Goal: Task Accomplishment & Management: Use online tool/utility

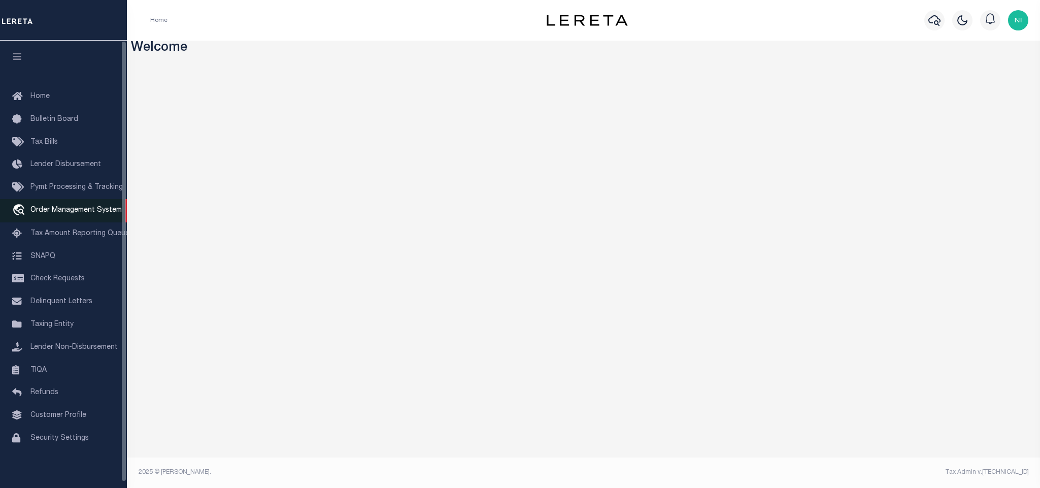
click at [90, 209] on span "Order Management System" at bounding box center [75, 210] width 91 height 7
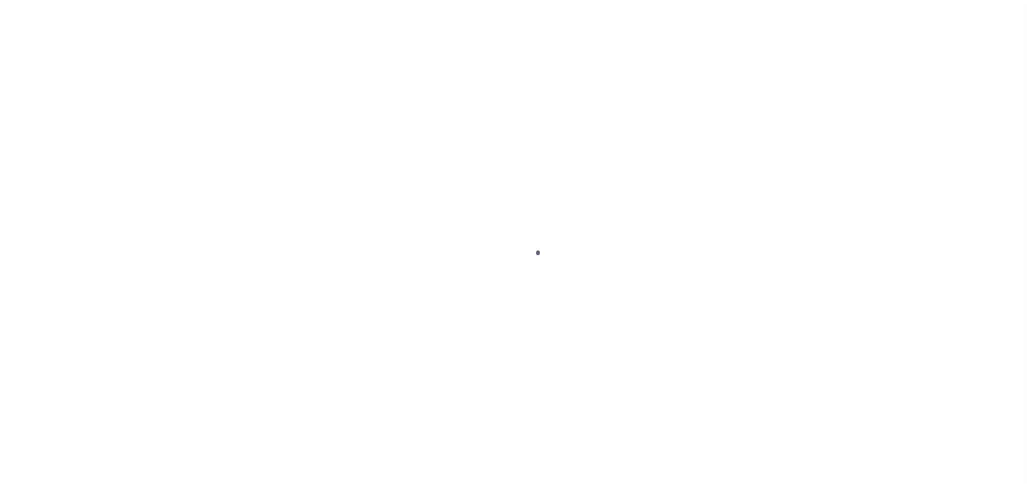
scroll to position [6, 0]
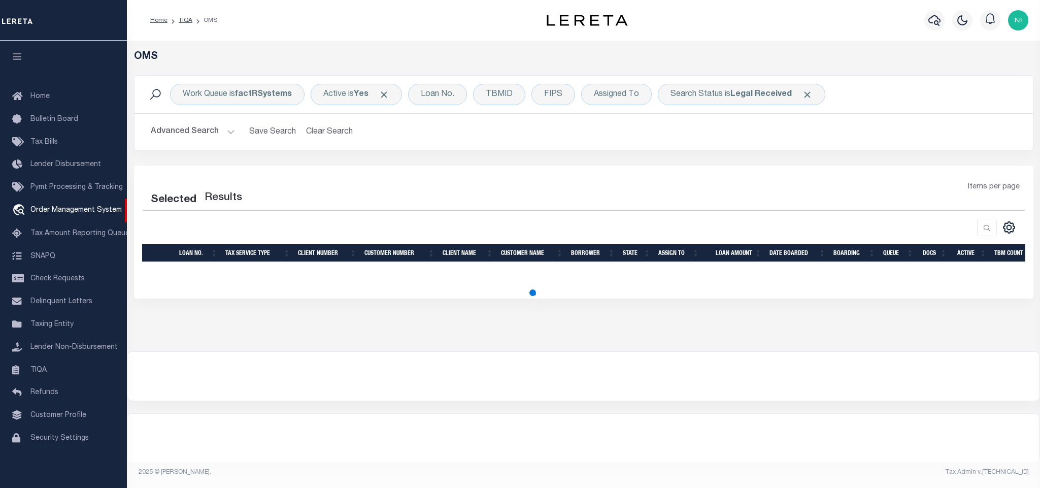
select select "200"
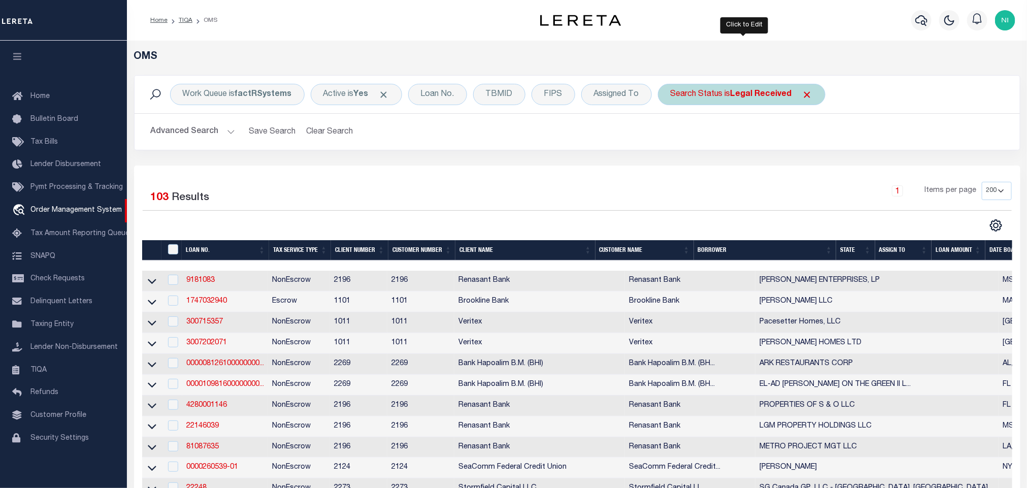
click at [731, 103] on div "Search Status is Legal Received" at bounding box center [742, 94] width 168 height 21
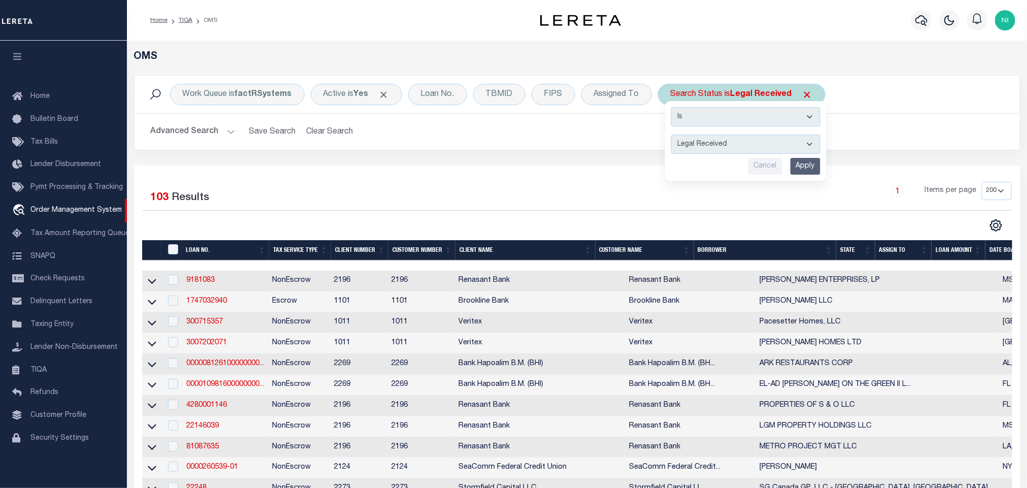
click at [731, 134] on div "Is Contains Automated Search Bad Parcel Complete Duplicate Parcel High Dollar R…" at bounding box center [745, 141] width 161 height 80
click at [730, 147] on select "Automated Search Bad Parcel Complete Duplicate Parcel High Dollar Reporting In …" at bounding box center [745, 144] width 149 height 19
select select "IP"
click at [674, 136] on select "Automated Search Bad Parcel Complete Duplicate Parcel High Dollar Reporting In …" at bounding box center [745, 144] width 149 height 19
click at [805, 168] on input "Apply" at bounding box center [806, 166] width 30 height 17
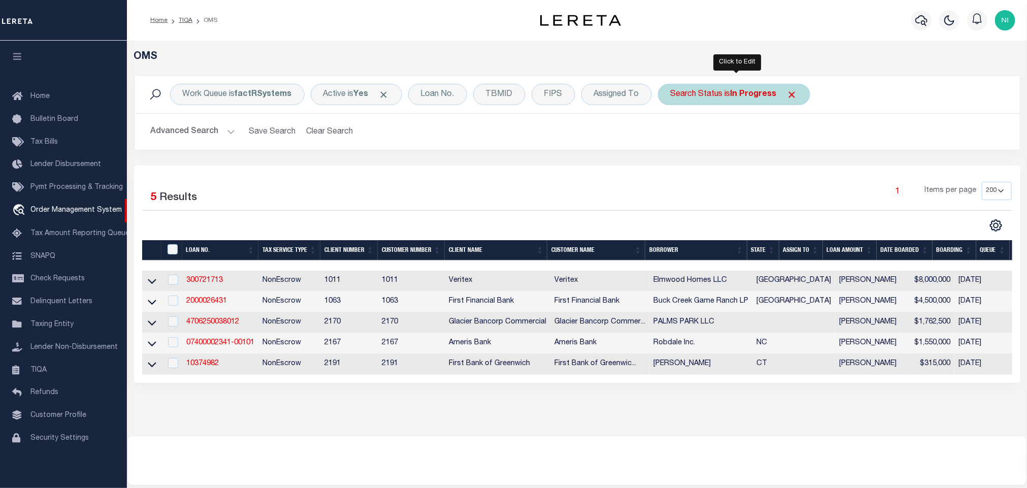
click at [745, 100] on div "Search Status is In Progress" at bounding box center [734, 94] width 152 height 21
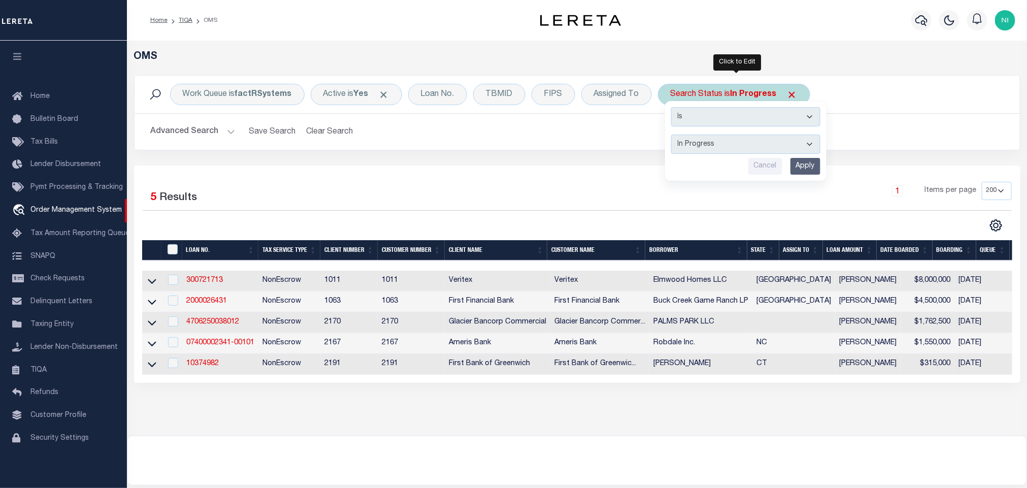
click at [740, 145] on select "Automated Search Bad Parcel Complete Duplicate Parcel High Dollar Reporting In …" at bounding box center [745, 144] width 149 height 19
select select "QC"
click at [674, 136] on select "Automated Search Bad Parcel Complete Duplicate Parcel High Dollar Reporting In …" at bounding box center [745, 144] width 149 height 19
click at [806, 168] on input "Apply" at bounding box center [806, 166] width 30 height 17
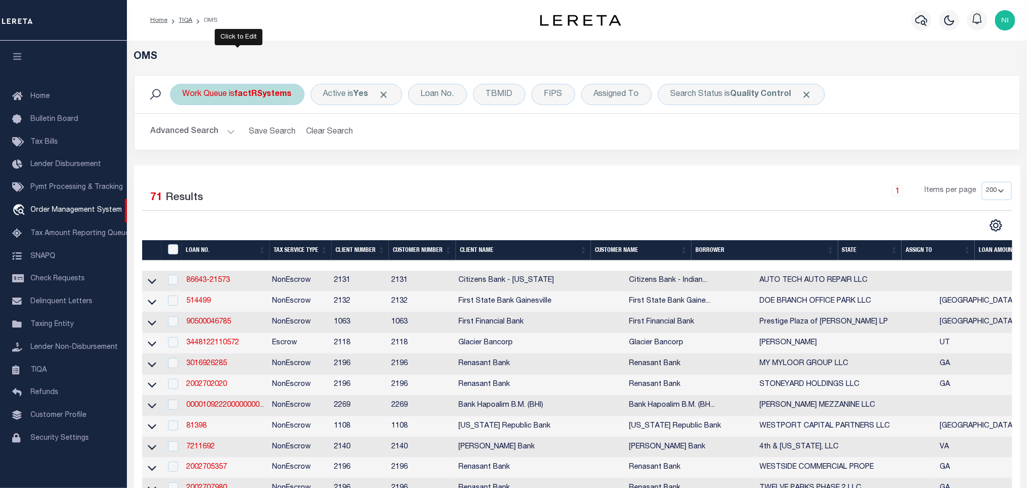
click at [259, 98] on b "factRSystems" at bounding box center [263, 94] width 57 height 8
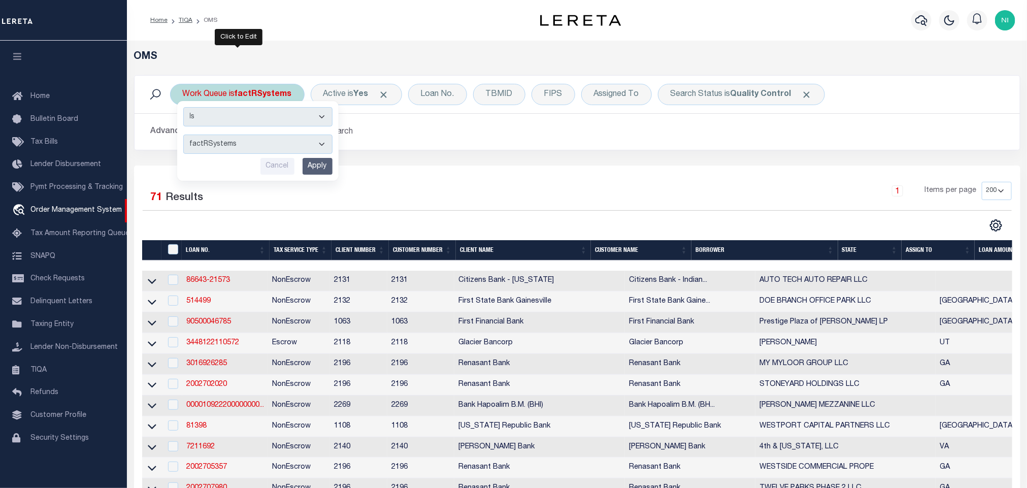
drag, startPoint x: 259, startPoint y: 98, endPoint x: 254, endPoint y: 141, distance: 42.9
click at [254, 140] on select "--ALL-- factRSystems General ThoughtFocus" at bounding box center [257, 144] width 149 height 19
select select "FAC_GEN_THF"
click at [183, 136] on select "--ALL-- factRSystems General ThoughtFocus" at bounding box center [257, 144] width 149 height 19
click at [311, 163] on input "Apply" at bounding box center [318, 166] width 30 height 17
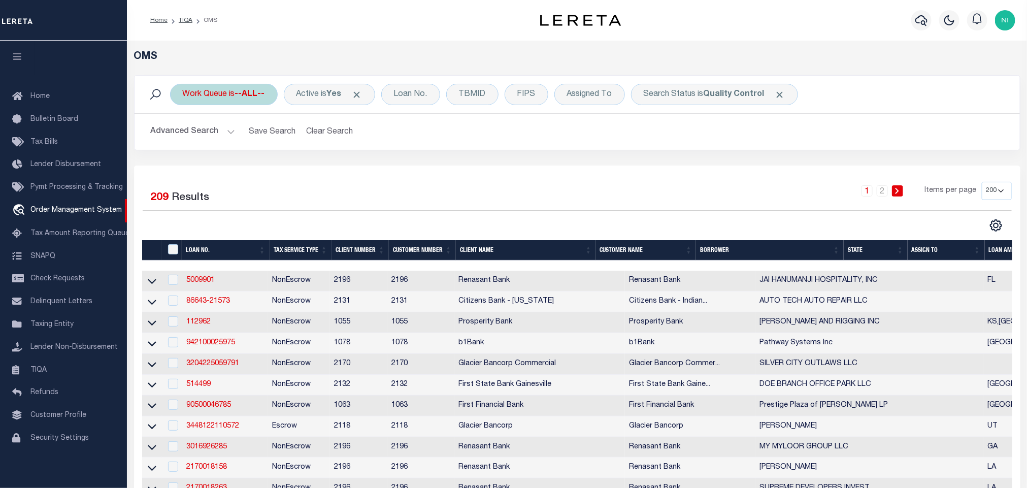
click at [227, 99] on div "Work Queue is --ALL--" at bounding box center [224, 94] width 108 height 21
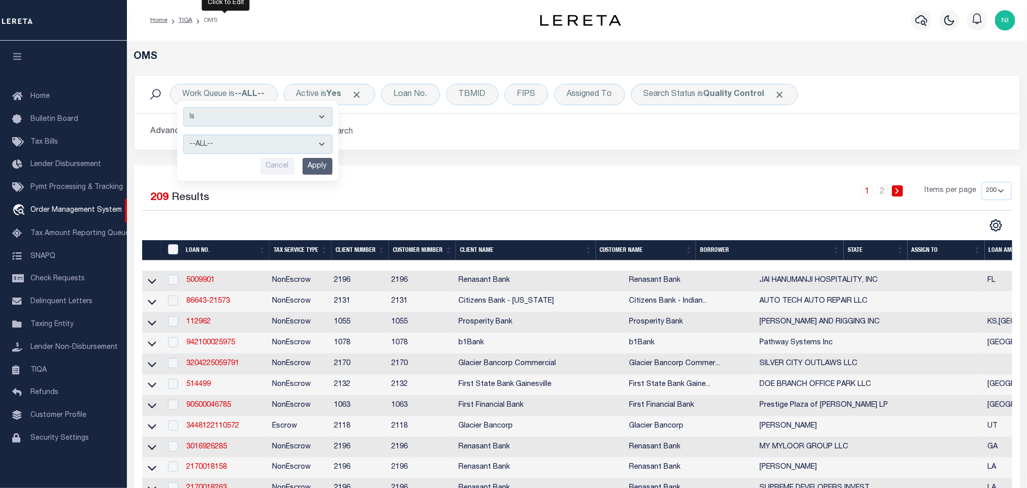
click at [649, 154] on div "Work Queue is --ALL-- Is Contains --ALL-- factRSystems General ThoughtFocus Can…" at bounding box center [577, 120] width 902 height 90
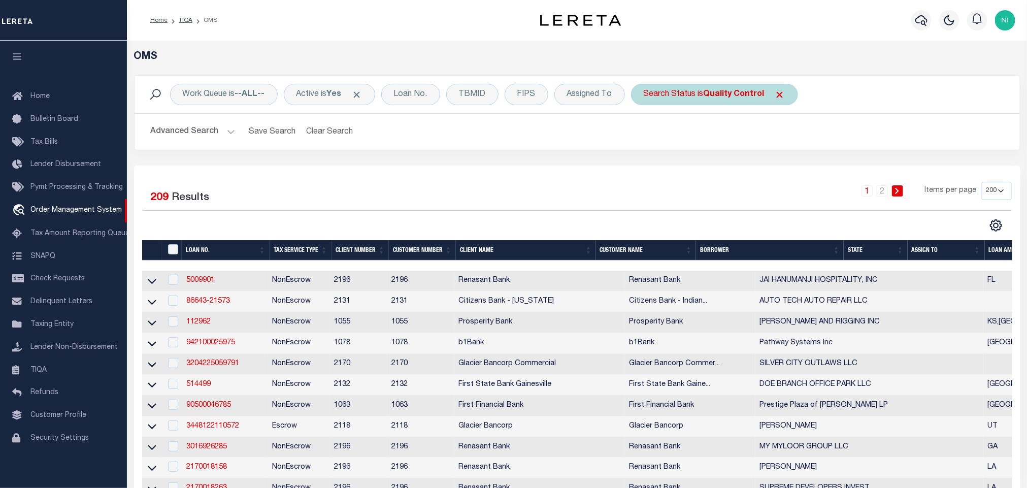
click at [713, 89] on div "Search Status is Quality Control" at bounding box center [714, 94] width 167 height 21
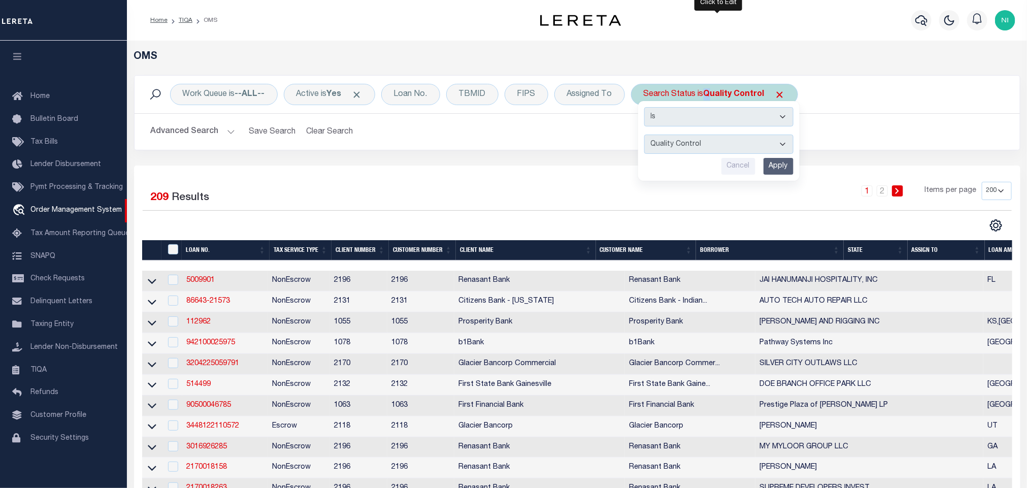
click at [698, 141] on select "Automated Search Bad Parcel Complete Duplicate Parcel High Dollar Reporting In …" at bounding box center [718, 144] width 149 height 19
select select "IP"
click at [648, 136] on select "Automated Search Bad Parcel Complete Duplicate Parcel High Dollar Reporting In …" at bounding box center [718, 144] width 149 height 19
click at [777, 171] on input "Apply" at bounding box center [779, 166] width 30 height 17
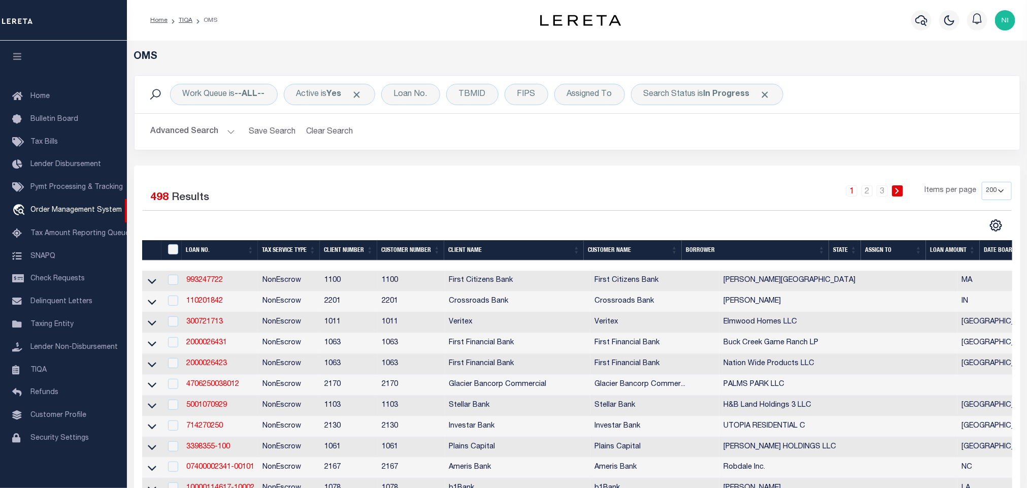
click at [64, 370] on link "TIQA" at bounding box center [63, 370] width 127 height 23
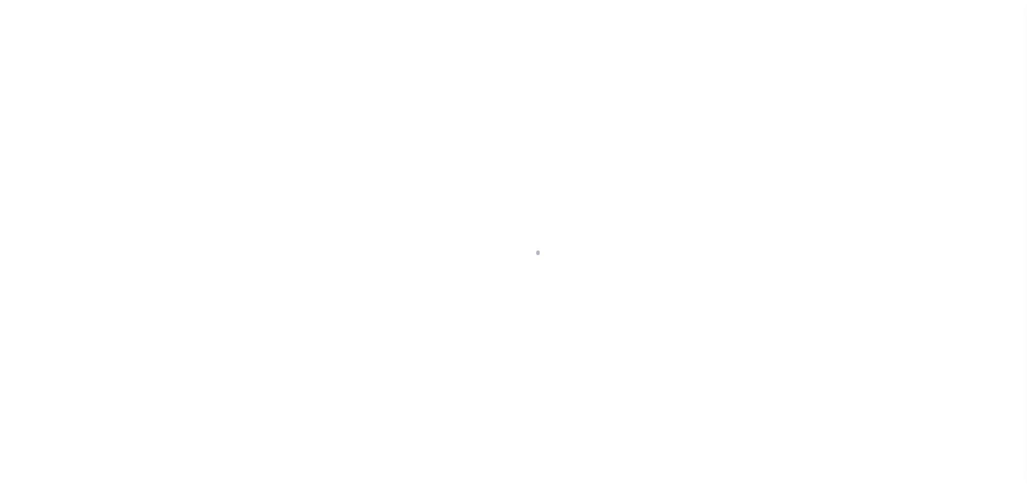
scroll to position [6, 0]
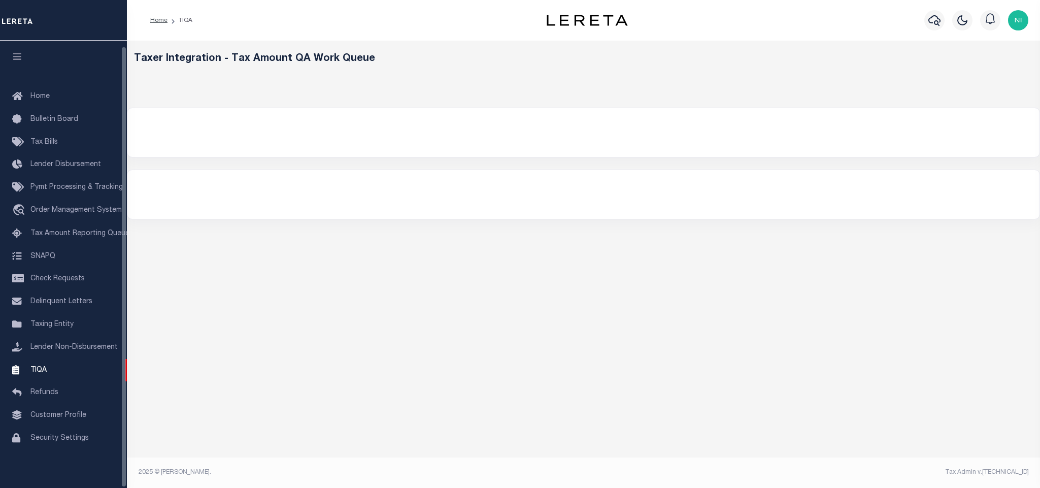
select select "200"
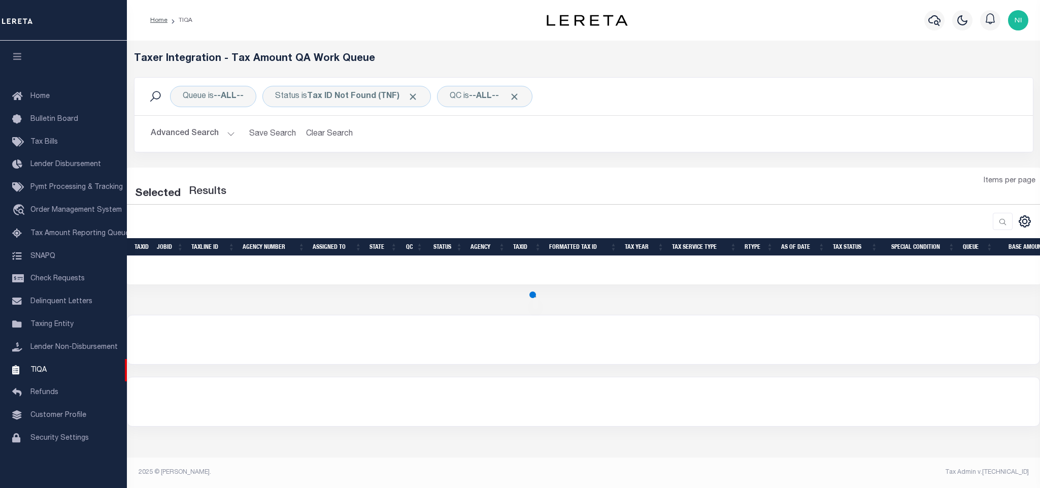
select select "200"
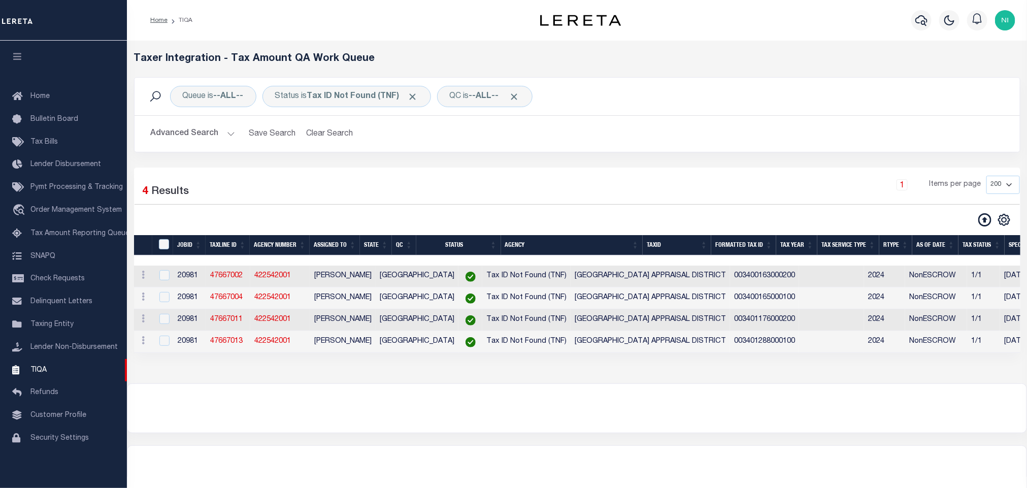
click at [485, 383] on div "Loading... Taxer Integration - Tax Amount QA Work Queue Queue is --ALL-- Status…" at bounding box center [577, 212] width 900 height 343
drag, startPoint x: 218, startPoint y: 130, endPoint x: 221, endPoint y: 137, distance: 7.7
click at [218, 130] on button "Advanced Search" at bounding box center [193, 134] width 84 height 20
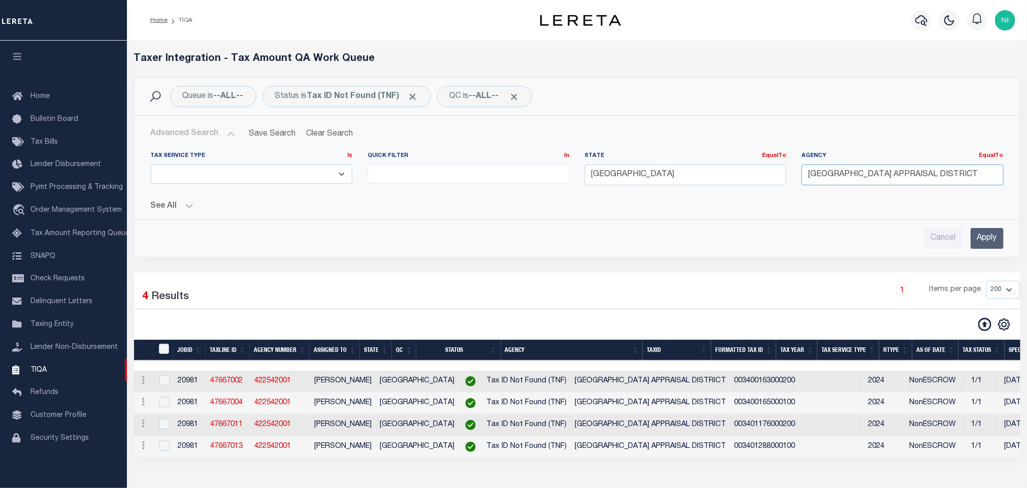
drag, startPoint x: 983, startPoint y: 176, endPoint x: 745, endPoint y: 177, distance: 237.6
click at [745, 177] on div "Tax Service Type Is Is Contains ESCROW NonESCROW Quick Filter In In View Only L…" at bounding box center [577, 173] width 868 height 42
click at [745, 177] on input "[GEOGRAPHIC_DATA]" at bounding box center [686, 175] width 202 height 21
click at [864, 236] on div "Cancel Apply" at bounding box center [577, 238] width 853 height 21
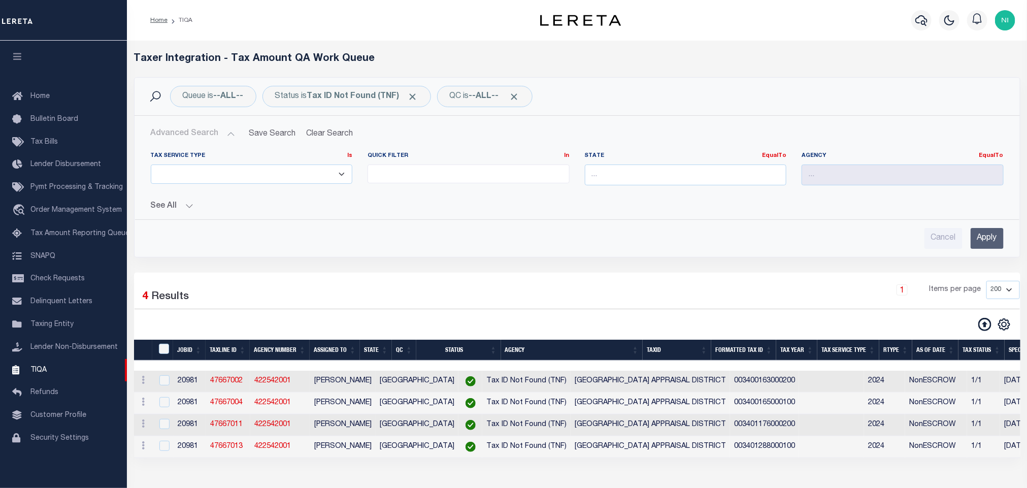
click at [978, 239] on input "Apply" at bounding box center [987, 238] width 33 height 21
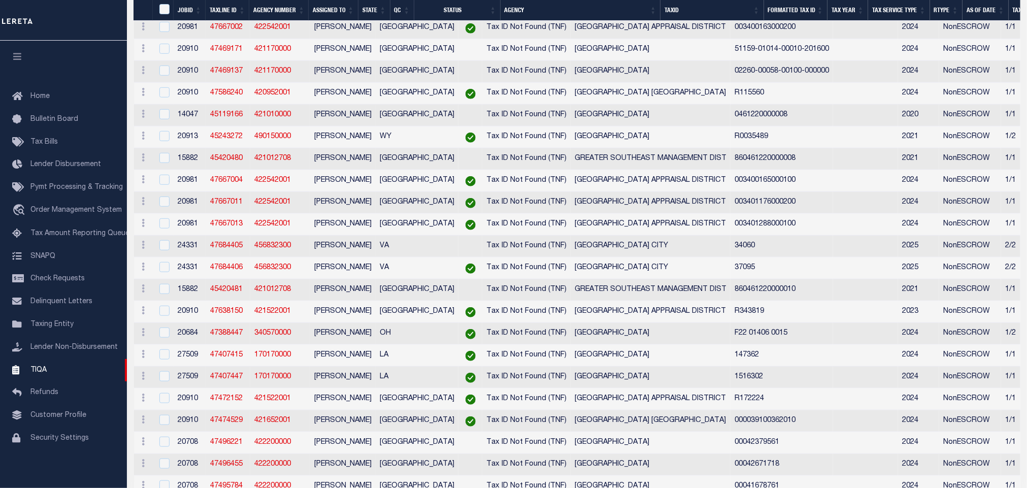
scroll to position [0, 0]
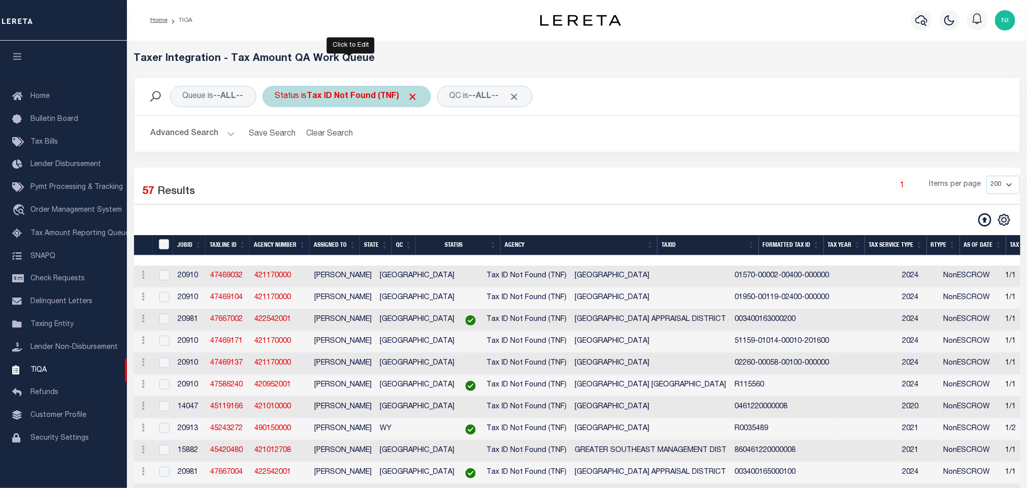
click at [377, 96] on b "Tax ID Not Found (TNF)" at bounding box center [362, 96] width 111 height 8
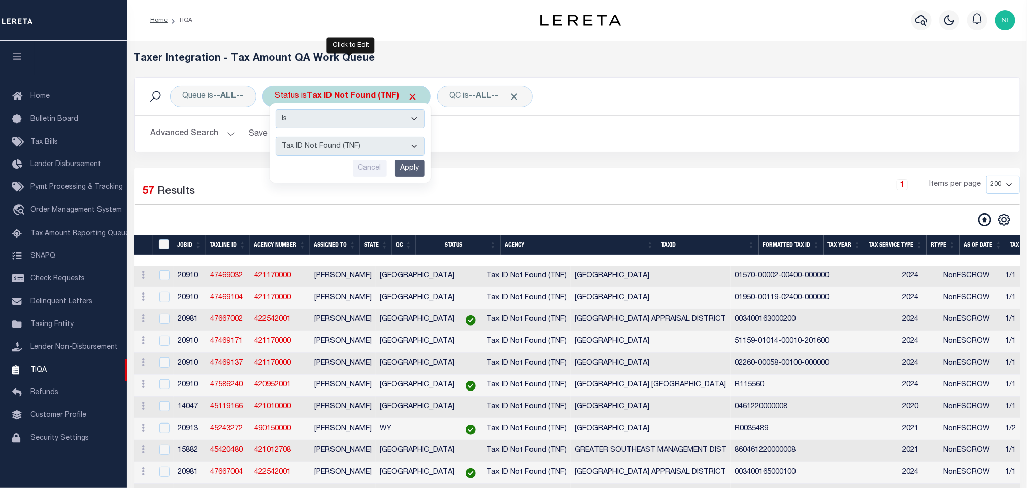
click at [372, 148] on select "AI - Bot Exception (ERR) AI - Bot Running (PLA) AI - Failed QA (FQA) AI - Prep …" at bounding box center [350, 146] width 149 height 19
select select "DNF"
click at [278, 138] on select "AI - Bot Exception (ERR) AI - Bot Running (PLA) AI - Failed QA (FQA) AI - Prep …" at bounding box center [350, 146] width 149 height 19
click at [411, 174] on input "Apply" at bounding box center [410, 168] width 30 height 17
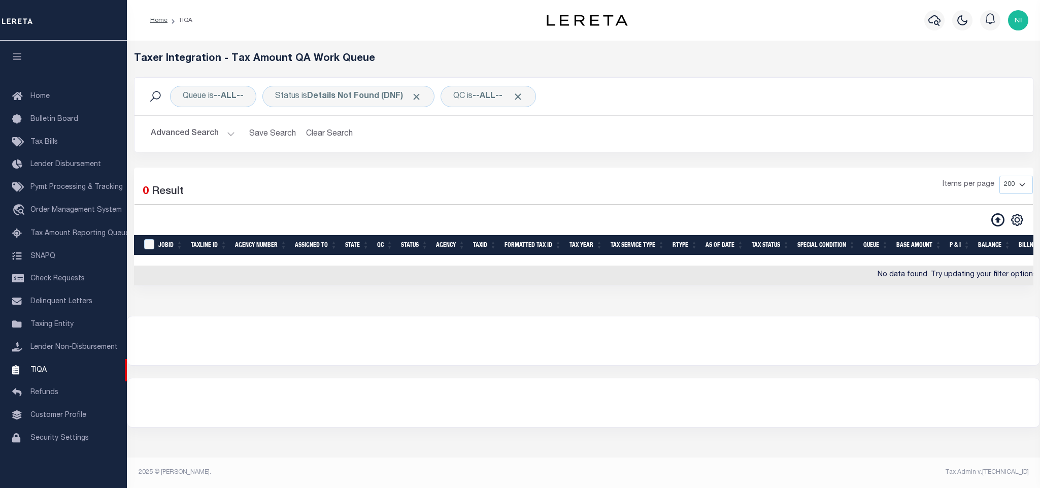
click at [195, 143] on button "Advanced Search" at bounding box center [193, 134] width 84 height 20
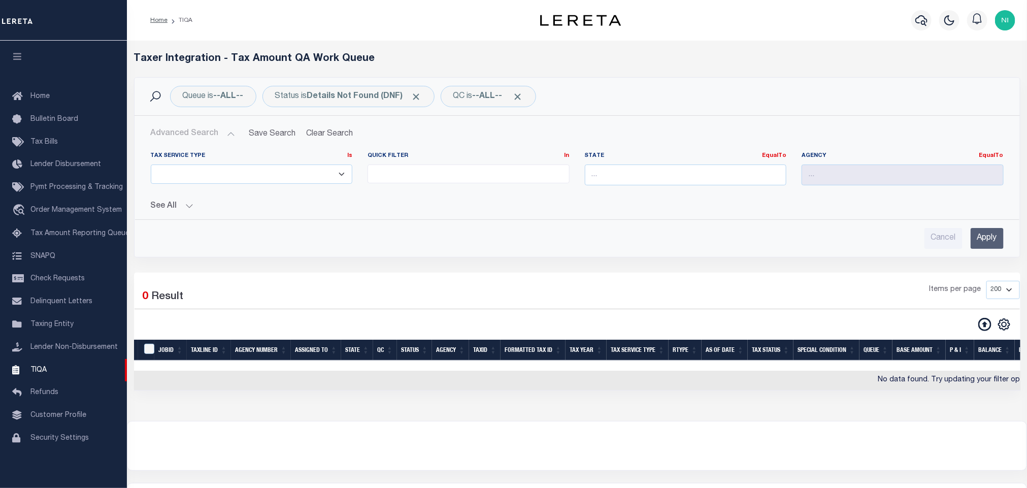
click at [181, 209] on button "See All" at bounding box center [577, 207] width 853 height 10
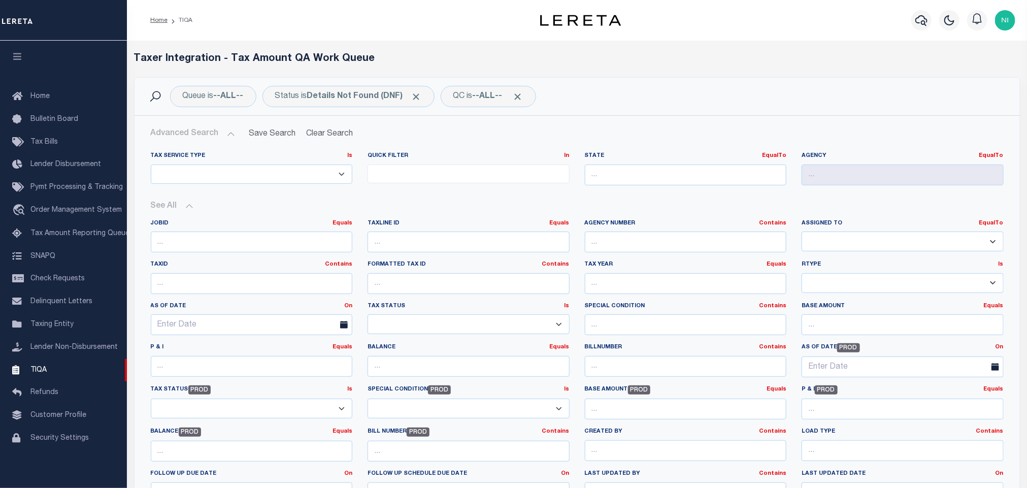
click at [903, 241] on select "Aakash Patel Abdul Muzain Adams, Pamela S Adhikary Rinki Agustin Fernandez Agus…" at bounding box center [903, 242] width 202 height 20
select select
click at [802, 233] on select "Aakash Patel Abdul Muzain Adams, Pamela S Adhikary Rinki Agustin Fernandez Agus…" at bounding box center [903, 242] width 202 height 20
click at [913, 122] on div "Advanced Search Save Search Clear Search TIQATaxLineSearchTable_dynamictable___…" at bounding box center [577, 340] width 885 height 449
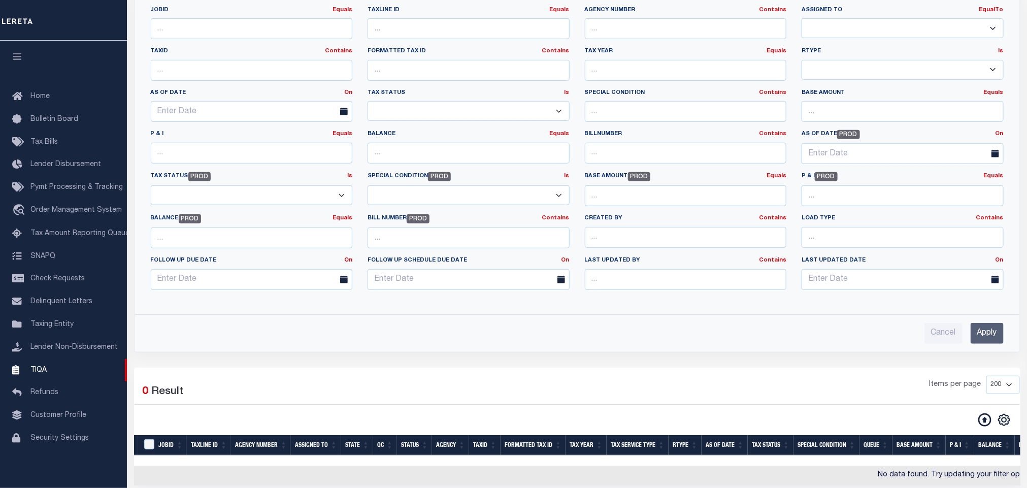
scroll to position [305, 0]
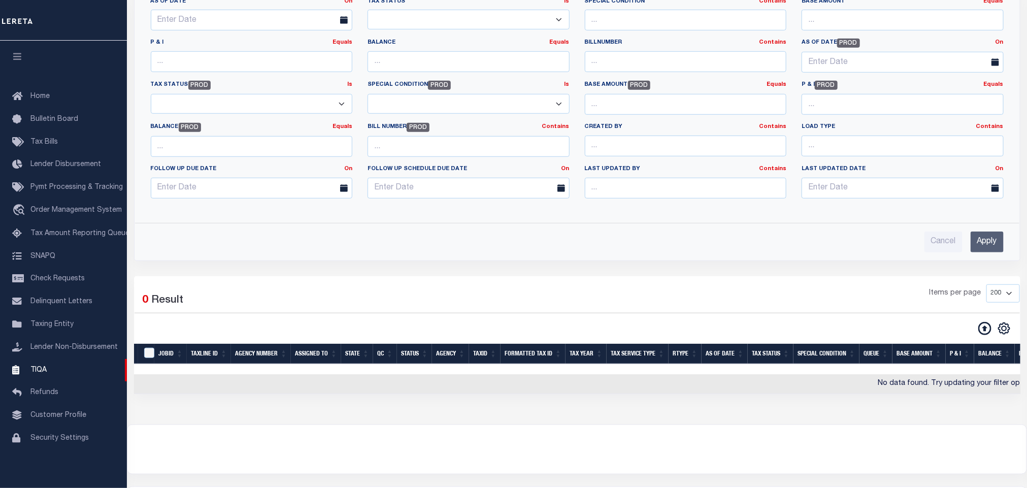
click at [994, 244] on input "Apply" at bounding box center [987, 242] width 33 height 21
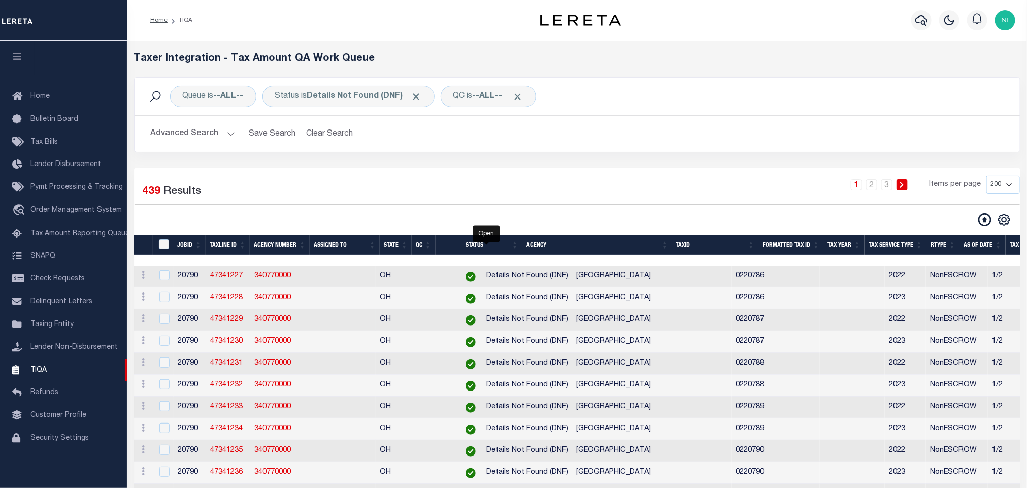
scroll to position [0, 1123]
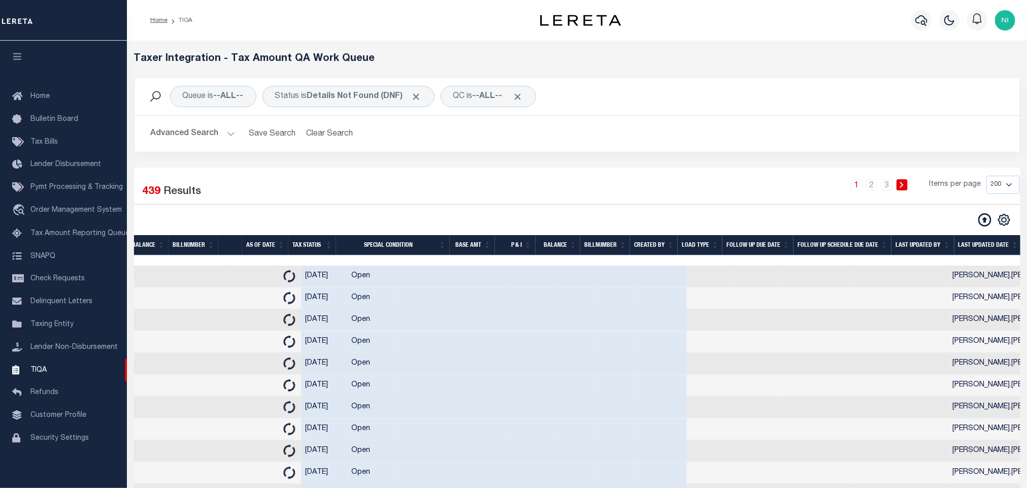
drag, startPoint x: 467, startPoint y: 312, endPoint x: 602, endPoint y: 324, distance: 136.1
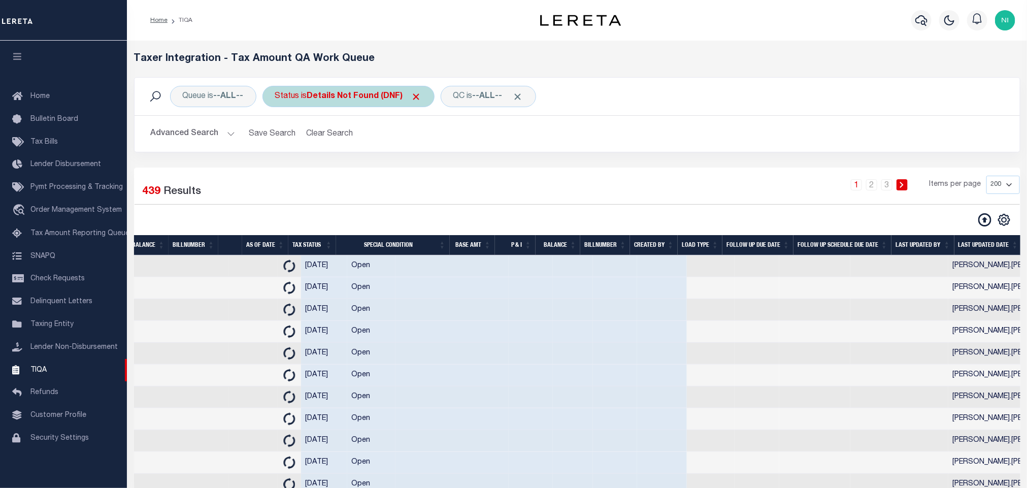
click at [372, 90] on div "Status is Details Not Found (DNF)" at bounding box center [348, 96] width 172 height 21
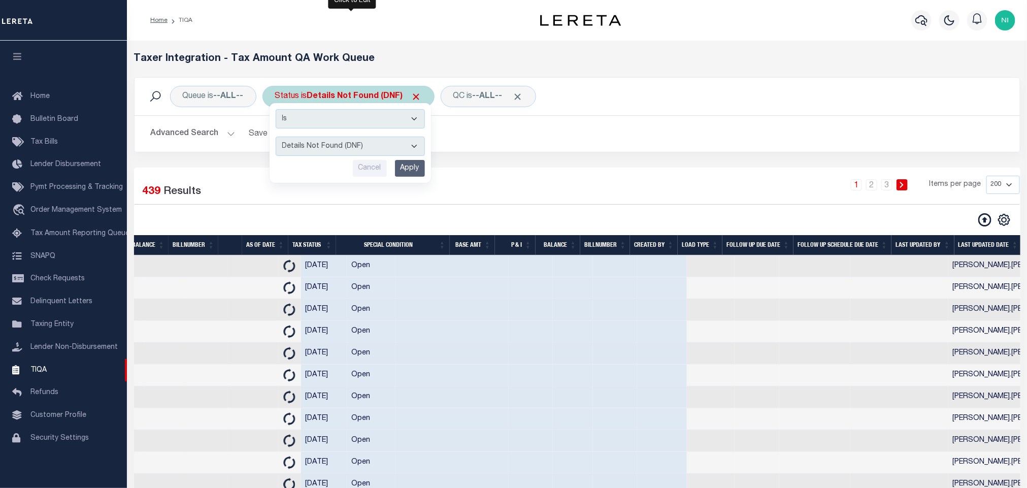
click at [366, 143] on select "AI - Bot Exception (ERR) AI - Bot Running (PLA) AI - Failed QA (FQA) AI - Prep …" at bounding box center [350, 146] width 149 height 19
select select "TNF"
click at [278, 138] on select "AI - Bot Exception (ERR) AI - Bot Running (PLA) AI - Failed QA (FQA) AI - Prep …" at bounding box center [350, 146] width 149 height 19
click at [410, 166] on input "Apply" at bounding box center [410, 168] width 30 height 17
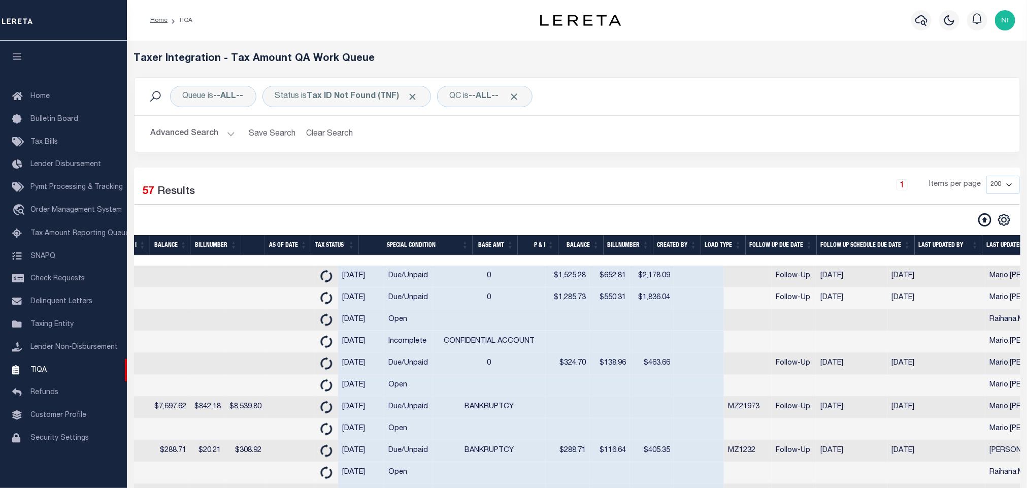
click at [369, 99] on b "Tax ID Not Found (TNF)" at bounding box center [362, 96] width 111 height 8
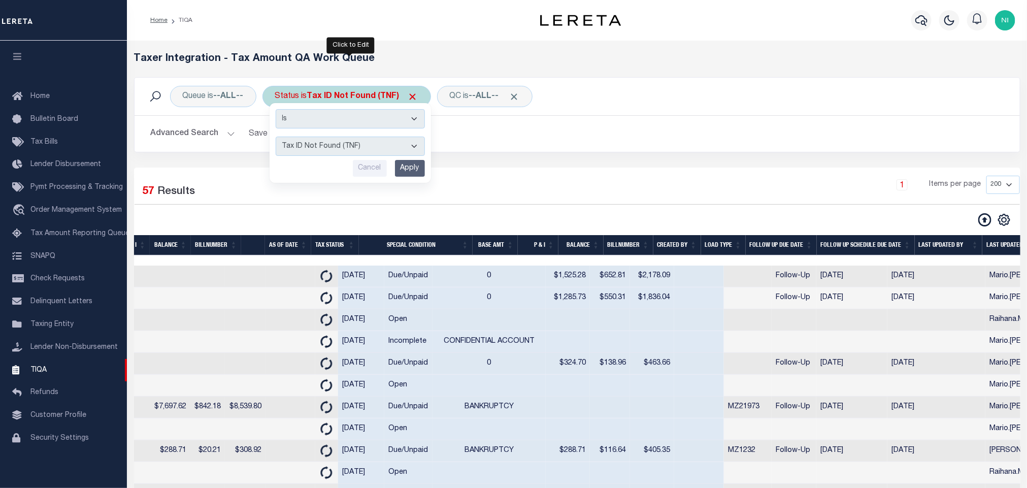
drag, startPoint x: 363, startPoint y: 142, endPoint x: 365, endPoint y: 147, distance: 5.3
click at [363, 142] on select "AI - Bot Exception (ERR) AI - Bot Running (PLA) AI - Failed QA (FQA) AI - Prep …" at bounding box center [350, 146] width 149 height 19
click at [278, 138] on select "AI - Bot Exception (ERR) AI - Bot Running (PLA) AI - Failed QA (FQA) AI - Prep …" at bounding box center [350, 146] width 149 height 19
click at [376, 151] on select "AI - Bot Exception (ERR) AI - Bot Running (PLA) AI - Failed QA (FQA) AI - Prep …" at bounding box center [350, 146] width 149 height 19
select select "TNF"
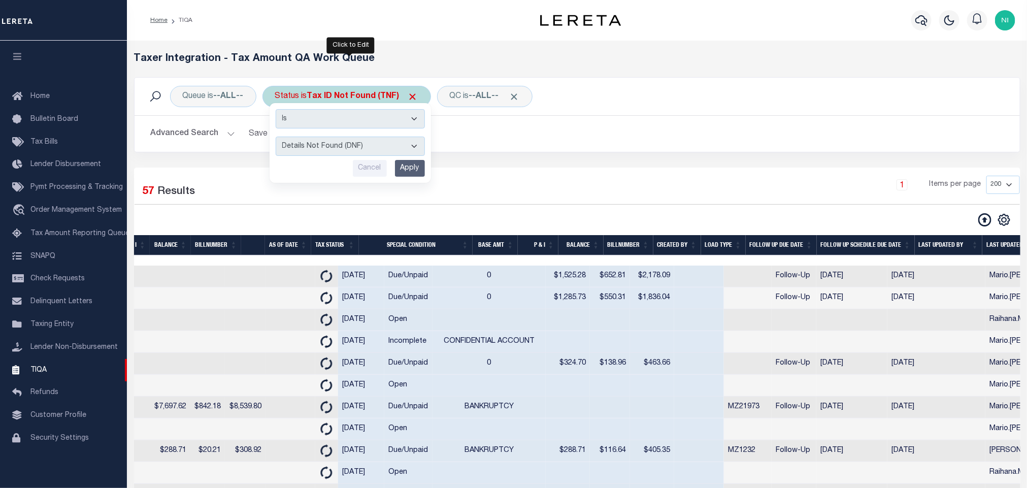
click at [278, 138] on select "AI - Bot Exception (ERR) AI - Bot Running (PLA) AI - Failed QA (FQA) AI - Prep …" at bounding box center [350, 146] width 149 height 19
click at [408, 169] on input "Apply" at bounding box center [410, 168] width 30 height 17
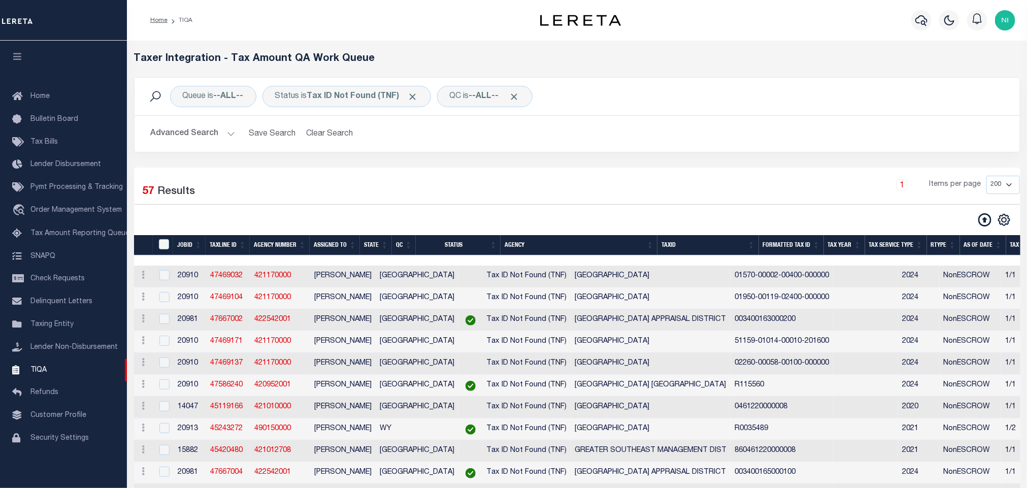
scroll to position [0, 0]
drag, startPoint x: 375, startPoint y: 179, endPoint x: 213, endPoint y: 174, distance: 161.5
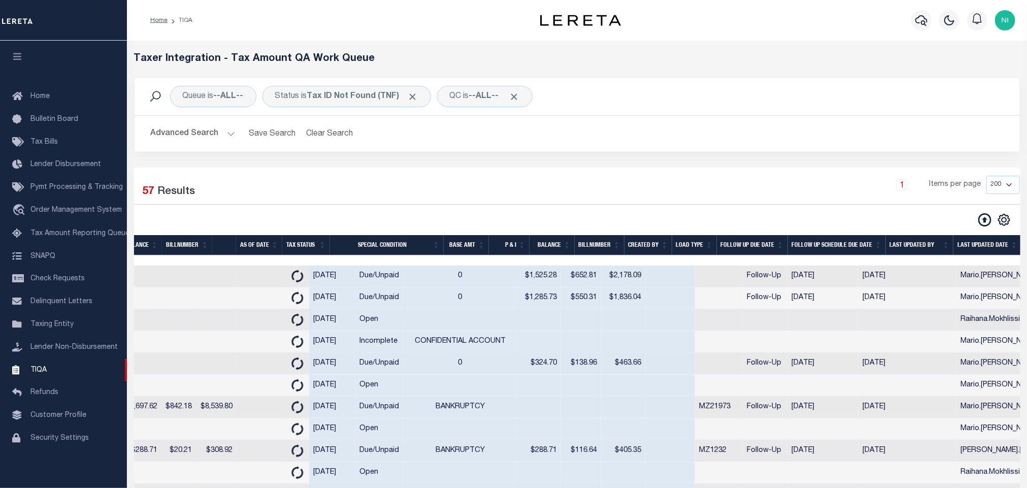
drag, startPoint x: 212, startPoint y: 174, endPoint x: 419, endPoint y: 177, distance: 207.2
drag, startPoint x: 565, startPoint y: 357, endPoint x: 688, endPoint y: 355, distance: 123.4
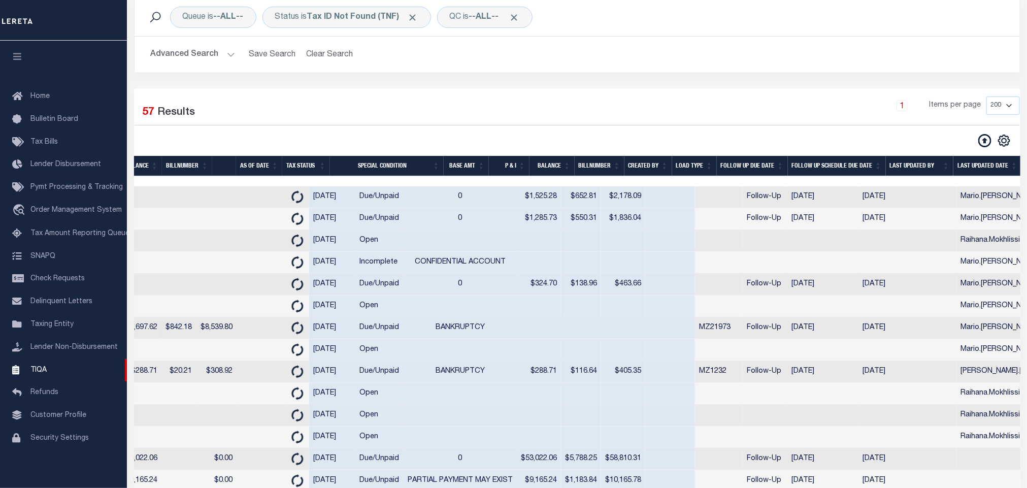
drag, startPoint x: 688, startPoint y: 355, endPoint x: 419, endPoint y: 374, distance: 269.8
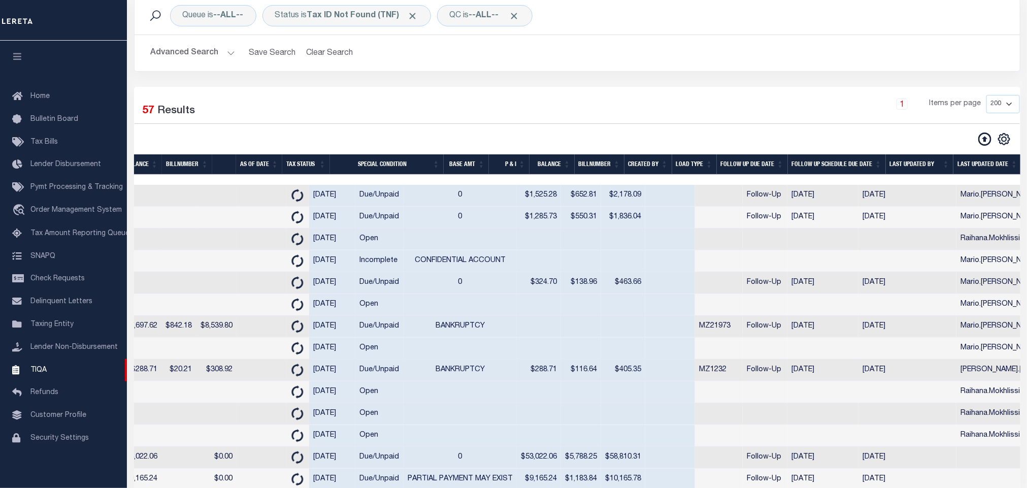
drag, startPoint x: 448, startPoint y: 385, endPoint x: 366, endPoint y: 384, distance: 81.8
drag, startPoint x: 412, startPoint y: 355, endPoint x: 340, endPoint y: 317, distance: 81.5
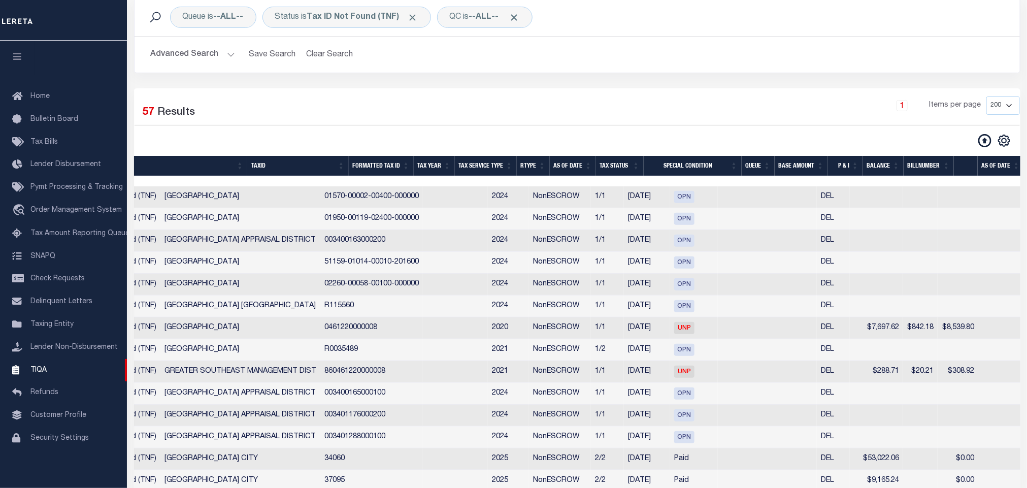
drag, startPoint x: 369, startPoint y: 262, endPoint x: 273, endPoint y: 254, distance: 96.3
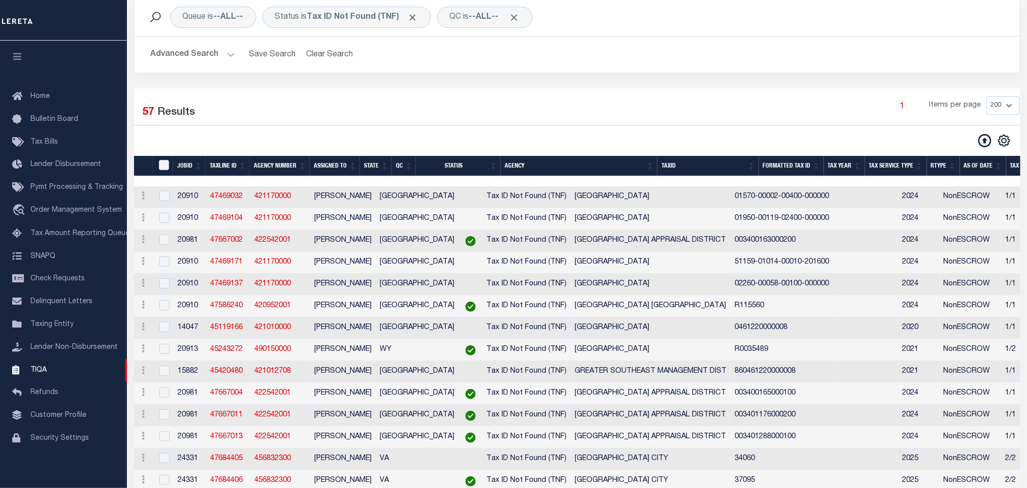
drag, startPoint x: 420, startPoint y: 260, endPoint x: 291, endPoint y: 264, distance: 129.5
click at [215, 60] on button "Advanced Search" at bounding box center [193, 55] width 84 height 20
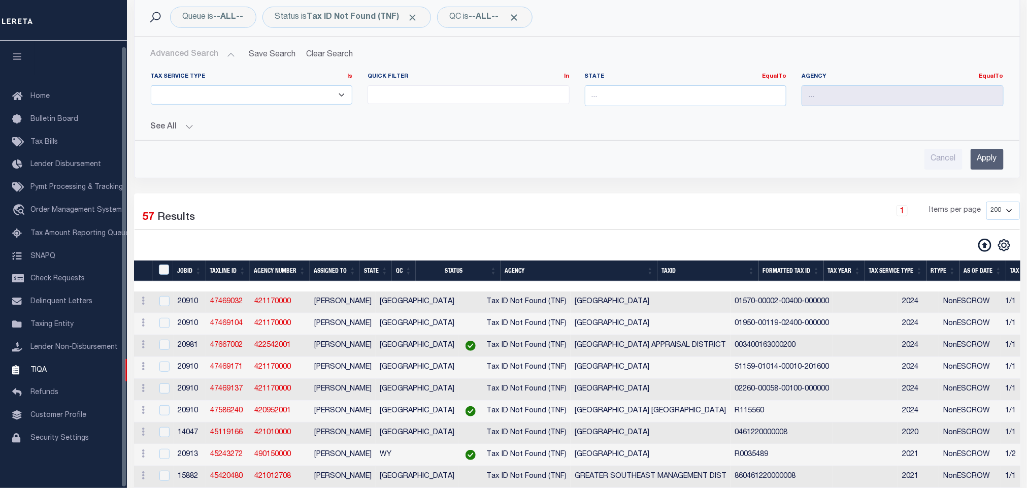
click at [398, 172] on div "Advanced Search Save Search Clear Search TIQATaxLineSearchTable_dynamictable___…" at bounding box center [577, 107] width 885 height 141
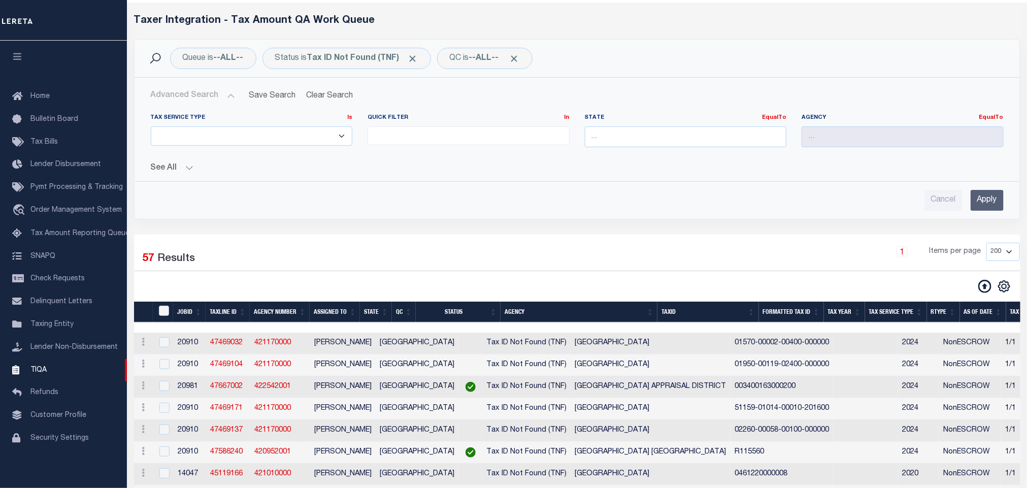
scroll to position [0, 0]
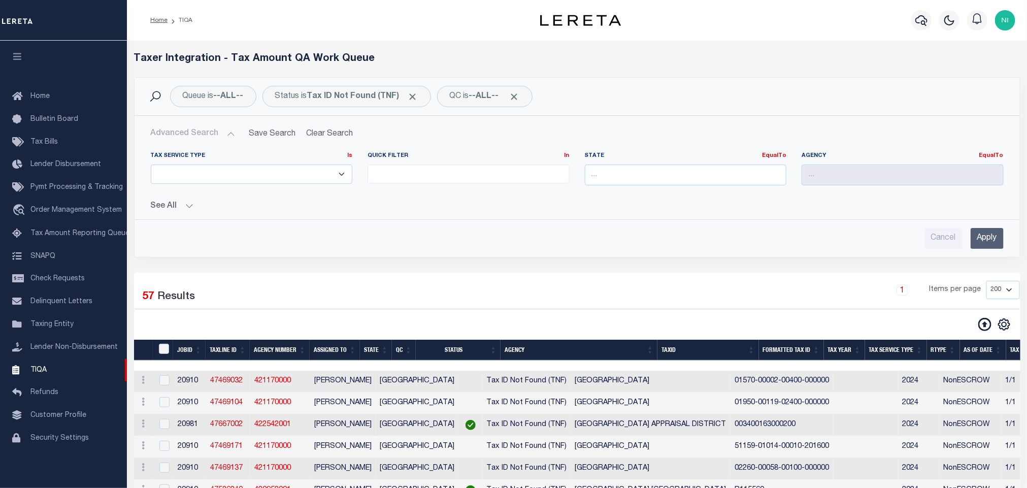
click at [982, 241] on input "Apply" at bounding box center [987, 238] width 33 height 21
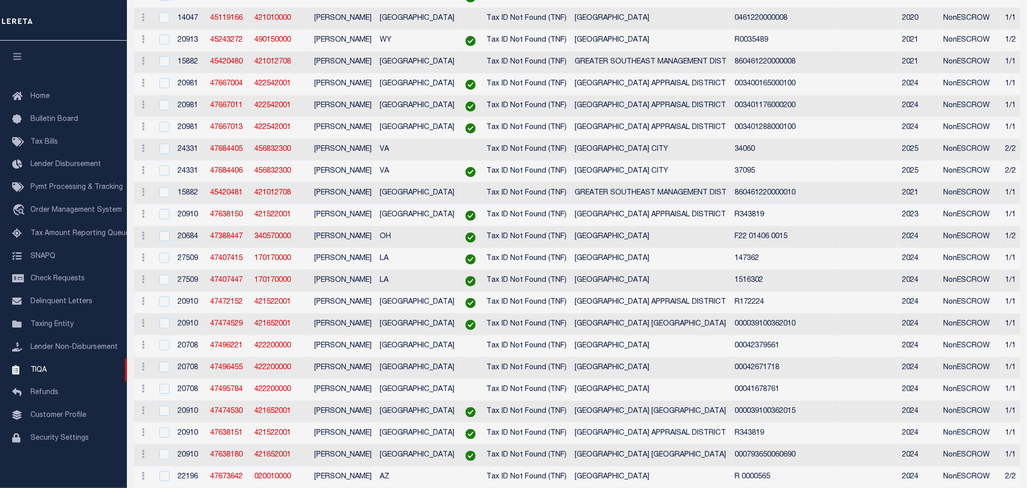
scroll to position [53, 0]
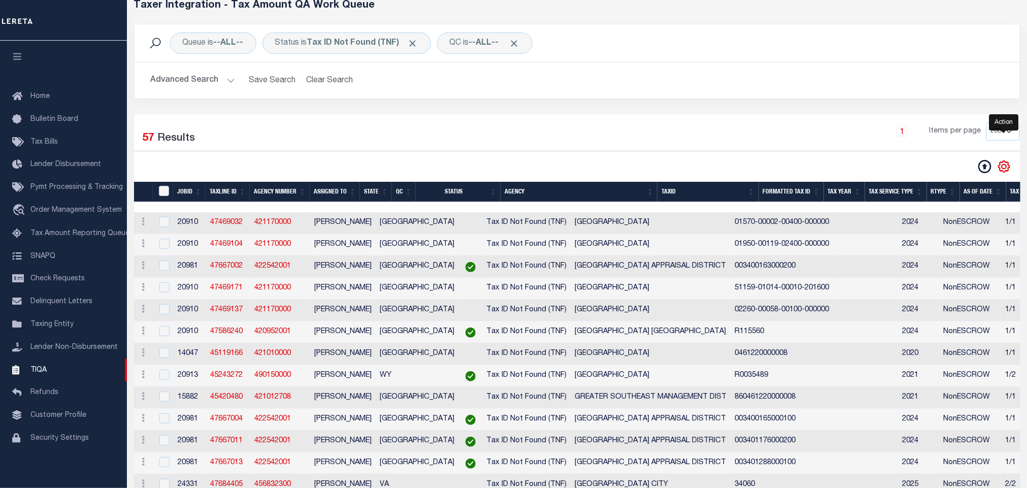
click at [1007, 167] on icon "" at bounding box center [1004, 166] width 13 height 13
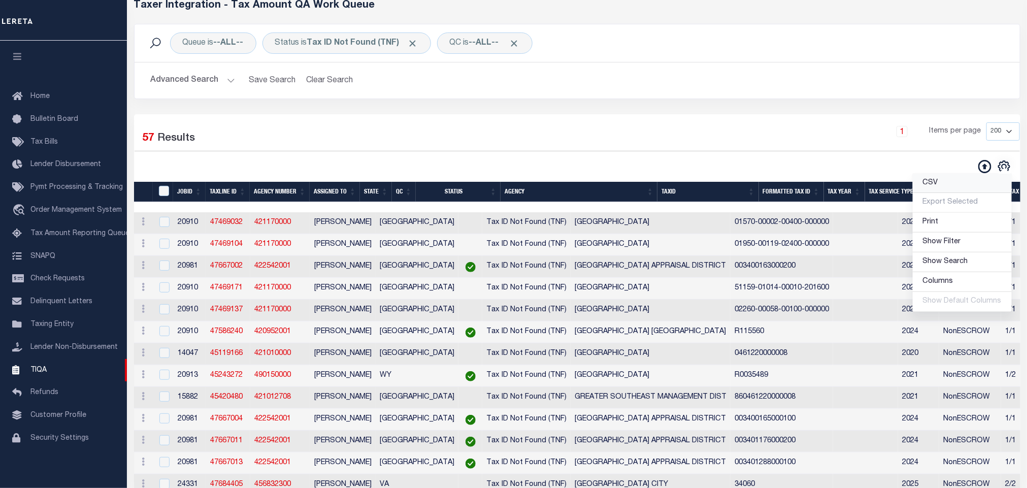
click at [950, 183] on link "CSV" at bounding box center [962, 184] width 99 height 20
click at [192, 78] on button "Advanced Search" at bounding box center [193, 81] width 84 height 20
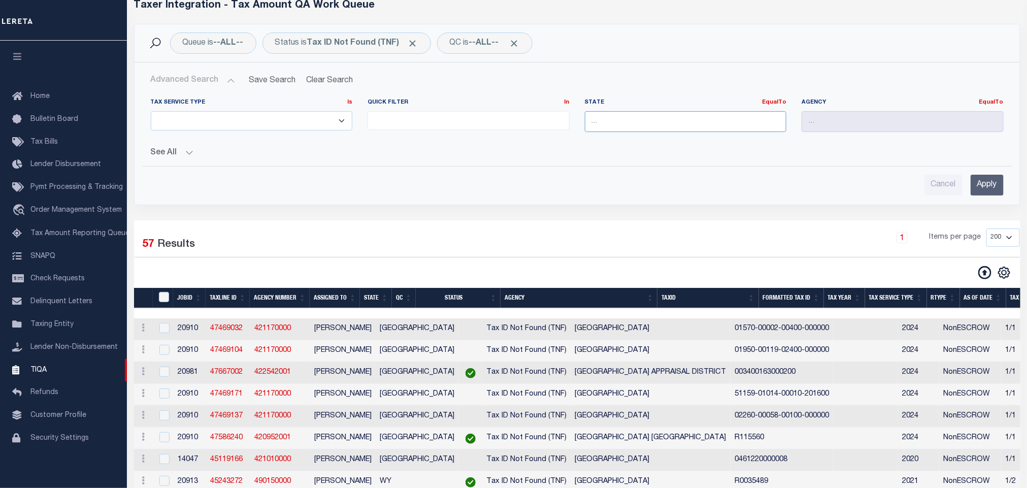
click at [595, 122] on input "text" at bounding box center [686, 121] width 202 height 21
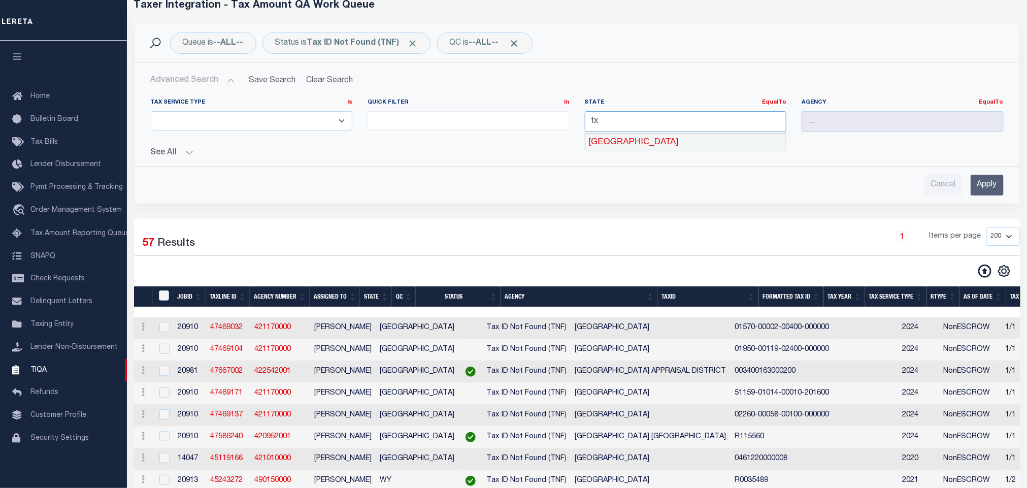
click at [612, 145] on div "[GEOGRAPHIC_DATA]" at bounding box center [685, 142] width 201 height 16
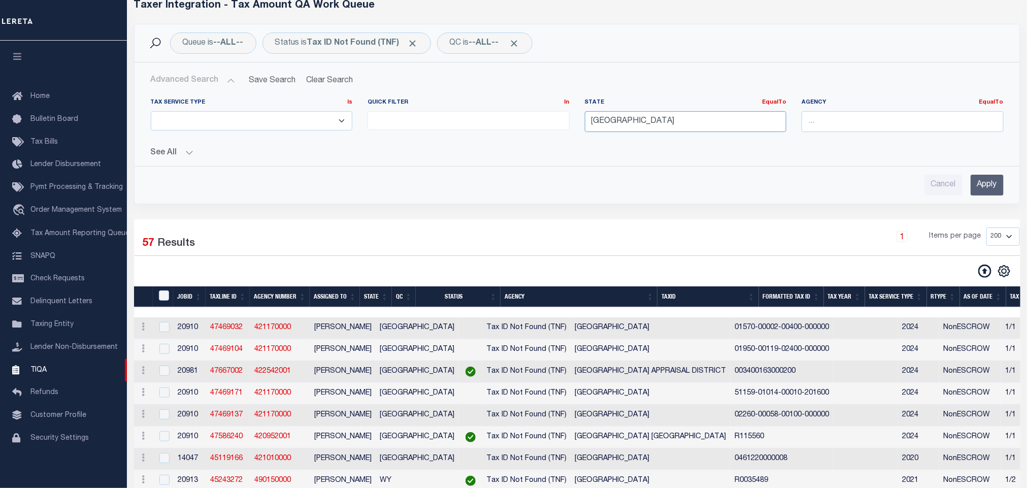
type input "[GEOGRAPHIC_DATA]"
click at [855, 122] on input "text" at bounding box center [903, 121] width 202 height 21
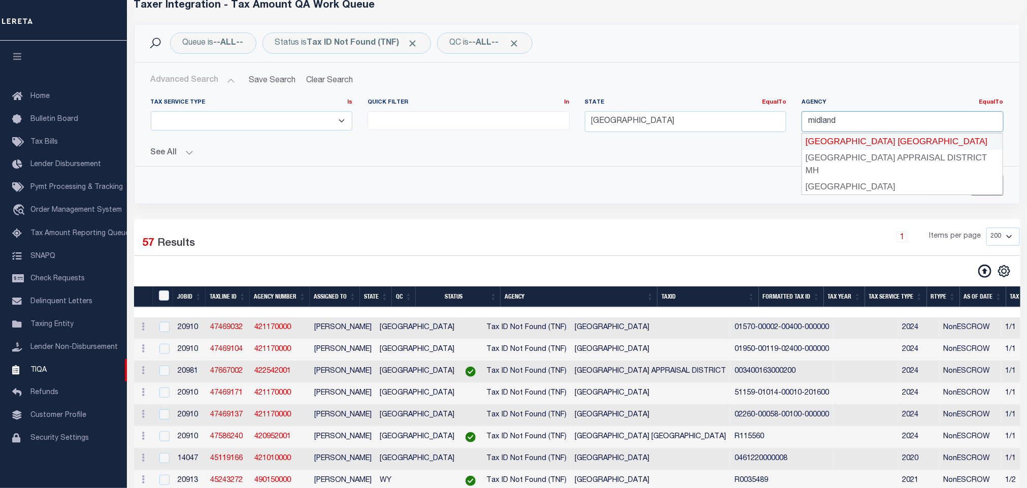
click at [862, 141] on div "[GEOGRAPHIC_DATA] [GEOGRAPHIC_DATA]" at bounding box center [902, 142] width 201 height 16
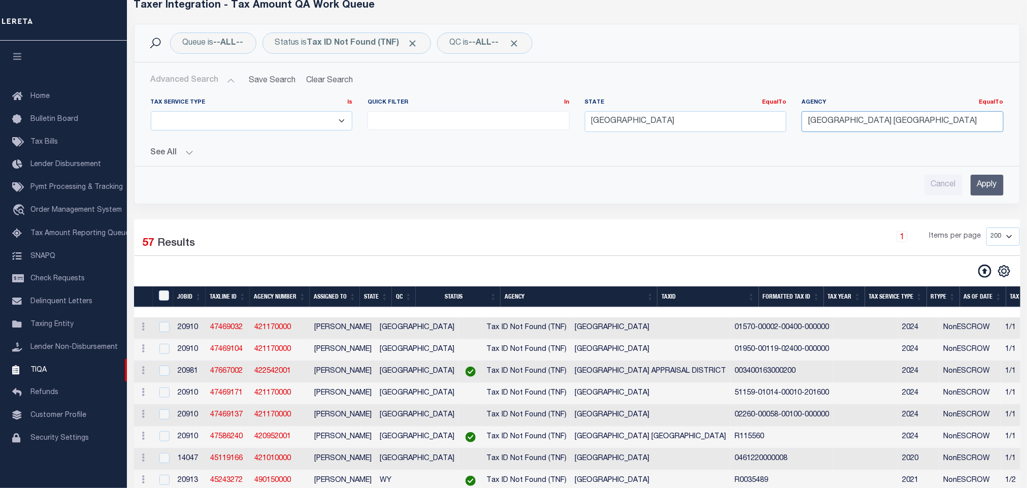
type input "[GEOGRAPHIC_DATA] [GEOGRAPHIC_DATA]"
click at [986, 183] on input "Apply" at bounding box center [987, 185] width 33 height 21
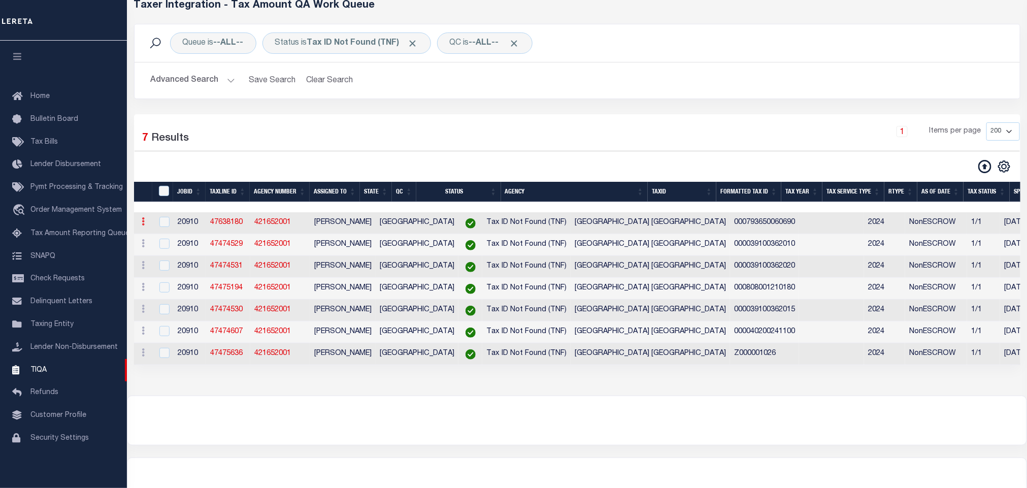
click at [142, 225] on icon at bounding box center [143, 221] width 3 height 8
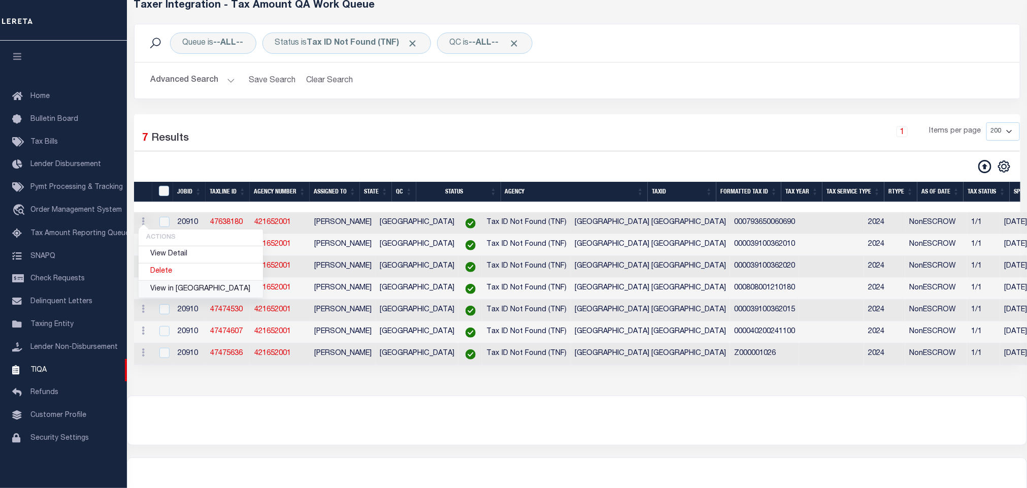
click at [177, 290] on link "View in OMS" at bounding box center [201, 289] width 124 height 17
checkbox input "true"
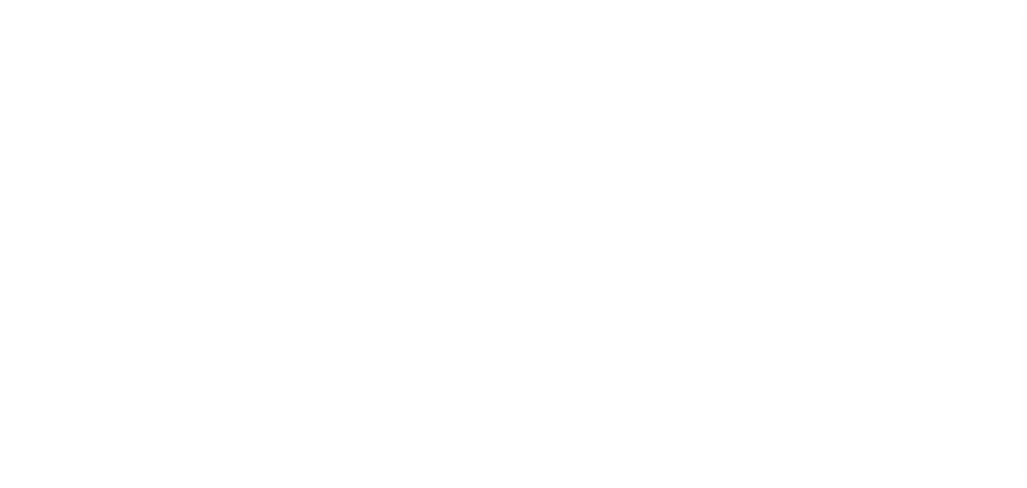
select select "400"
select select "NonEscrow"
select select "7078"
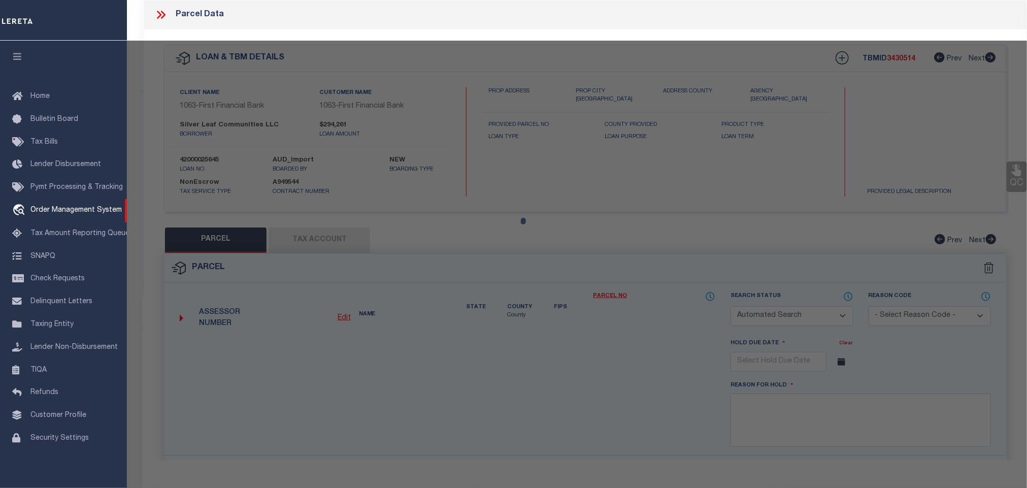
select select "515"
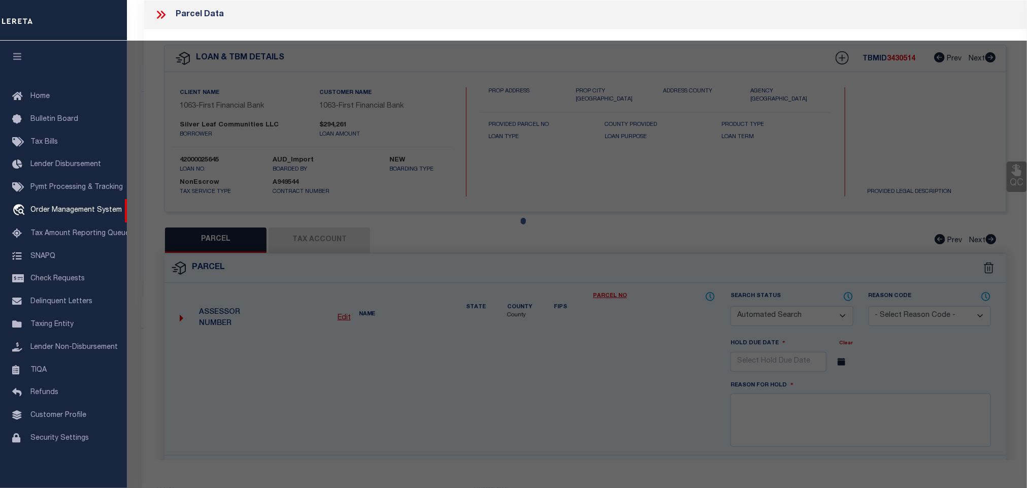
type input "[STREET_ADDRESS]"
select select
type input "[GEOGRAPHIC_DATA] [GEOGRAPHIC_DATA] 797050000"
type input "[GEOGRAPHIC_DATA]"
checkbox input "false"
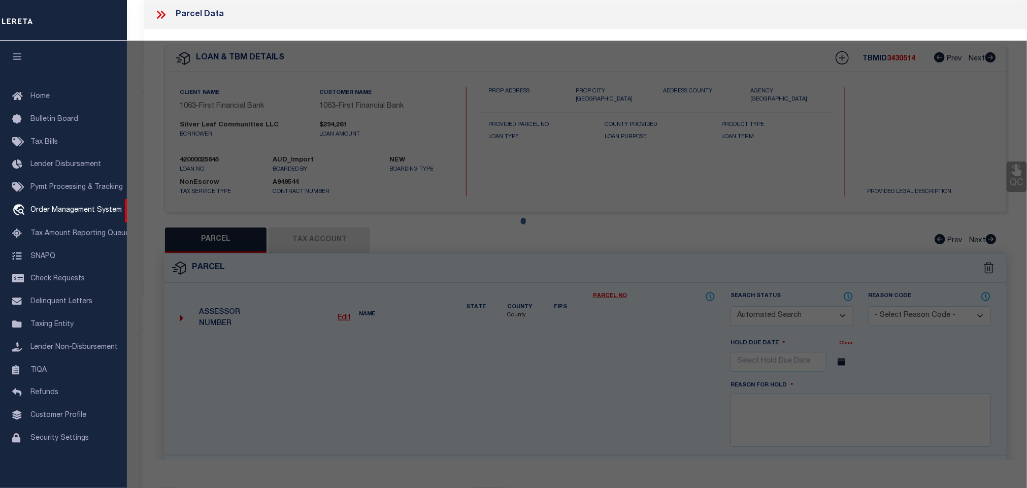
checkbox input "false"
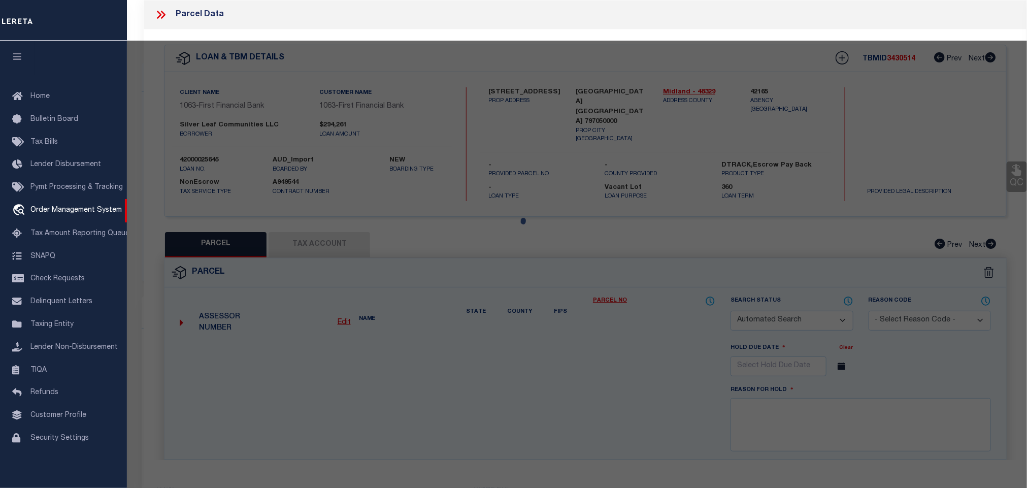
select select "CP"
type input "SHENANDOAH BAR M RANCH LLC"
select select "AGW"
select select
type input "1337 HOGBACK"
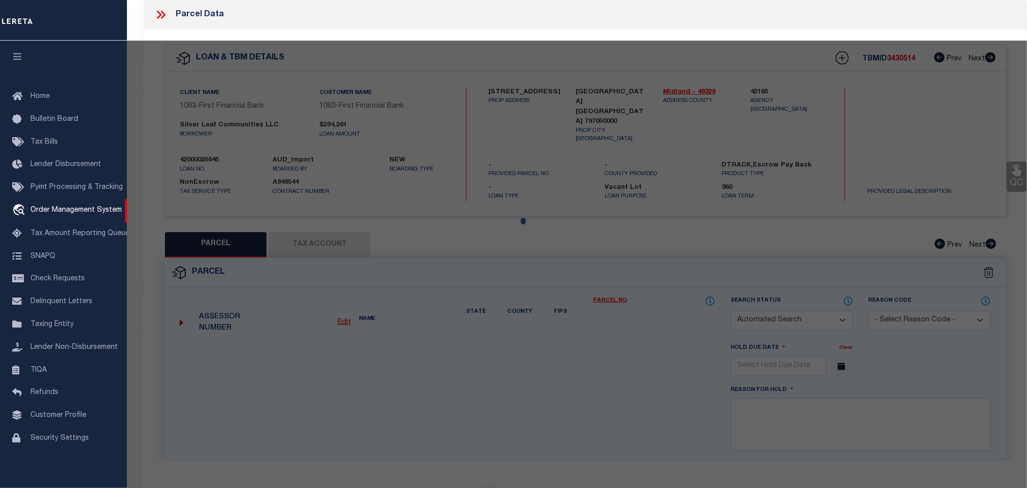
type input "[GEOGRAPHIC_DATA]"
type textarea "LT 69 BLK 6"
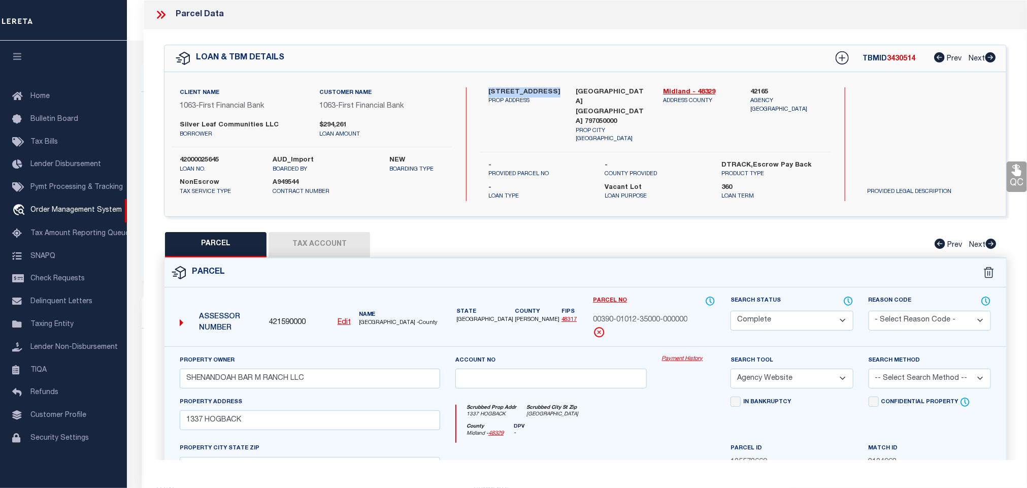
drag, startPoint x: 489, startPoint y: 88, endPoint x: 548, endPoint y: 87, distance: 59.4
click at [548, 87] on label "1337 Hogback Way" at bounding box center [524, 92] width 72 height 10
copy label "1337 Hogback Way"
click at [160, 12] on icon at bounding box center [160, 14] width 13 height 13
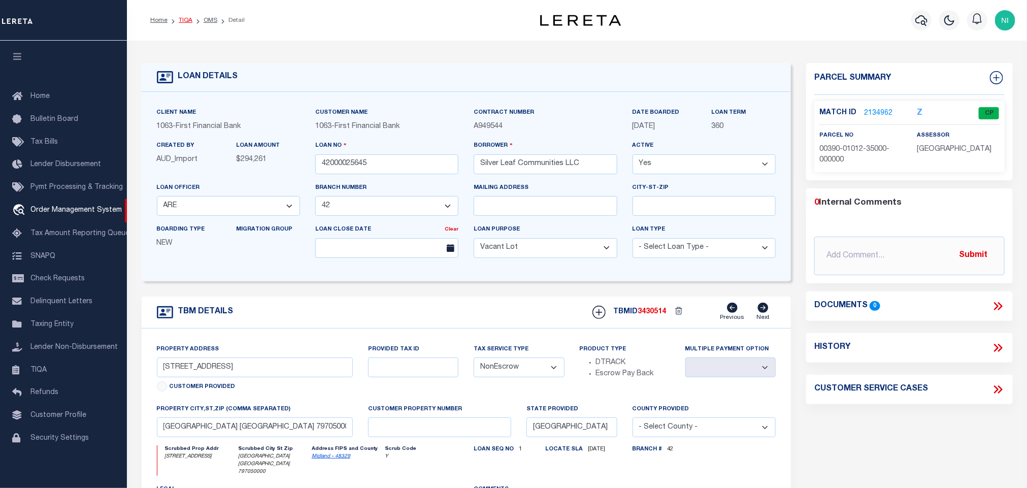
click at [189, 18] on link "TIQA" at bounding box center [186, 20] width 14 height 6
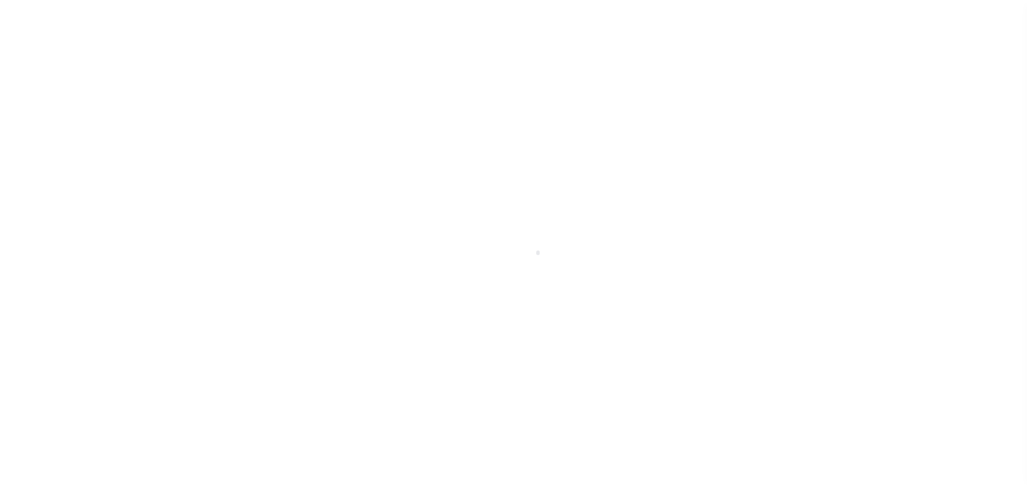
scroll to position [6, 0]
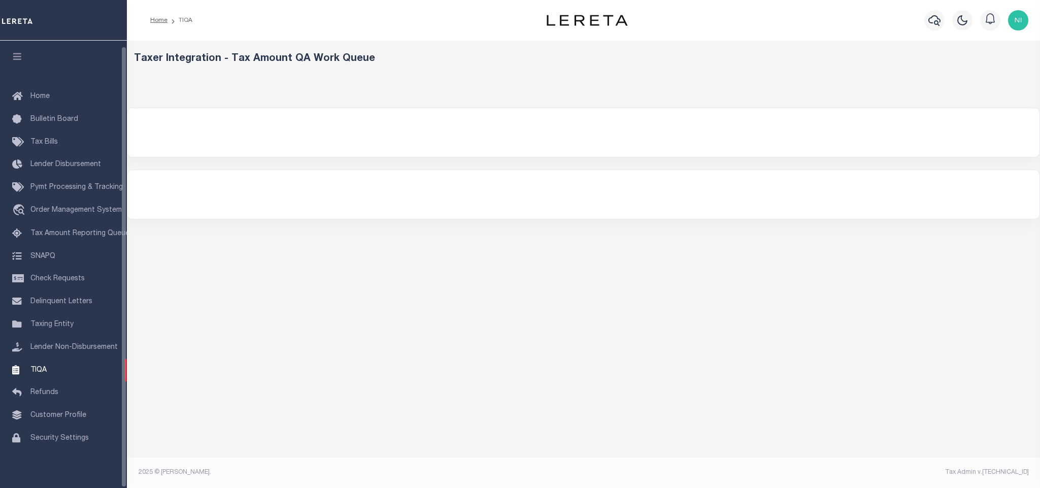
select select "200"
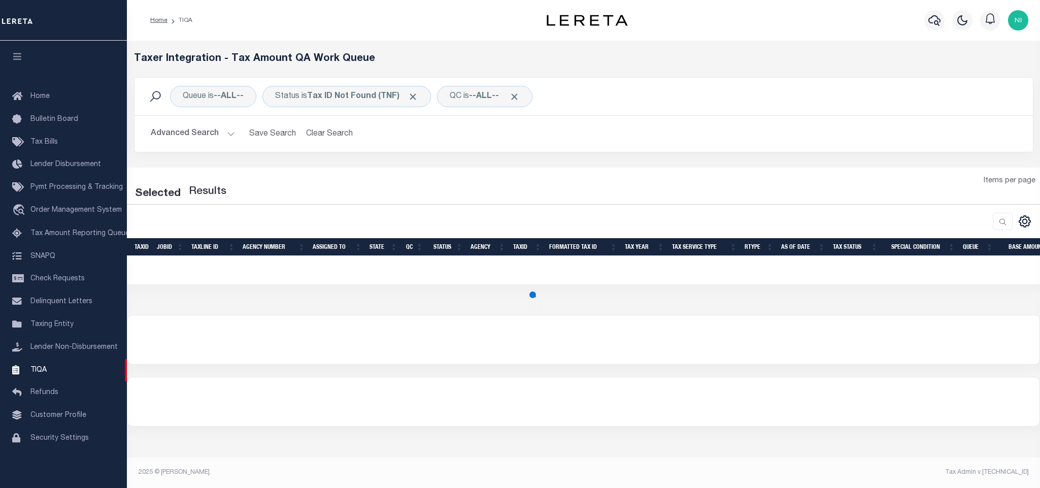
select select "200"
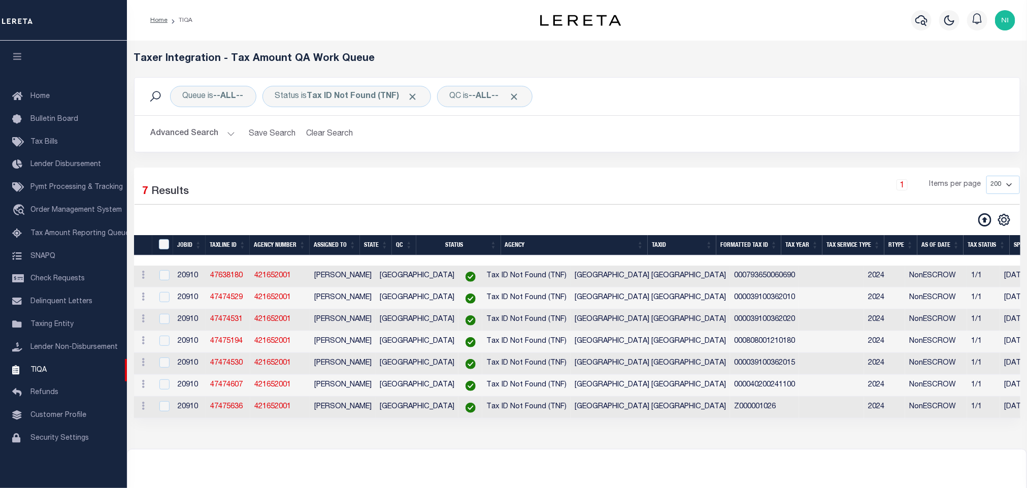
click at [142, 276] on div "ACTIONS View Detail Delete View in OMS" at bounding box center [143, 276] width 11 height 12
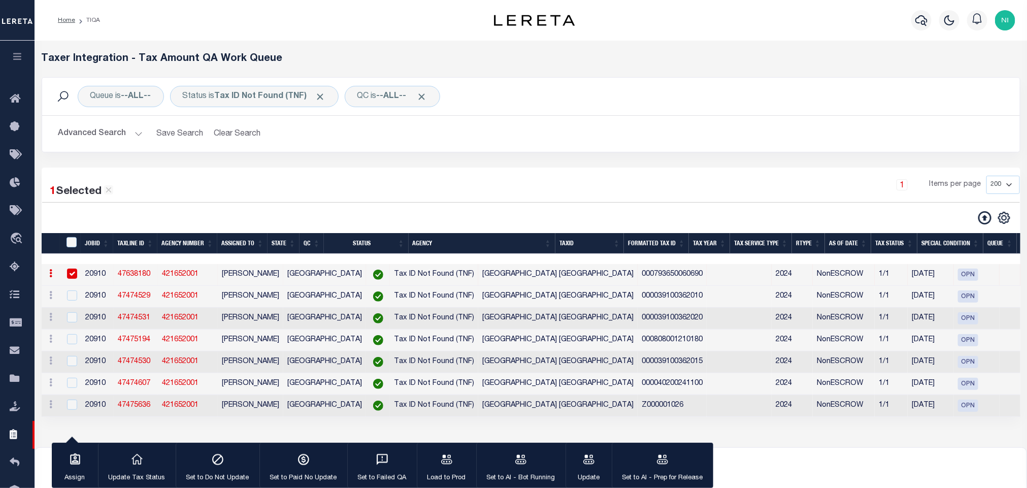
click at [68, 278] on input "checkbox" at bounding box center [72, 274] width 10 height 10
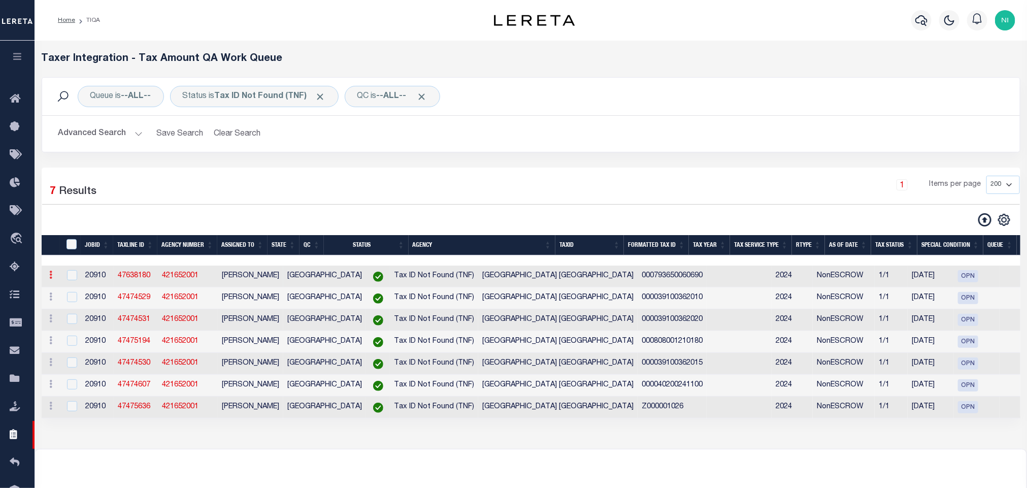
click at [50, 278] on icon at bounding box center [51, 275] width 3 height 8
click at [86, 344] on link "View in OMS" at bounding box center [108, 342] width 124 height 17
checkbox input "true"
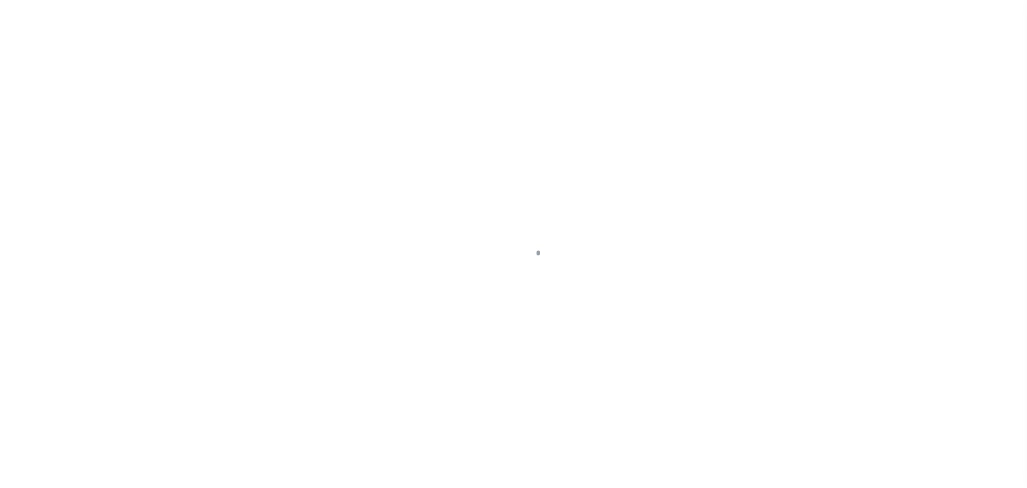
type input "42000025645"
type input "Silver Leaf Communities LLC"
select select
select select "400"
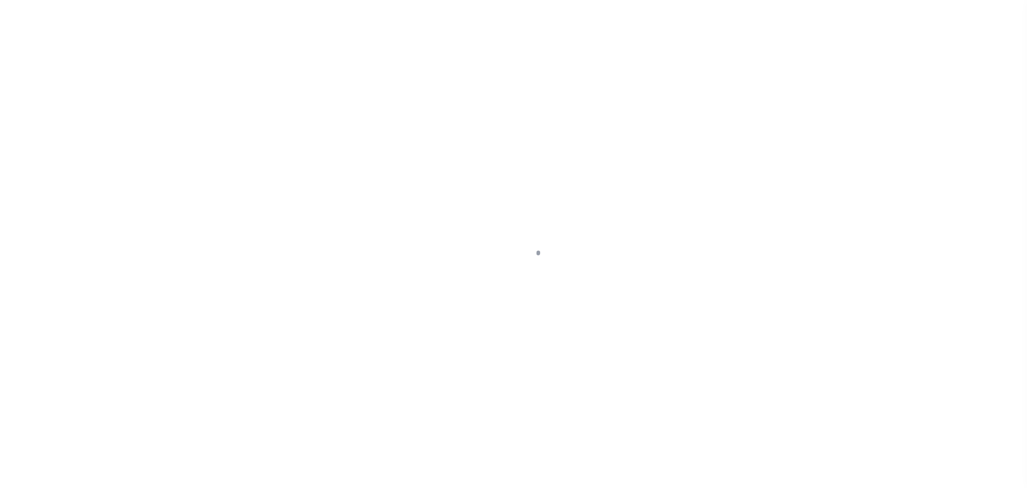
select select "NonEscrow"
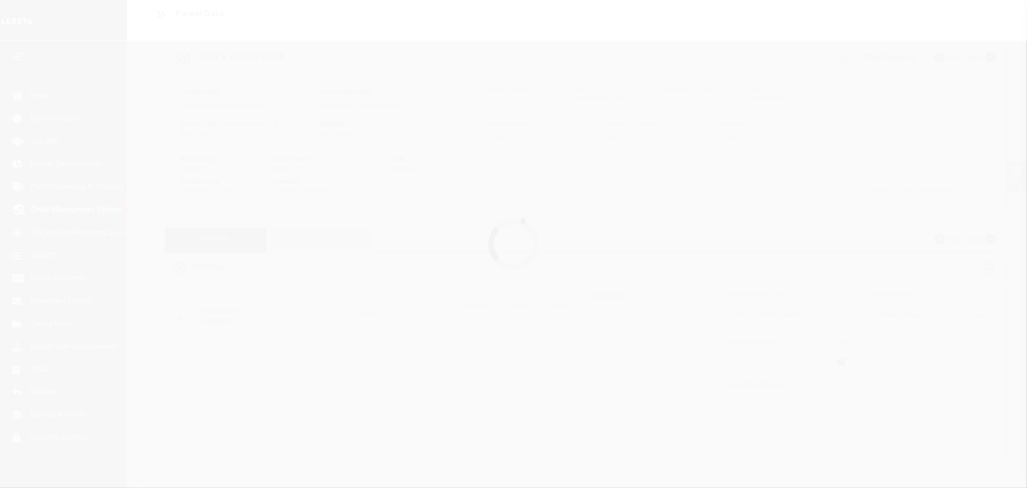
scroll to position [6, 0]
select select "7078"
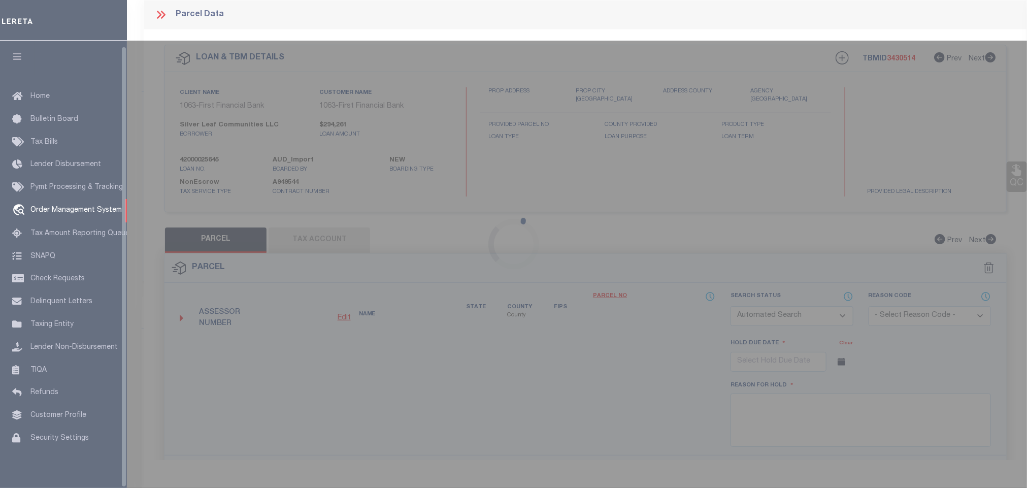
select select "515"
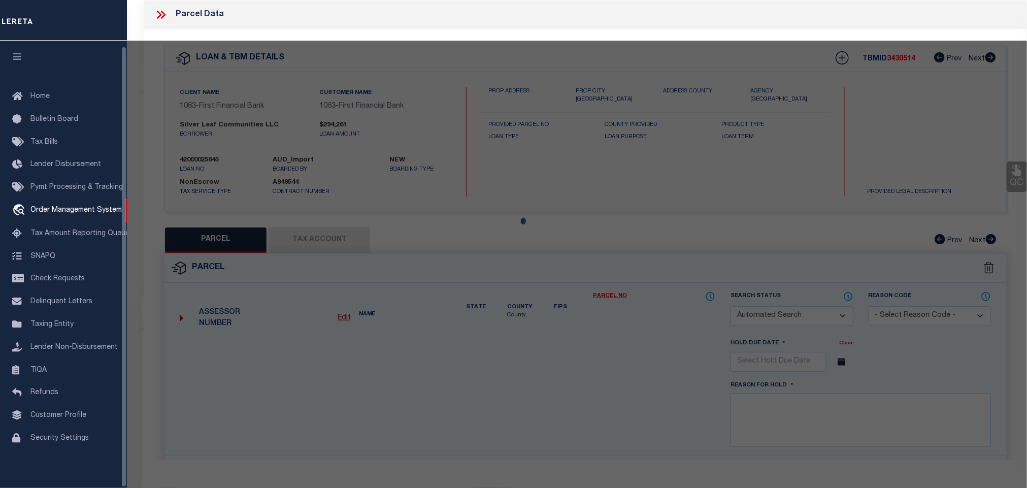
type input "[STREET_ADDRESS]"
select select
type input "[GEOGRAPHIC_DATA] [GEOGRAPHIC_DATA] 797050000"
type input "[GEOGRAPHIC_DATA]"
checkbox input "false"
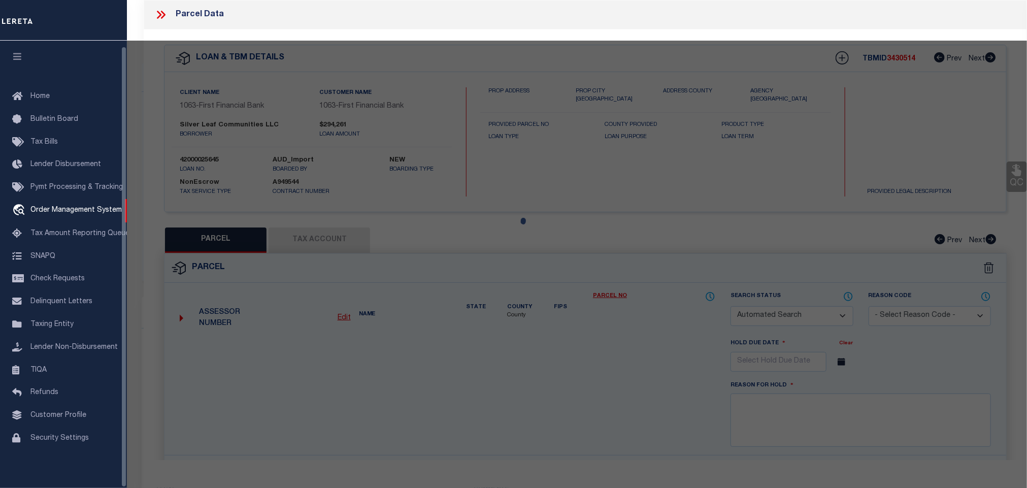
checkbox input "false"
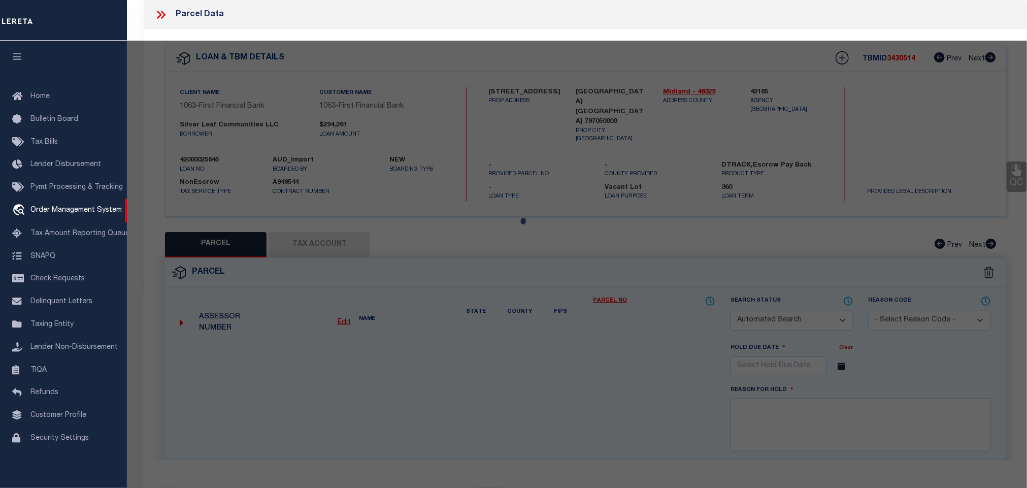
select select "CP"
type input "SHENANDOAH BAR M RANCH LLC"
select select "AGW"
select select
type input "1337 HOGBACK"
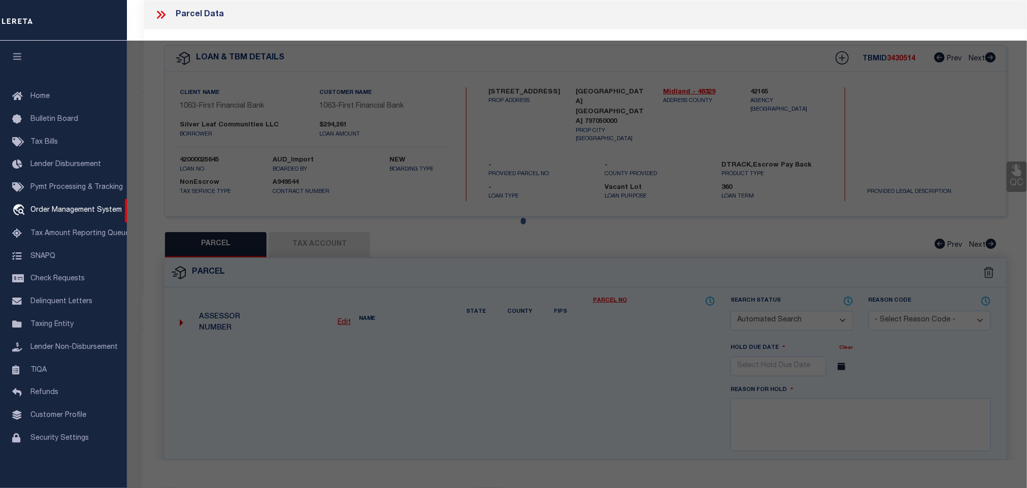
type input "[GEOGRAPHIC_DATA]"
type textarea "LT 69 BLK 6"
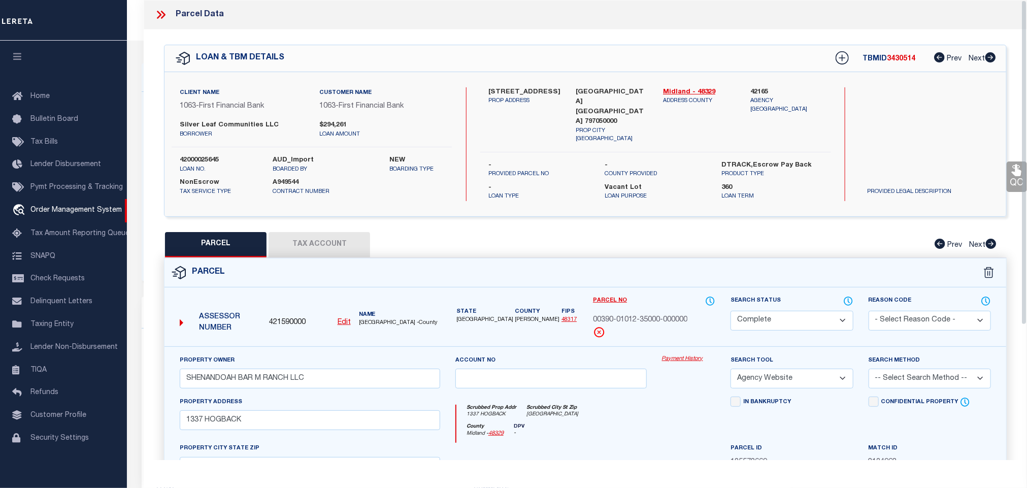
click at [292, 237] on button "Tax Account" at bounding box center [320, 244] width 102 height 25
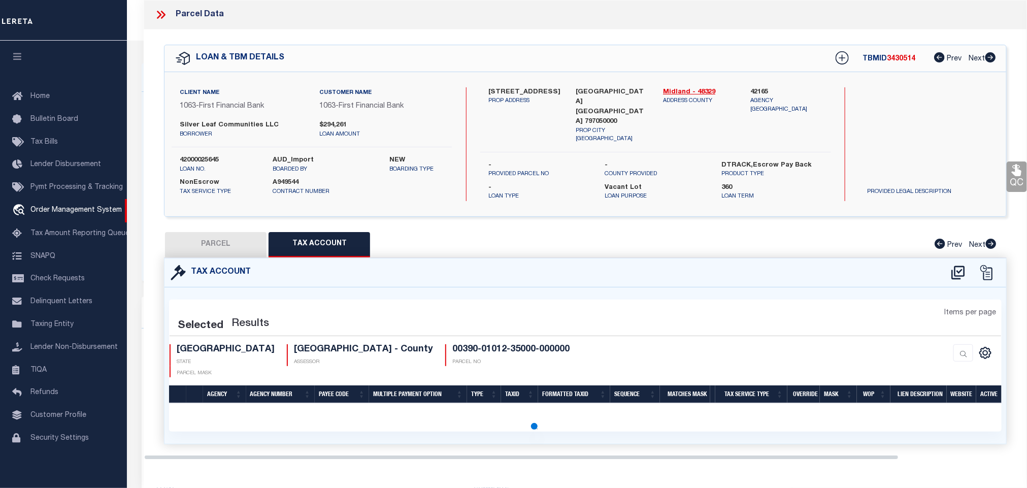
select select "100"
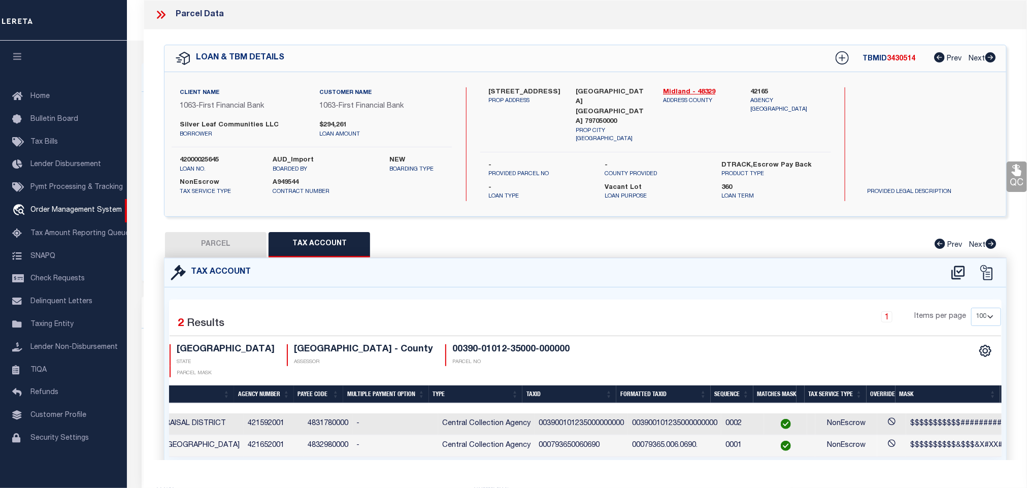
scroll to position [0, 247]
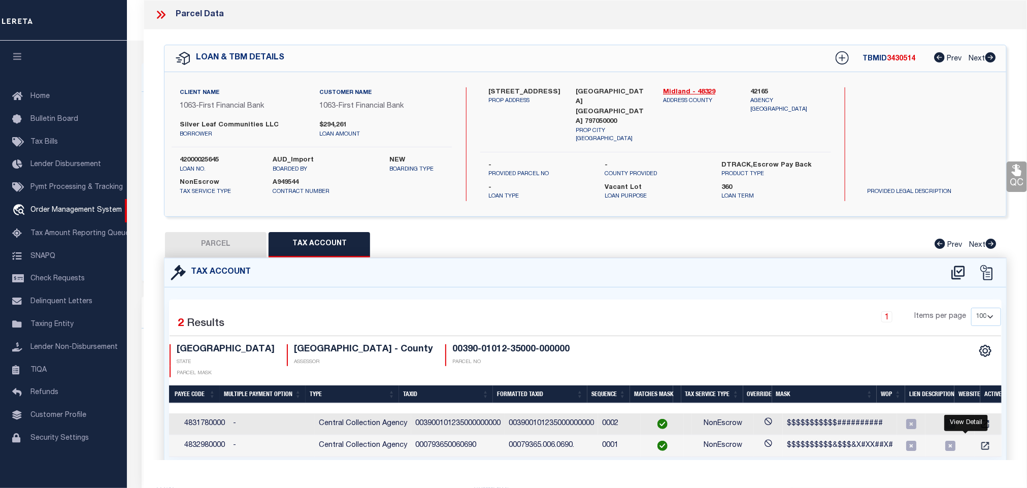
click at [949, 425] on div "View Detail" at bounding box center [966, 423] width 44 height 16
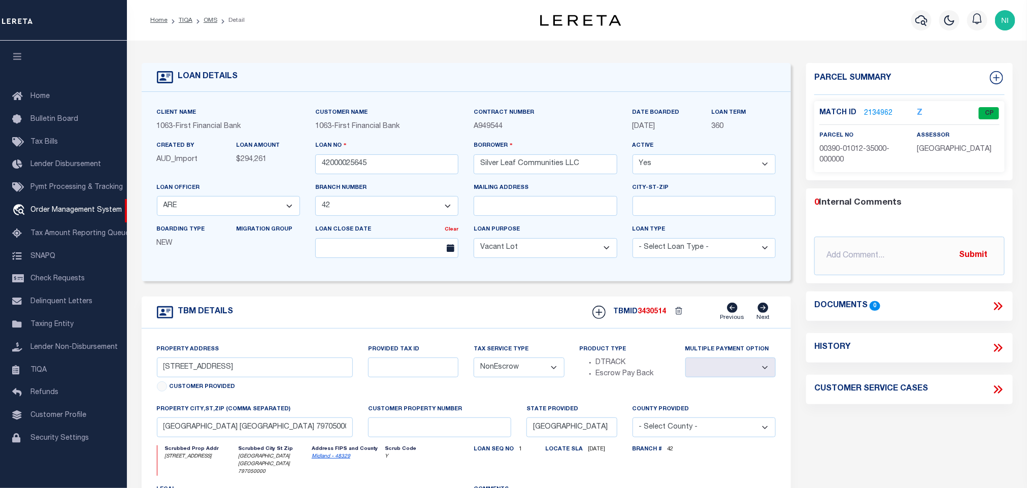
click at [880, 110] on link "2134962" at bounding box center [878, 113] width 28 height 11
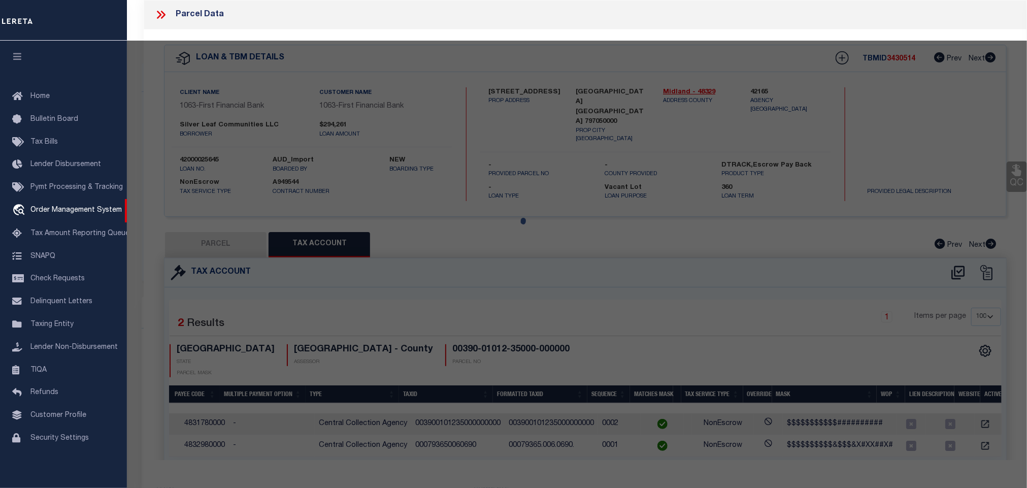
select select "AS"
select select
checkbox input "false"
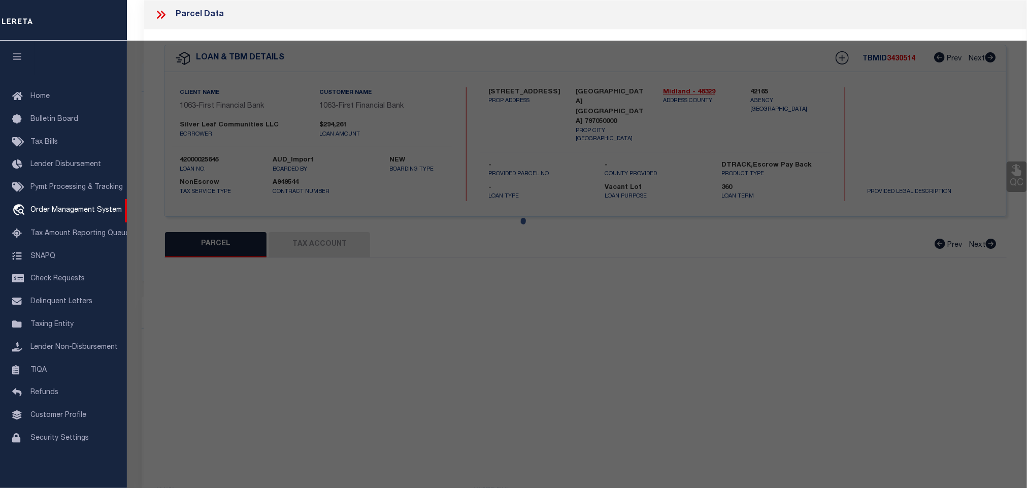
select select "CP"
type input "SHENANDOAH BAR M RANCH LLC"
select select "AGW"
select select
type input "1337 HOGBACK"
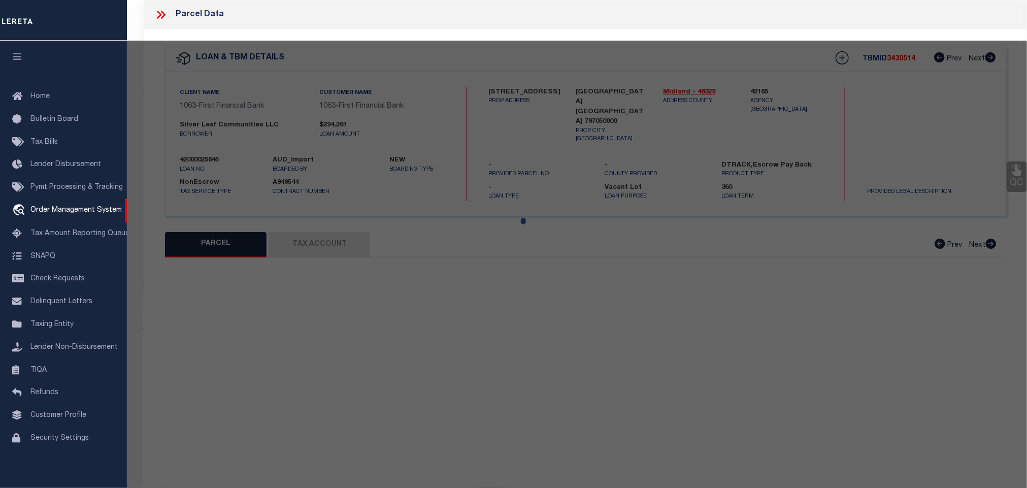
type input "[GEOGRAPHIC_DATA]"
type textarea "LT 69 BLK 6"
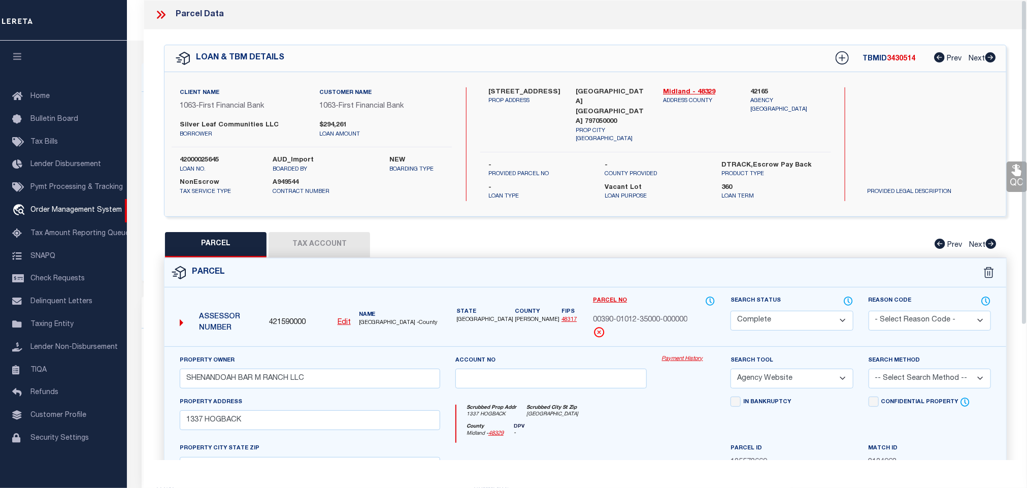
click at [321, 237] on button "Tax Account" at bounding box center [320, 244] width 102 height 25
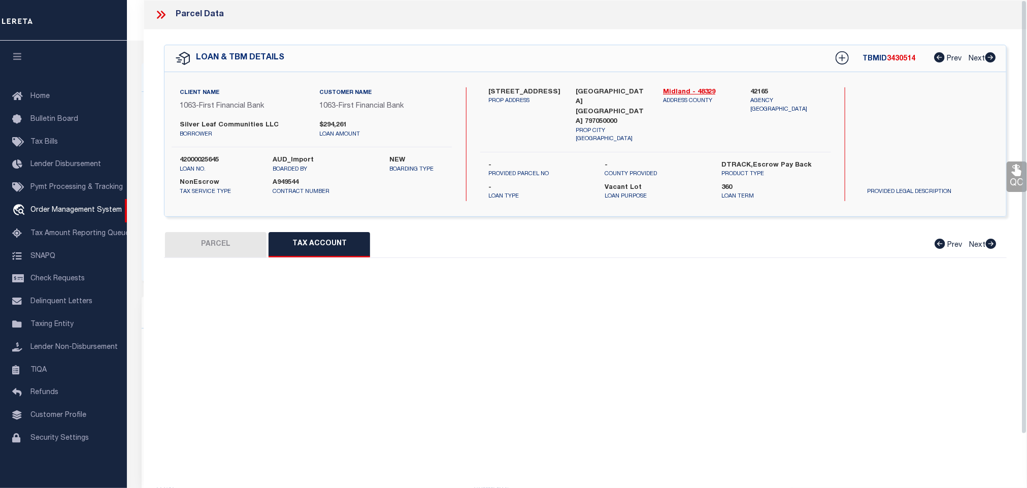
select select "100"
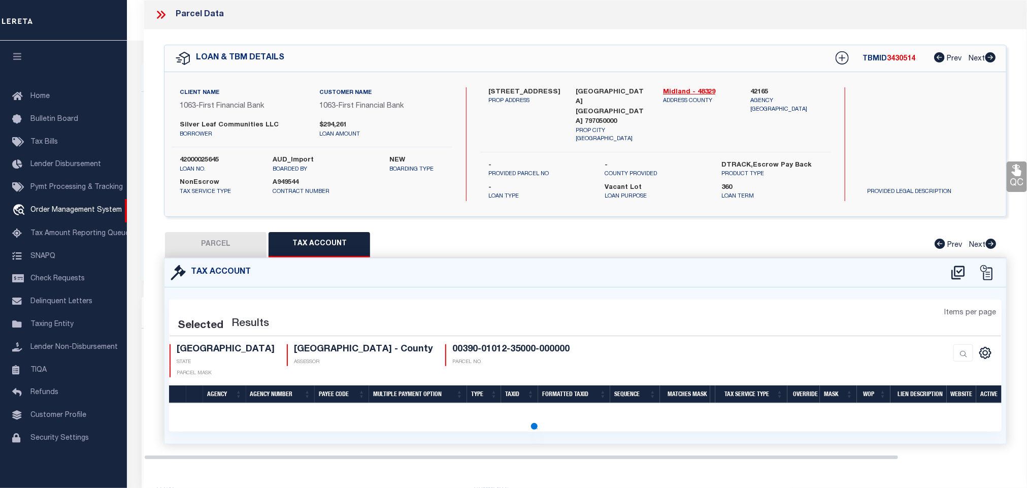
select select "100"
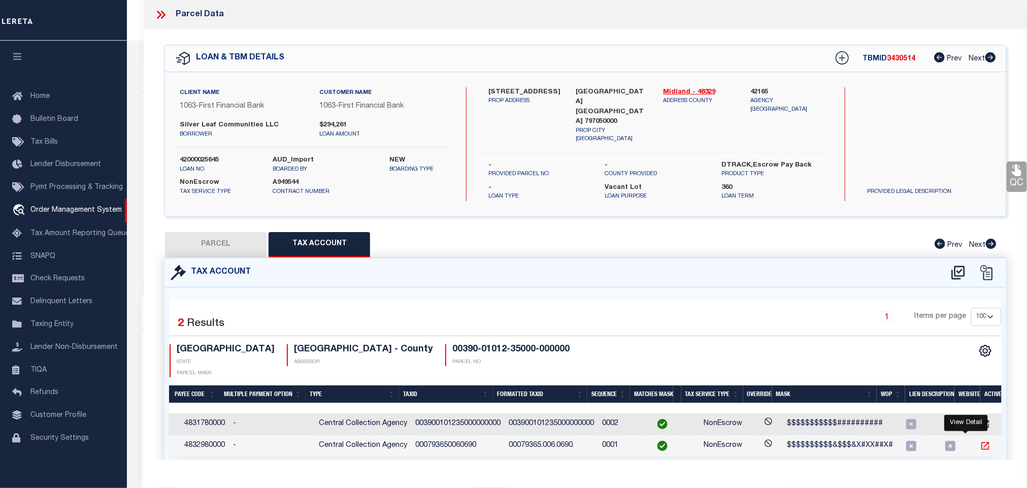
click at [982, 442] on icon "" at bounding box center [986, 446] width 8 height 8
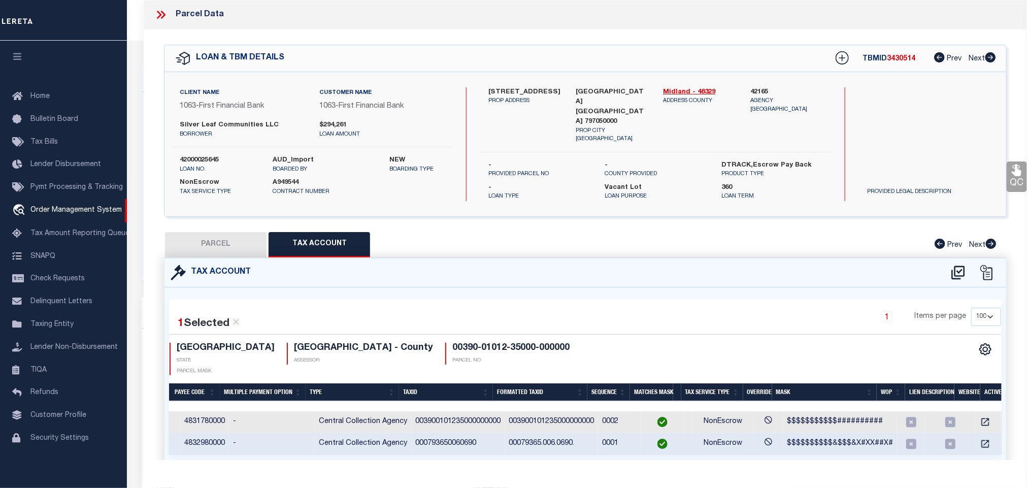
click at [204, 161] on label "42000025645" at bounding box center [219, 160] width 78 height 10
copy label "42000025645"
click at [901, 59] on span "3430514" at bounding box center [901, 58] width 28 height 7
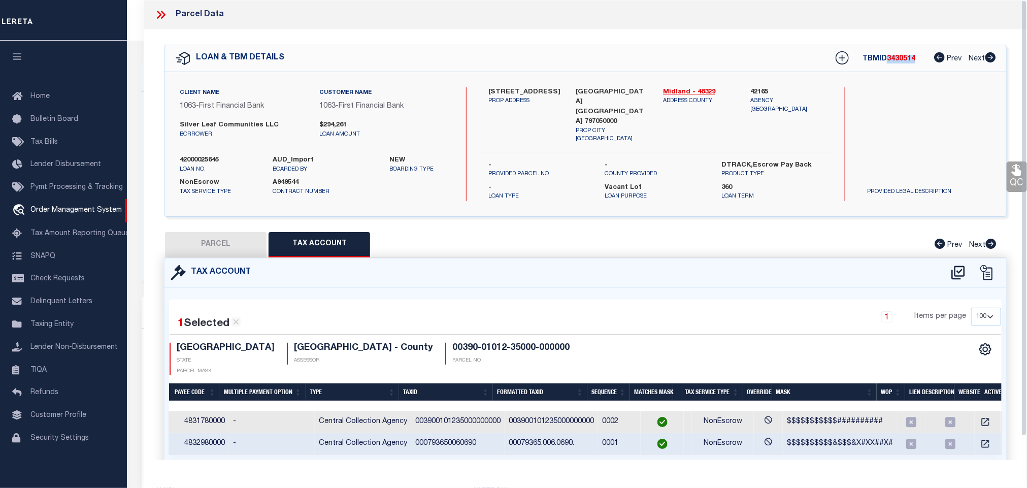
copy span "3430514"
click at [452, 344] on h4 "00390-01012-35000-000000" at bounding box center [510, 348] width 117 height 11
copy div "00390-01012-35000-000000"
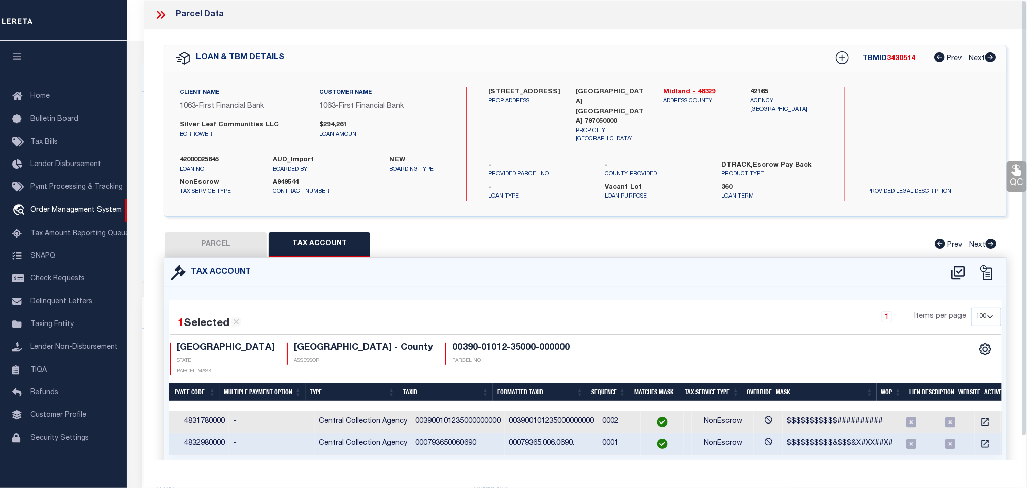
click at [152, 15] on div "Parcel Data" at bounding box center [585, 14] width 883 height 29
click at [159, 14] on icon at bounding box center [159, 15] width 5 height 8
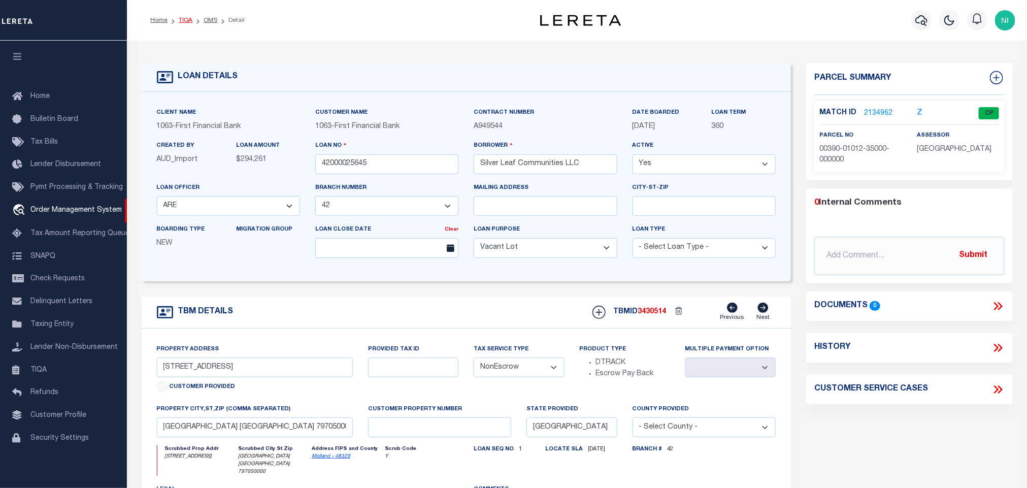
click at [186, 21] on link "TIQA" at bounding box center [186, 20] width 14 height 6
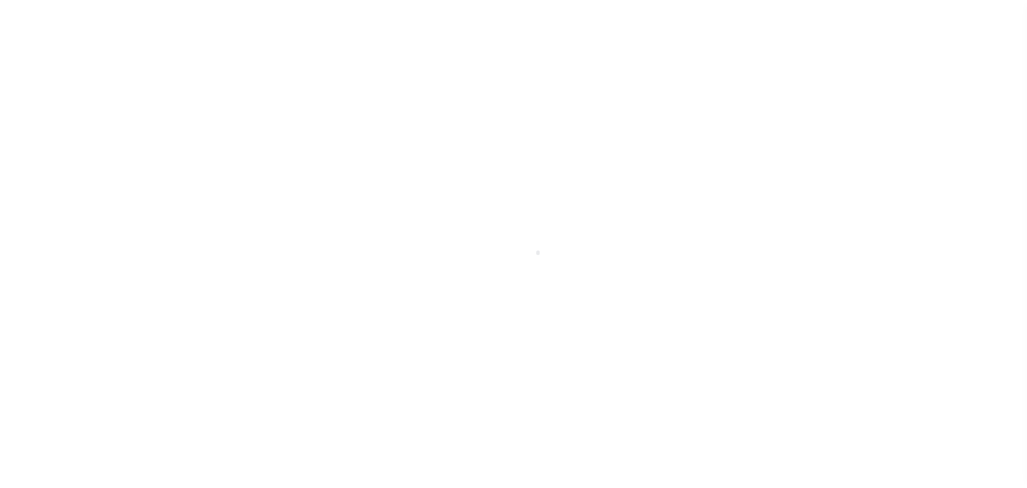
scroll to position [6, 0]
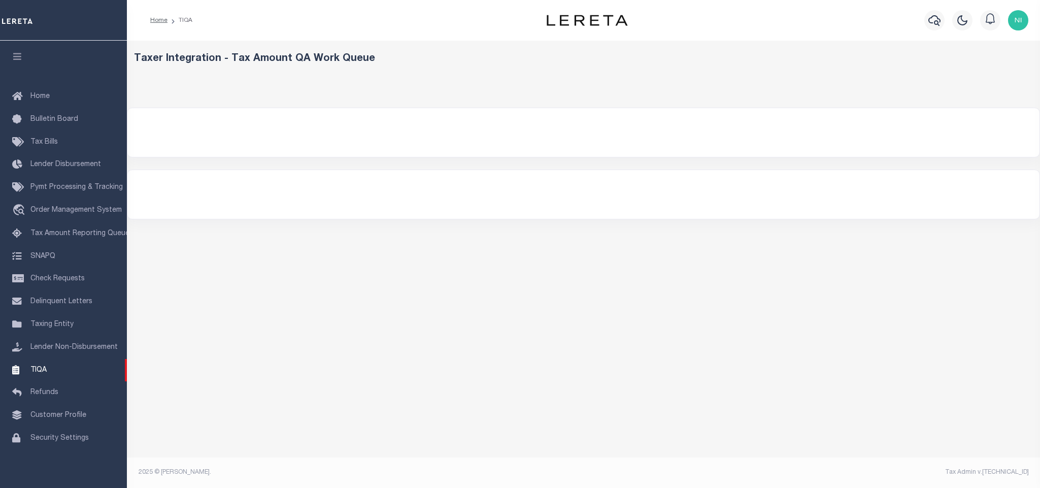
select select "200"
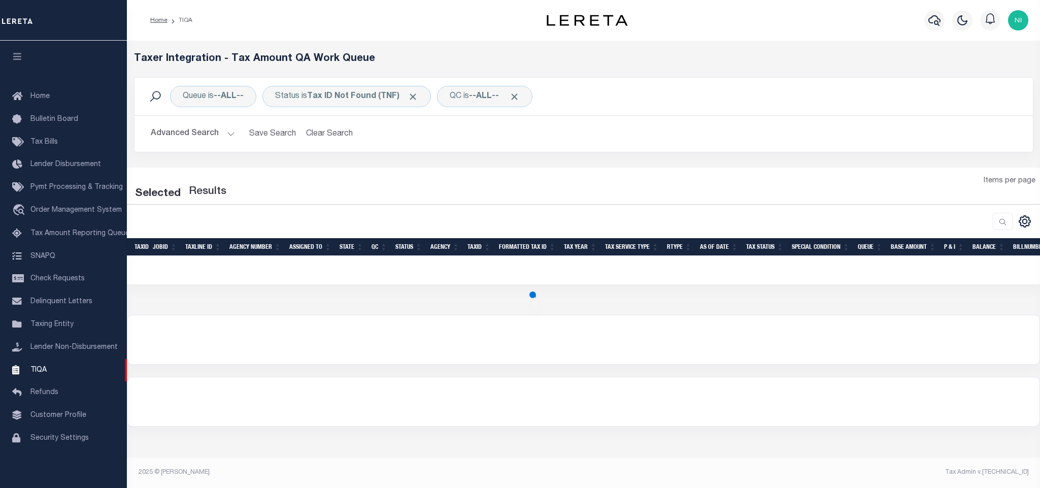
select select "200"
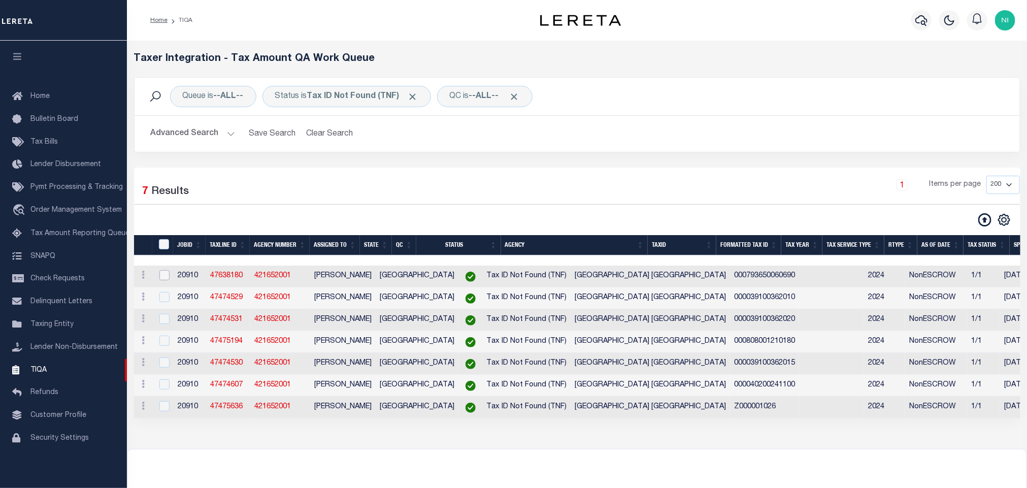
click at [162, 280] on input "checkbox" at bounding box center [164, 275] width 10 height 10
checkbox input "true"
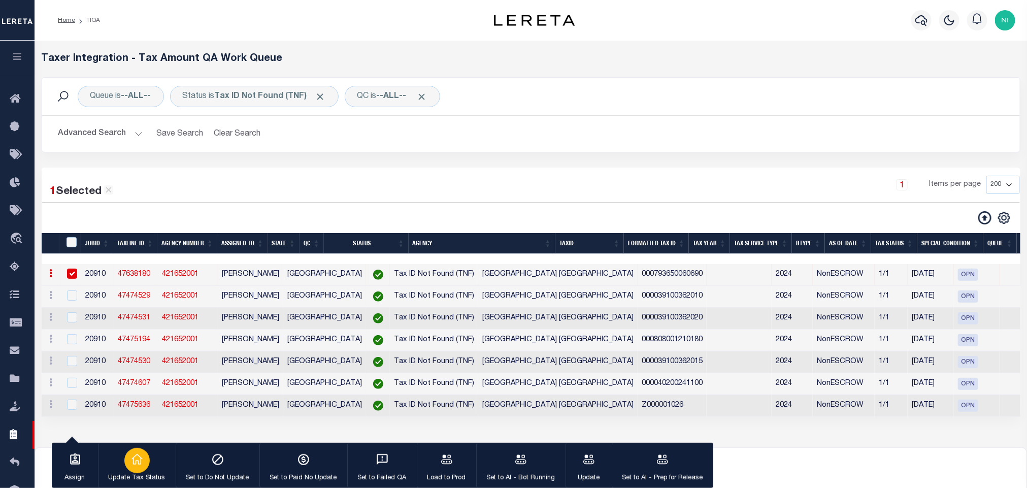
click at [133, 469] on div "button" at bounding box center [136, 460] width 25 height 25
type input "[DATE]"
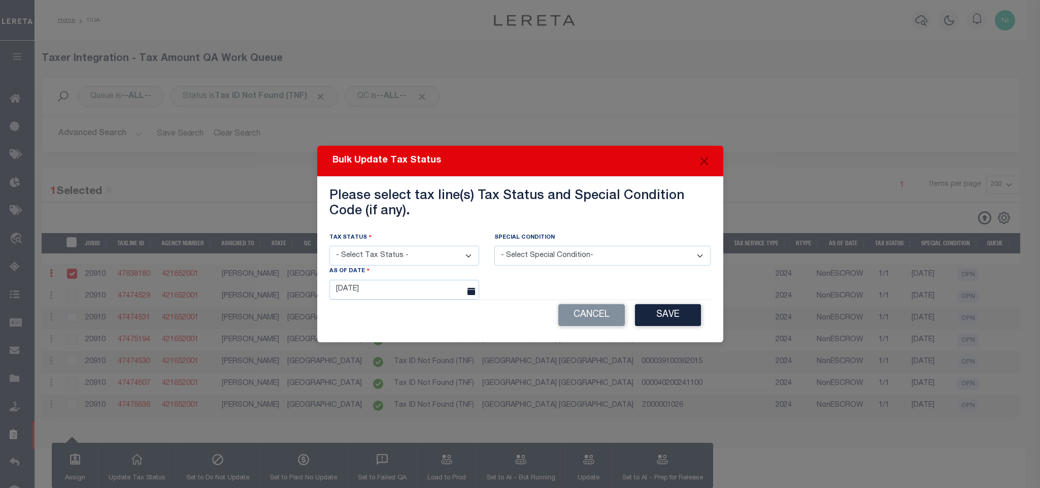
drag, startPoint x: 410, startPoint y: 251, endPoint x: 408, endPoint y: 262, distance: 11.3
click at [410, 251] on select "- Select Tax Status - Open Due/Unpaid Paid Incomplete No Tax Due Internal Refun…" at bounding box center [405, 256] width 150 height 20
select select "NTX"
click at [330, 246] on select "- Select Tax Status - Open Due/Unpaid Paid Incomplete No Tax Due Internal Refun…" at bounding box center [405, 256] width 150 height 20
click at [544, 251] on select "- Select Special Condition- -- Select Special Condition -- 3RD PARTY TAX LIEN A…" at bounding box center [603, 256] width 216 height 20
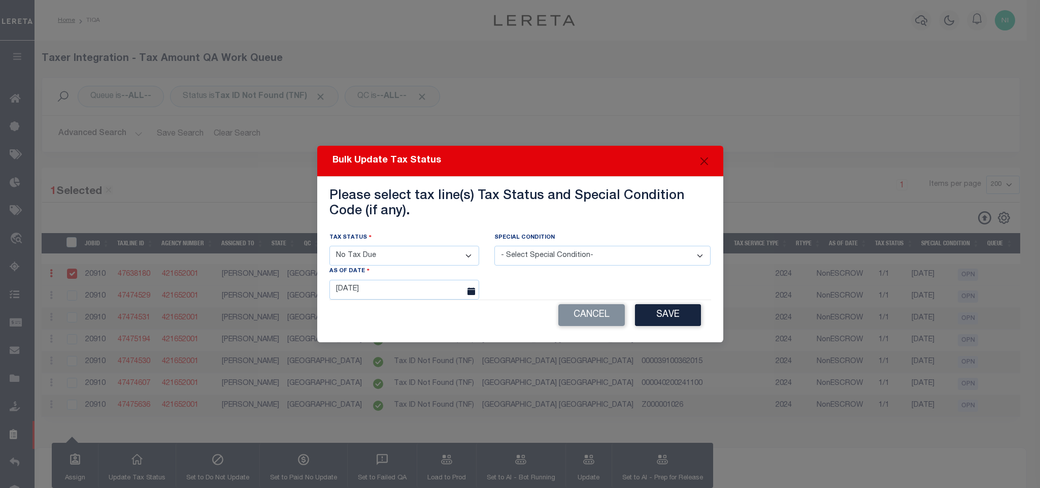
select select "7"
click at [495, 246] on select "- Select Special Condition- -- Select Special Condition -- 3RD PARTY TAX LIEN A…" at bounding box center [603, 256] width 216 height 20
click at [658, 318] on button "Save" at bounding box center [668, 315] width 66 height 22
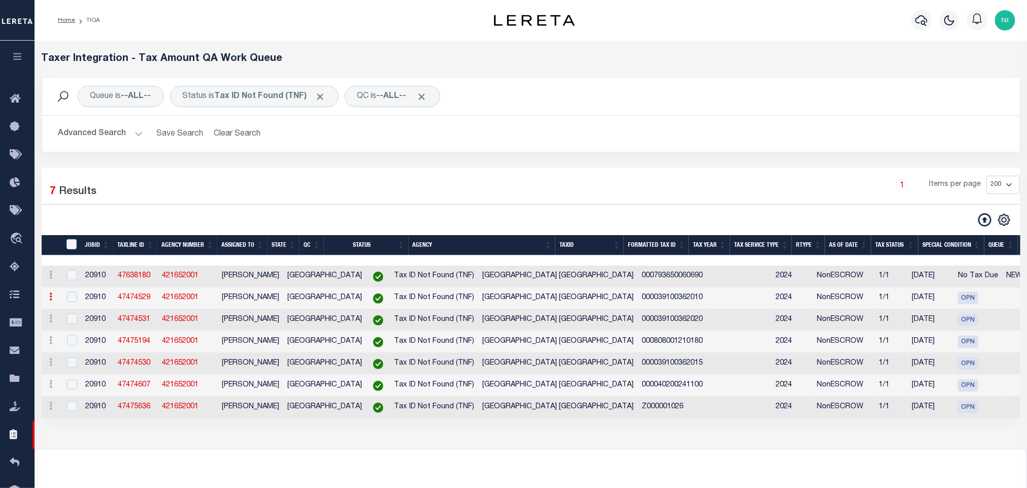
click at [50, 301] on icon at bounding box center [51, 296] width 3 height 8
click at [87, 368] on link "View in [GEOGRAPHIC_DATA]" at bounding box center [108, 364] width 124 height 17
checkbox input "true"
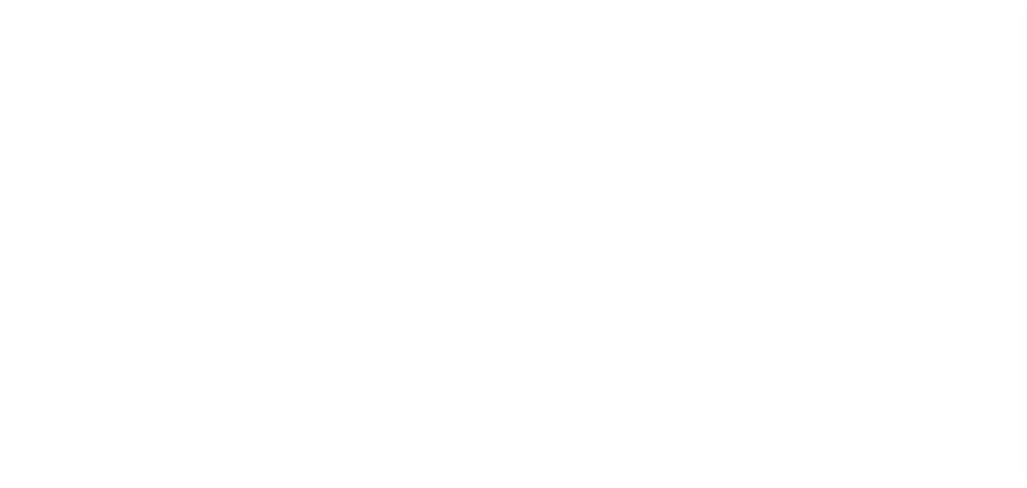
select select "NonEscrow"
select select "2803"
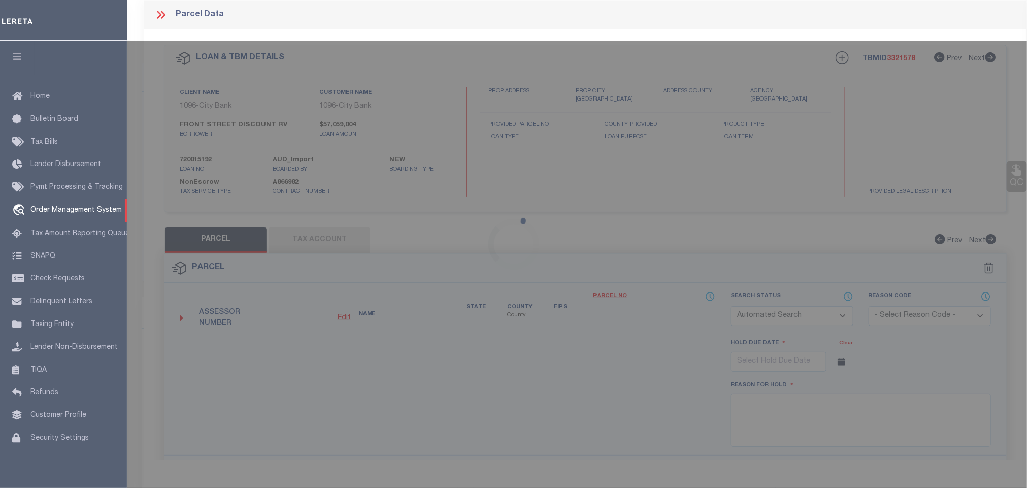
select select "1346"
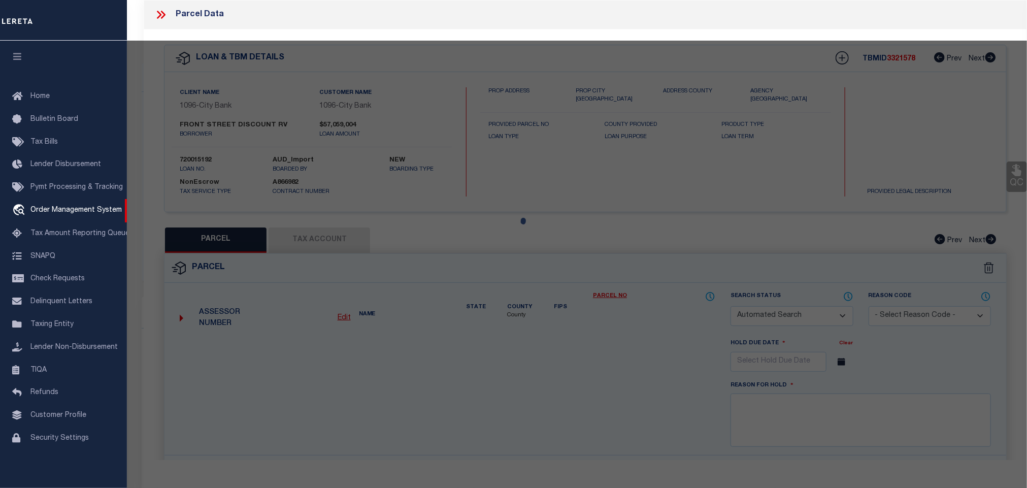
type input "R000004382"
select select
type input "[GEOGRAPHIC_DATA]"
select select
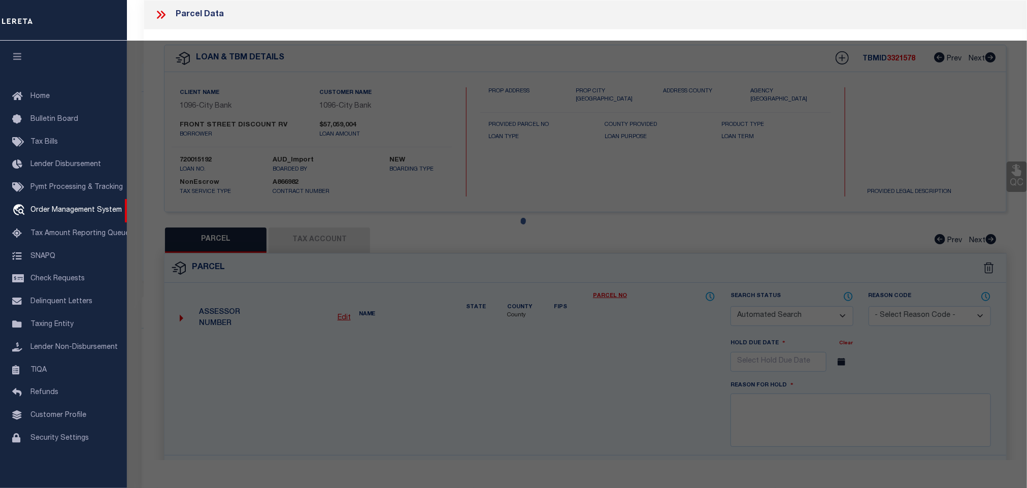
checkbox input "false"
select select "CP"
type input "FRONT STREET DISCOUNT RV WAREHOUSES LLC"
select select "AGW"
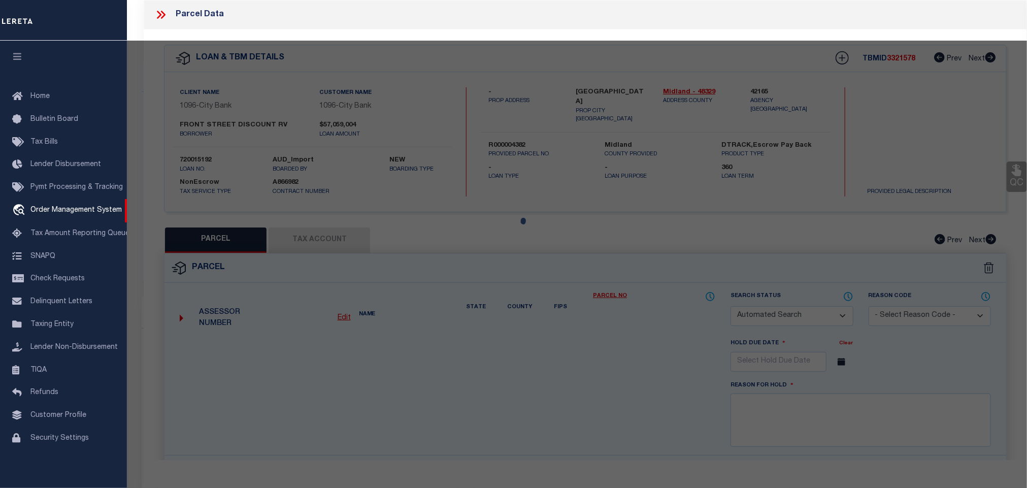
select select
checkbox input "false"
type textarea "Acres: 16.153, SOUTH OF MAIN LINE, R/W [GEOGRAPHIC_DATA]/4, SEC: 36, BLK: 39-T1S"
type textarea "Tax ID Special Project"
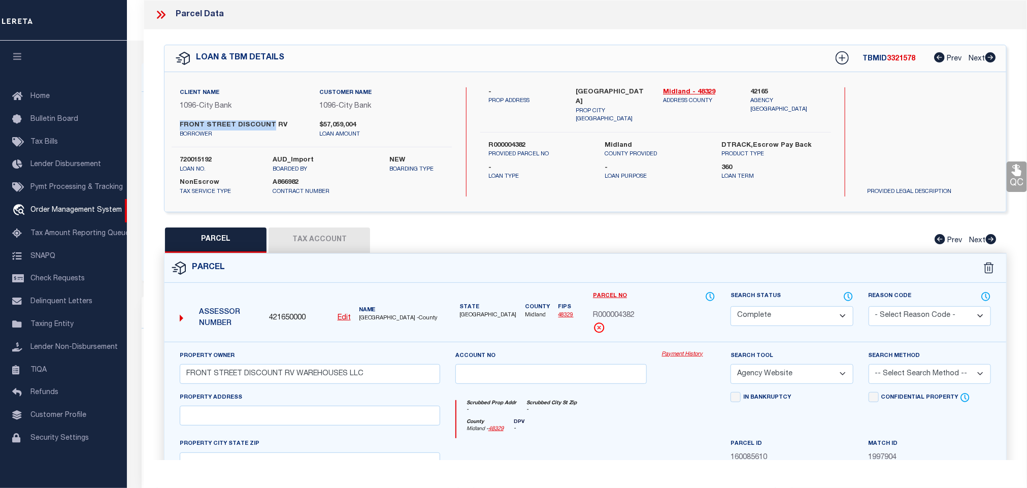
drag, startPoint x: 176, startPoint y: 123, endPoint x: 266, endPoint y: 123, distance: 89.9
click at [266, 123] on div "FRONT STREET DISCOUNT RV borrower" at bounding box center [242, 129] width 140 height 18
copy label "FRONT STREET DISCOUNT"
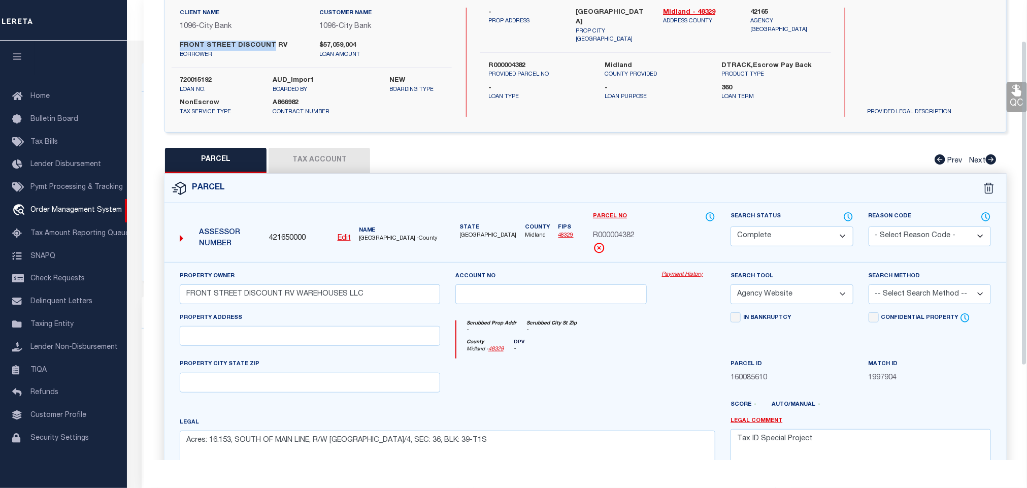
scroll to position [152, 0]
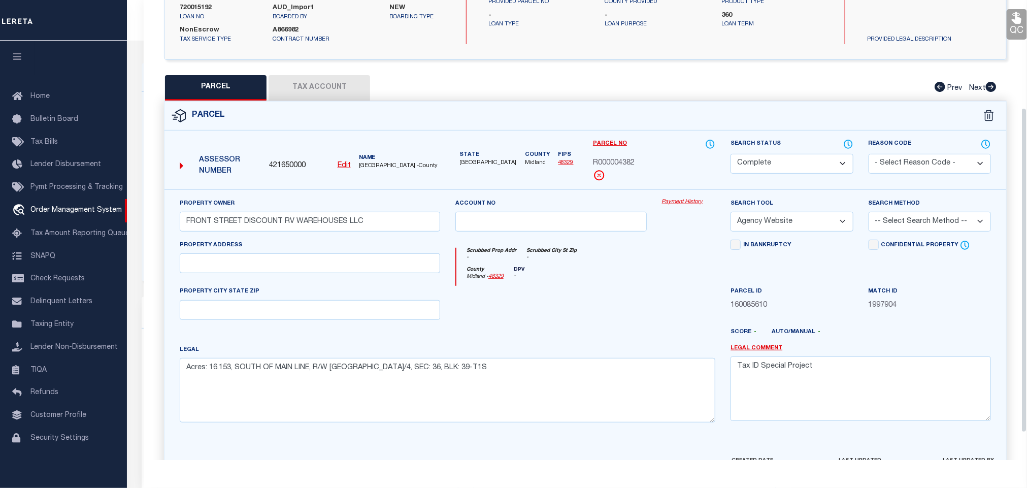
click at [317, 87] on button "Tax Account" at bounding box center [320, 87] width 102 height 25
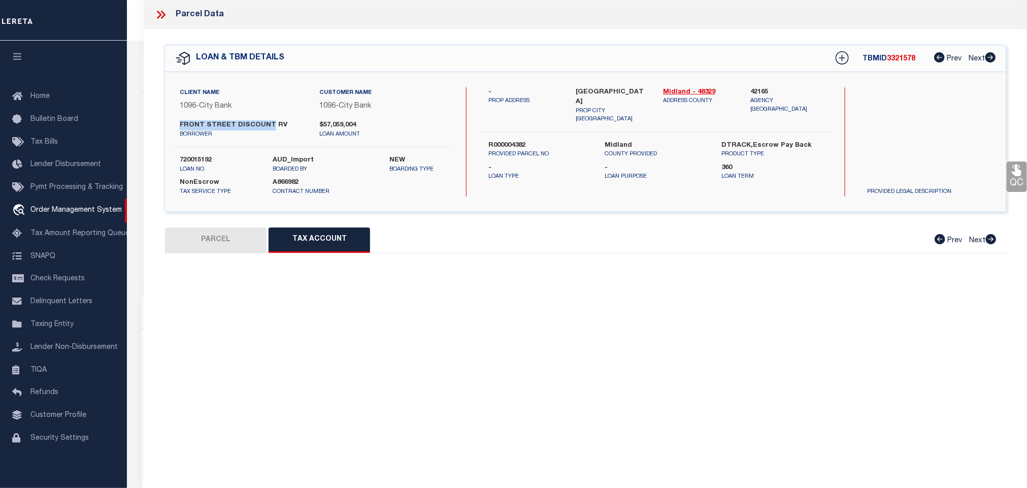
scroll to position [0, 0]
select select "100"
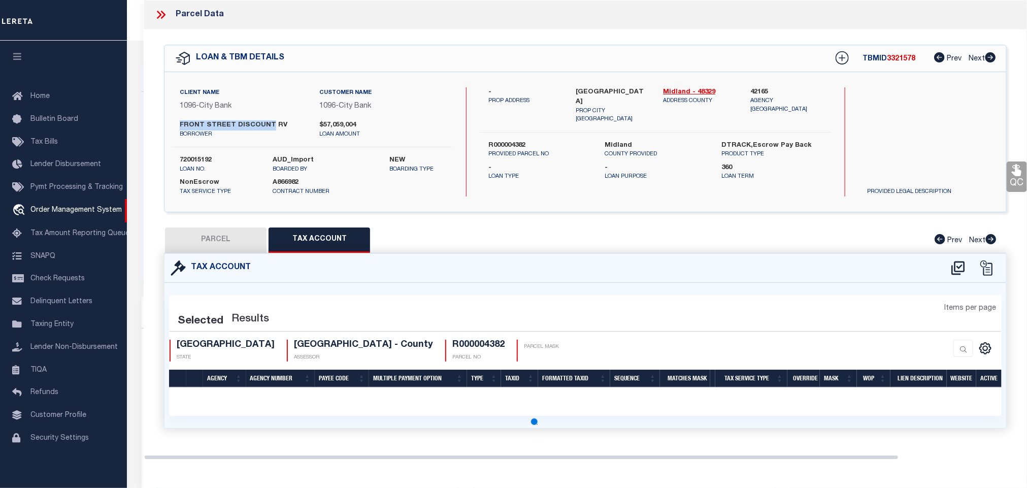
select select "100"
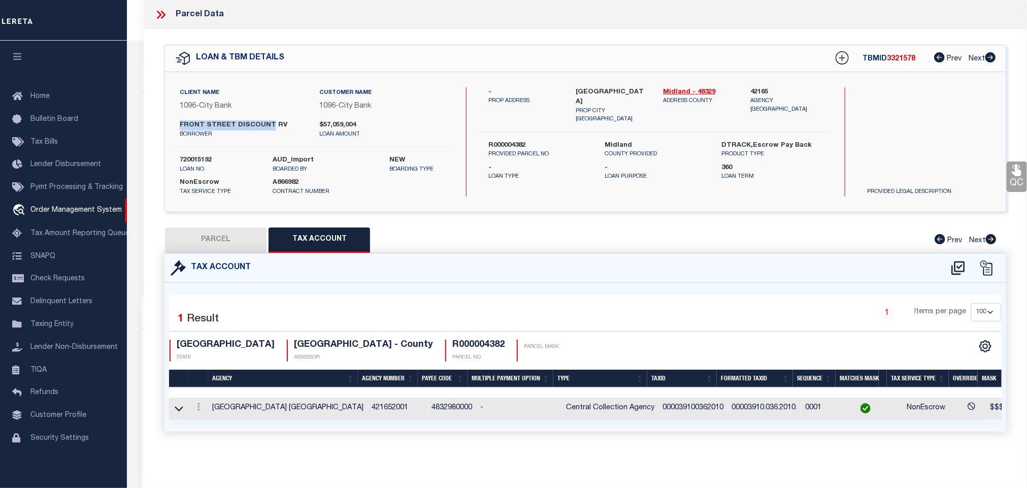
click at [241, 240] on button "PARCEL" at bounding box center [216, 239] width 102 height 25
select select "AS"
select select
checkbox input "false"
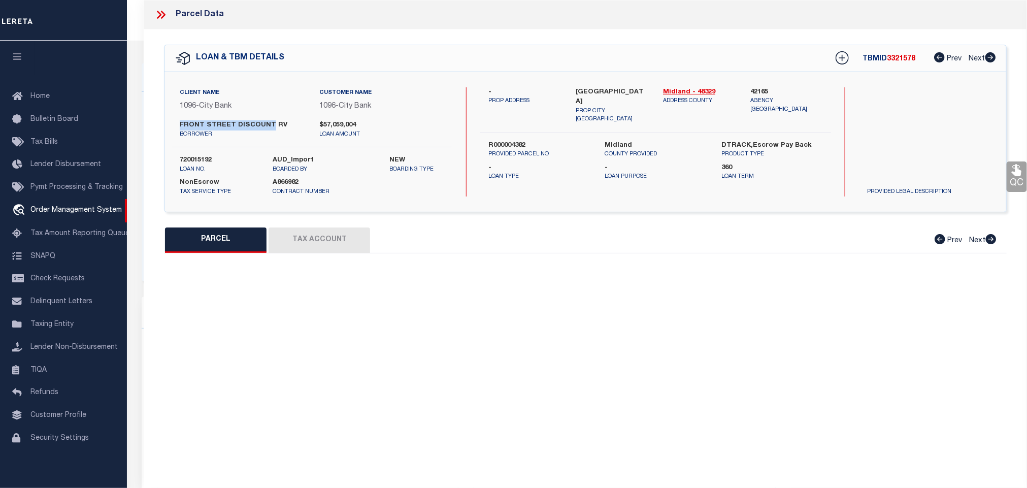
select select "CP"
type input "FRONT STREET DISCOUNT RV WAREHOUSES LLC"
select select "AGW"
select select
checkbox input "false"
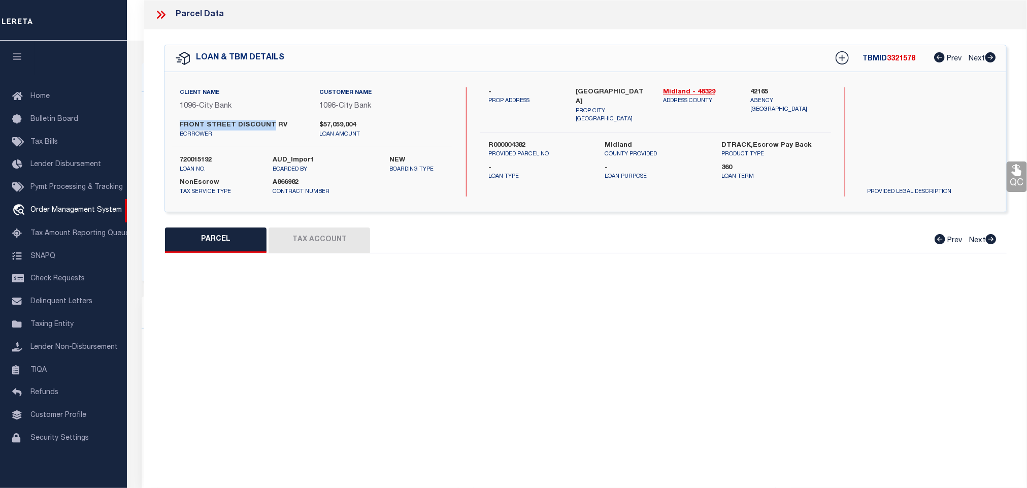
type textarea "Acres: 16.153, SOUTH OF MAIN LINE, R/W [GEOGRAPHIC_DATA]/4, SEC: 36, BLK: 39-T1S"
type textarea "Tax ID Special Project"
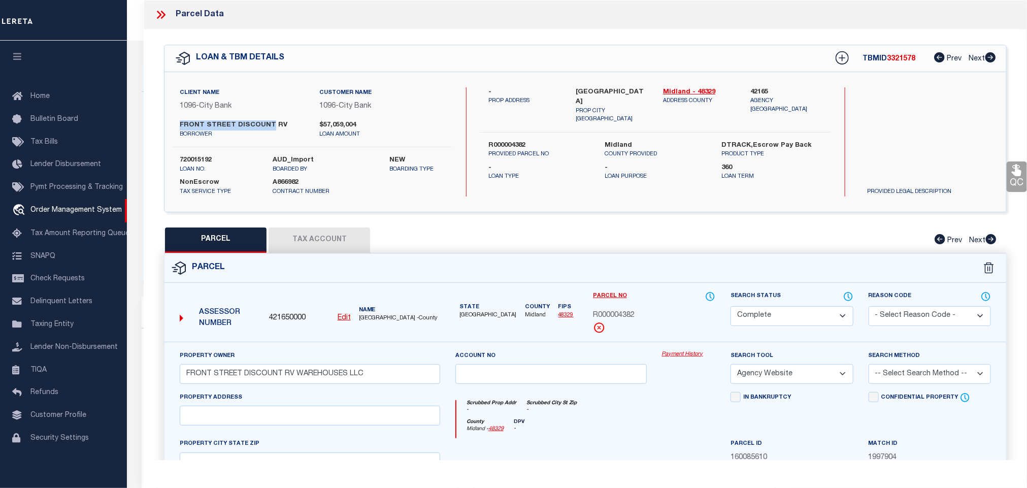
click at [509, 150] on p "PROVIDED PARCEL NO" at bounding box center [539, 154] width 102 height 9
click at [509, 141] on label "R000004382" at bounding box center [539, 146] width 102 height 10
copy label "R000004382"
drag, startPoint x: 160, startPoint y: 9, endPoint x: 170, endPoint y: 18, distance: 12.9
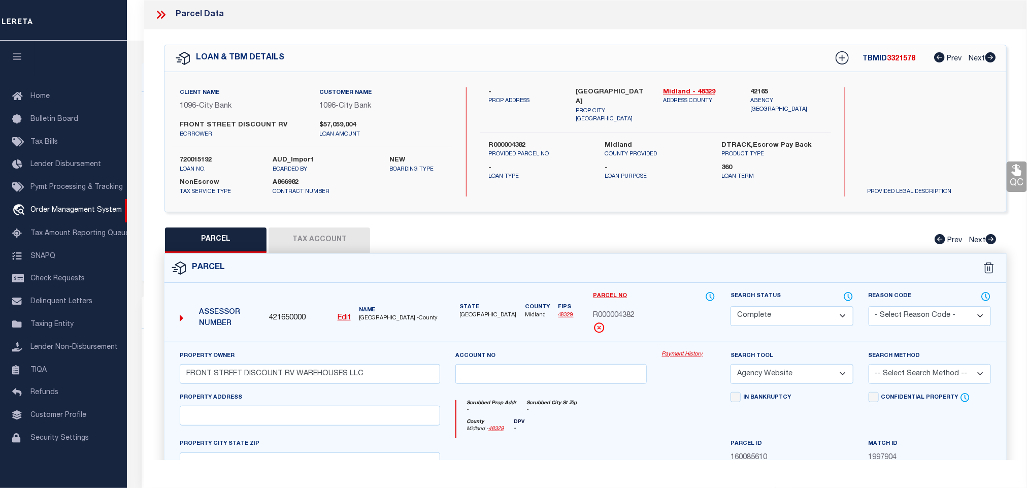
click at [161, 9] on icon at bounding box center [160, 14] width 13 height 13
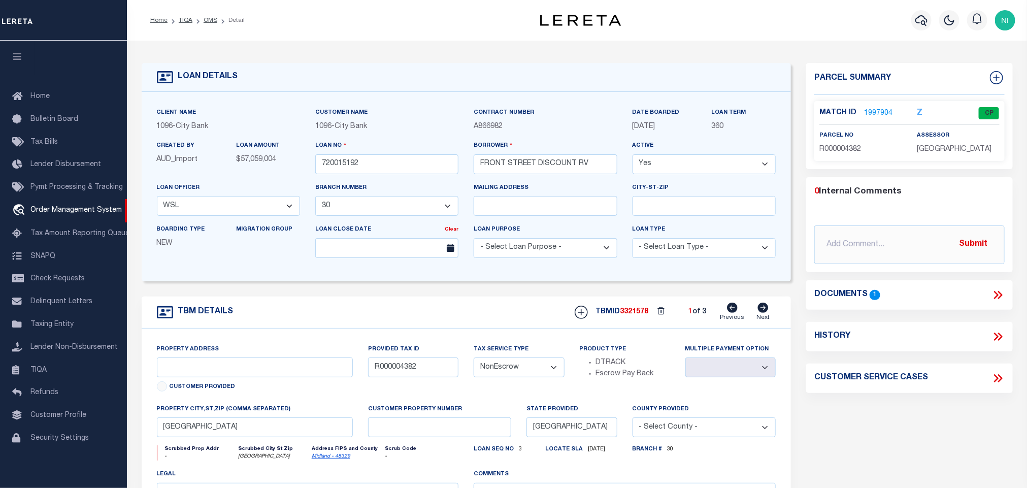
click at [1001, 296] on icon at bounding box center [998, 294] width 13 height 13
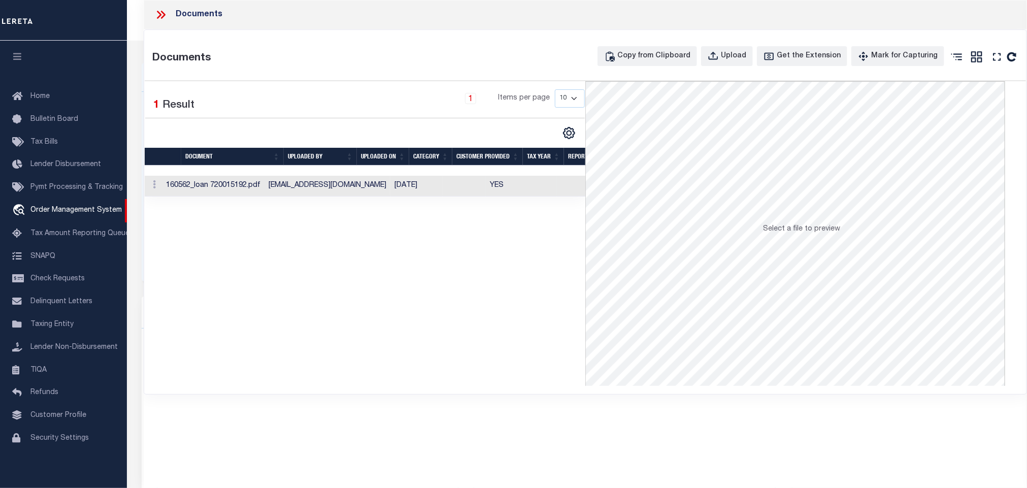
click at [390, 192] on td "[DATE]" at bounding box center [416, 186] width 52 height 21
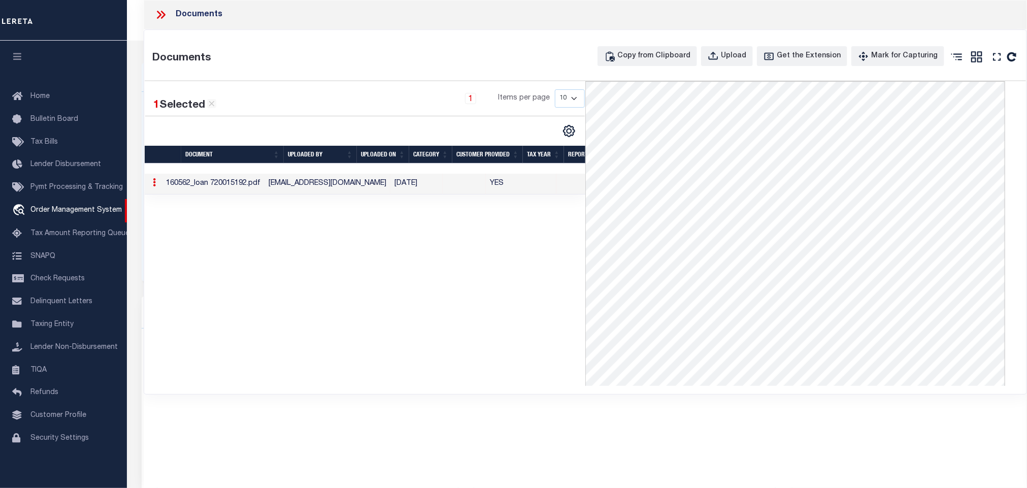
click at [161, 19] on icon at bounding box center [160, 14] width 13 height 13
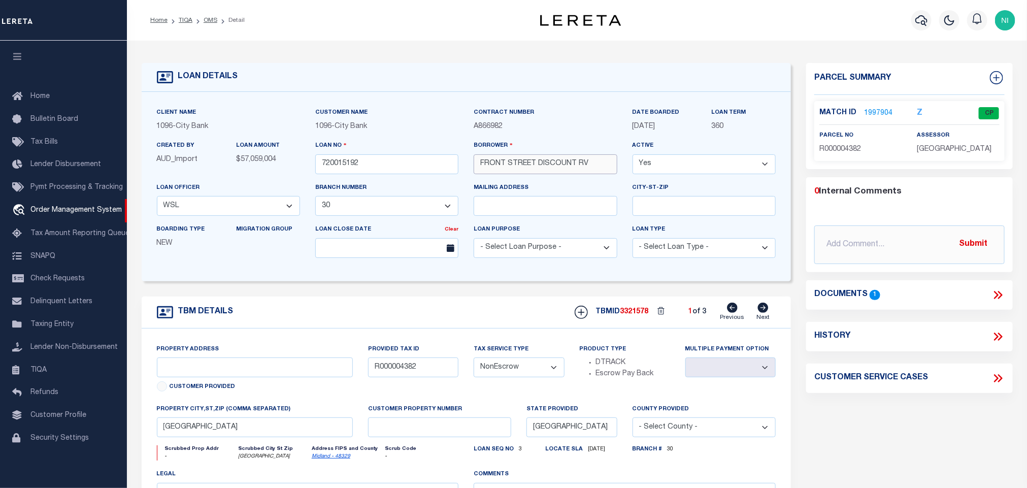
drag, startPoint x: 479, startPoint y: 163, endPoint x: 573, endPoint y: 163, distance: 93.9
click at [573, 163] on input "FRONT STREET DISCOUNT RV" at bounding box center [545, 164] width 143 height 20
click at [1003, 294] on icon at bounding box center [998, 294] width 13 height 13
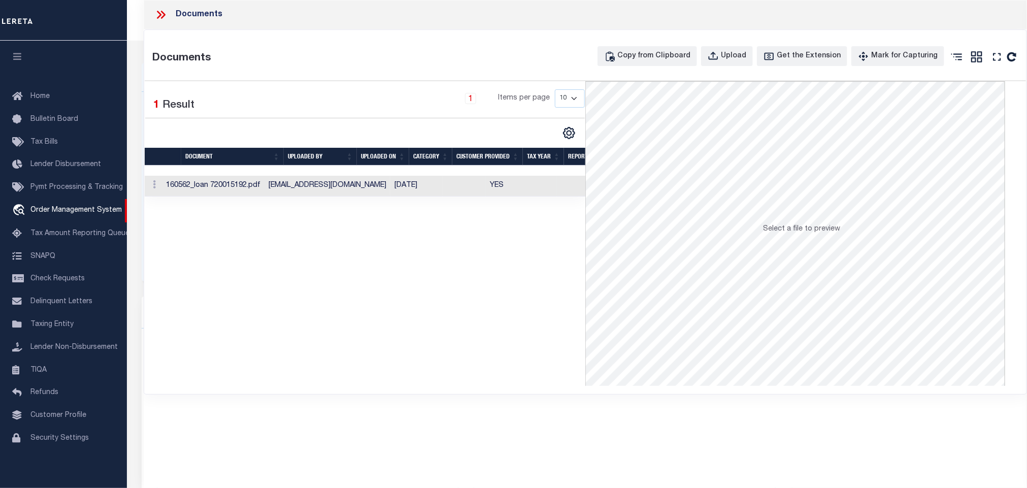
click at [443, 193] on td at bounding box center [464, 186] width 43 height 21
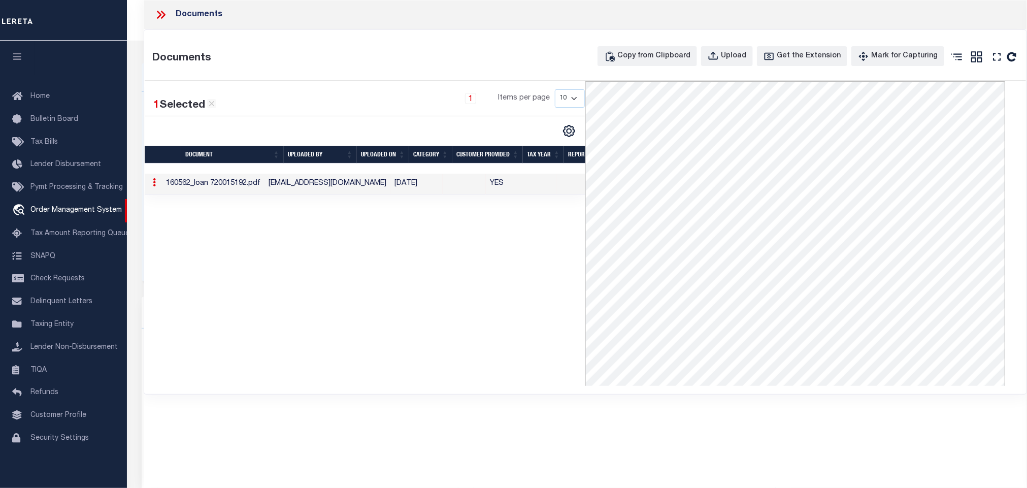
click at [395, 250] on div "1 Selected 1 Result 1 Items per page 10 25 50 100" at bounding box center [365, 233] width 441 height 305
click at [162, 17] on icon at bounding box center [163, 15] width 5 height 8
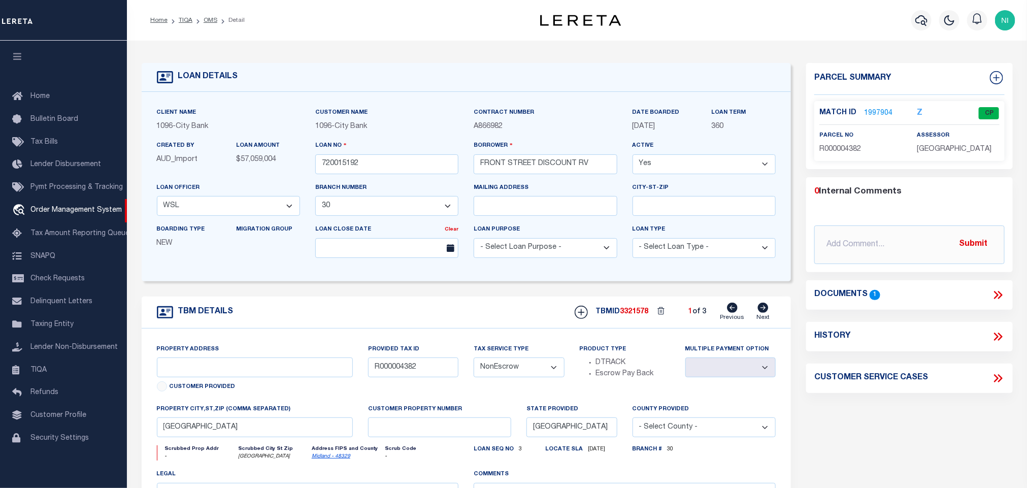
click at [847, 148] on span "R000004382" at bounding box center [840, 149] width 42 height 7
copy span "R000004382"
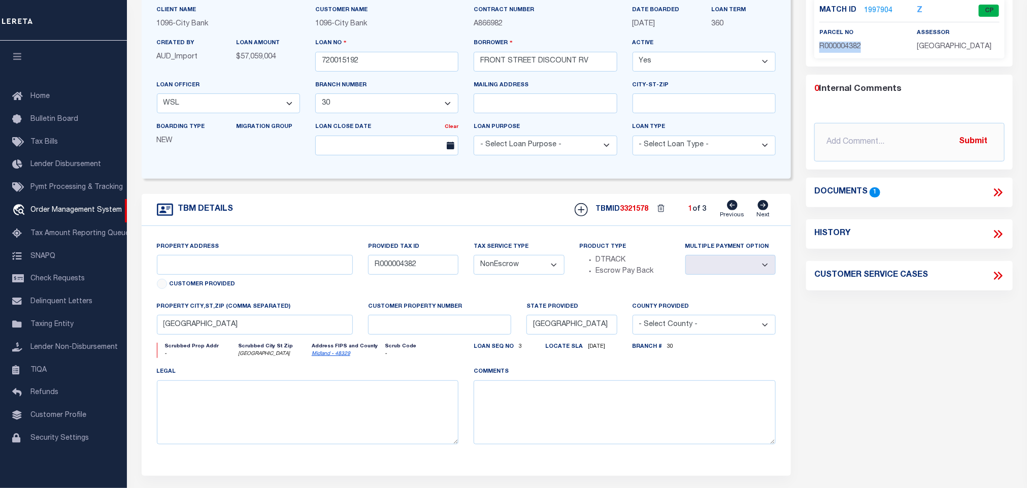
scroll to position [76, 0]
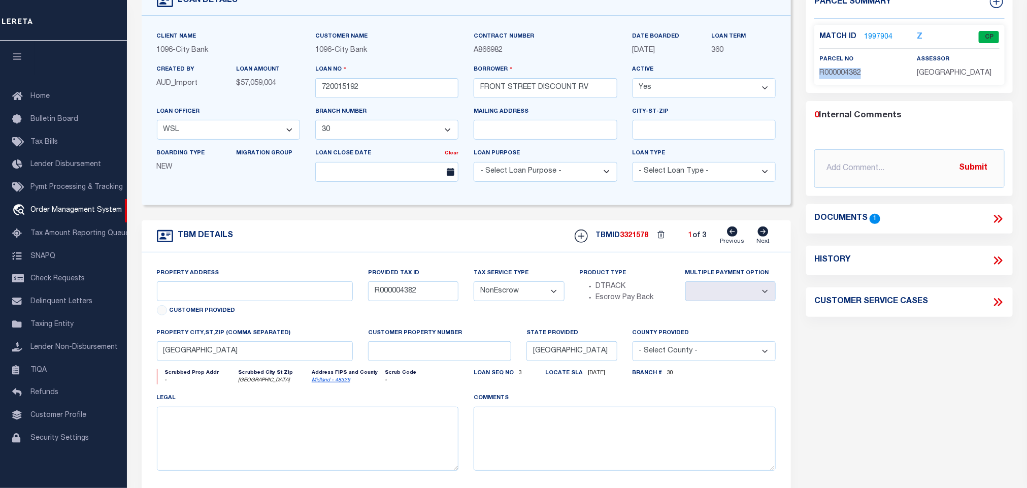
click at [998, 215] on icon at bounding box center [998, 218] width 13 height 13
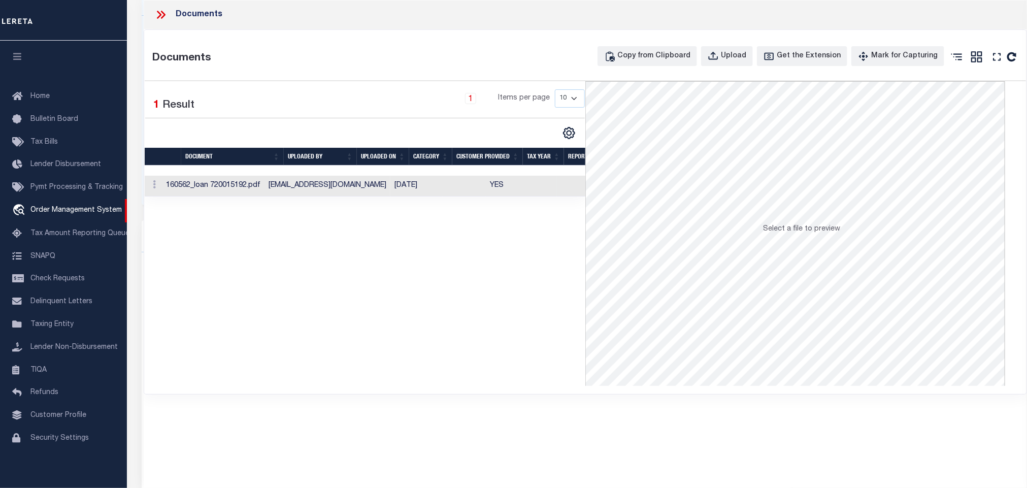
click at [443, 190] on td at bounding box center [464, 186] width 43 height 21
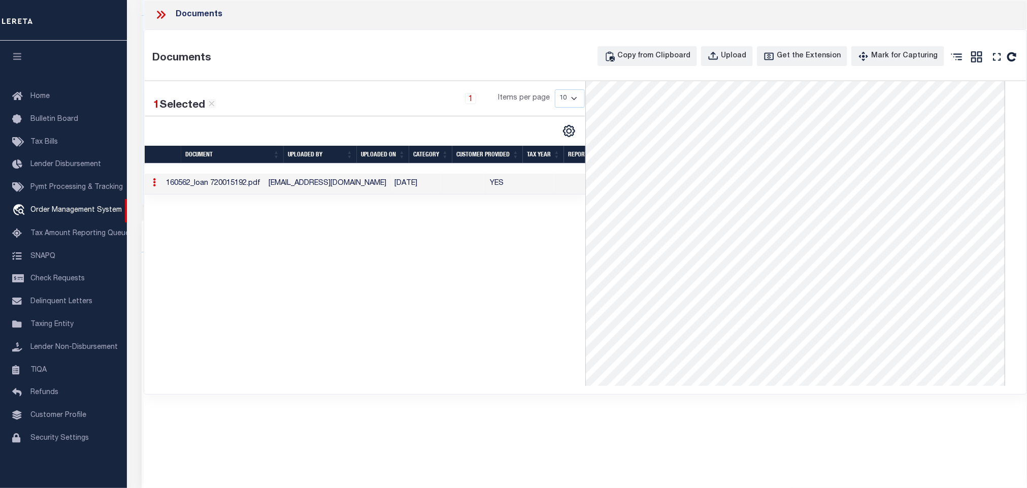
scroll to position [0, 0]
click at [285, 352] on div "1 Selected 1 Result 1 Items per page 10 25 50 100" at bounding box center [365, 233] width 441 height 305
click at [163, 18] on icon at bounding box center [160, 14] width 13 height 13
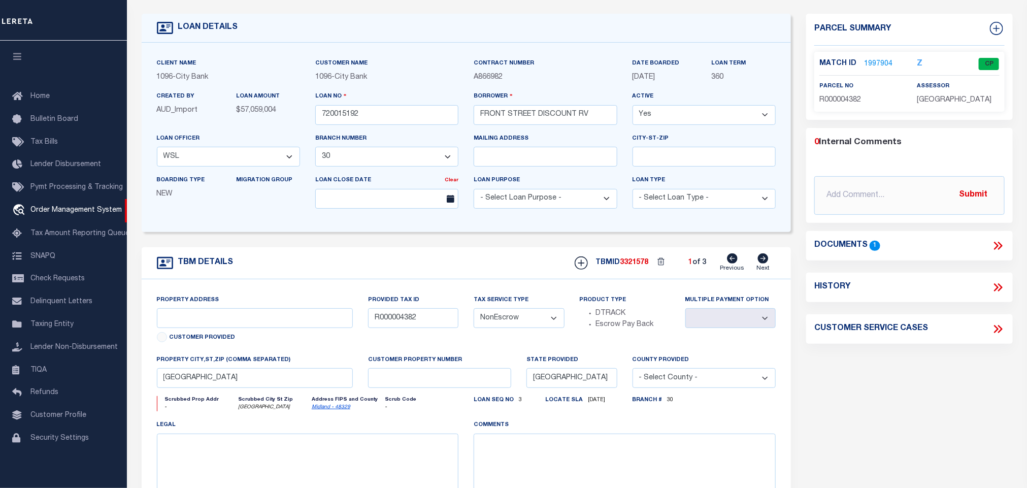
scroll to position [76, 0]
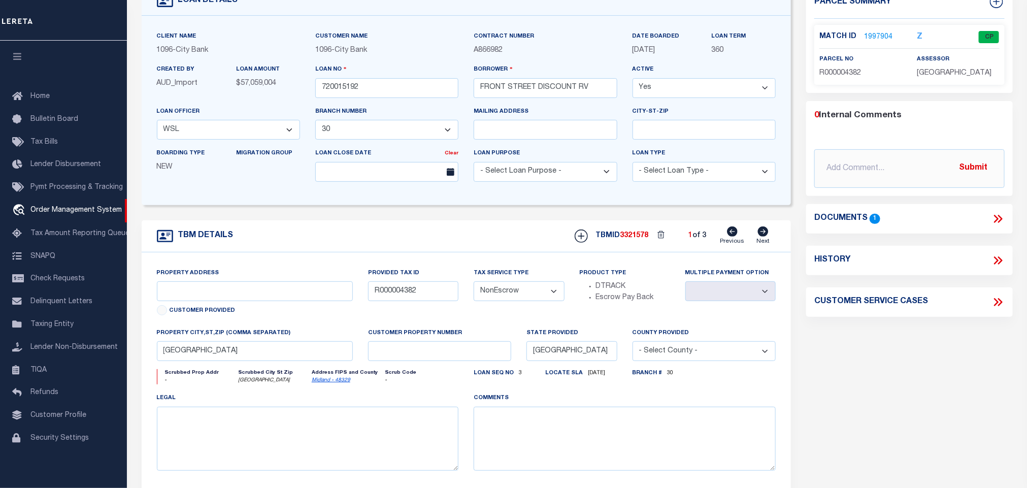
click at [885, 36] on link "1997904" at bounding box center [878, 37] width 28 height 11
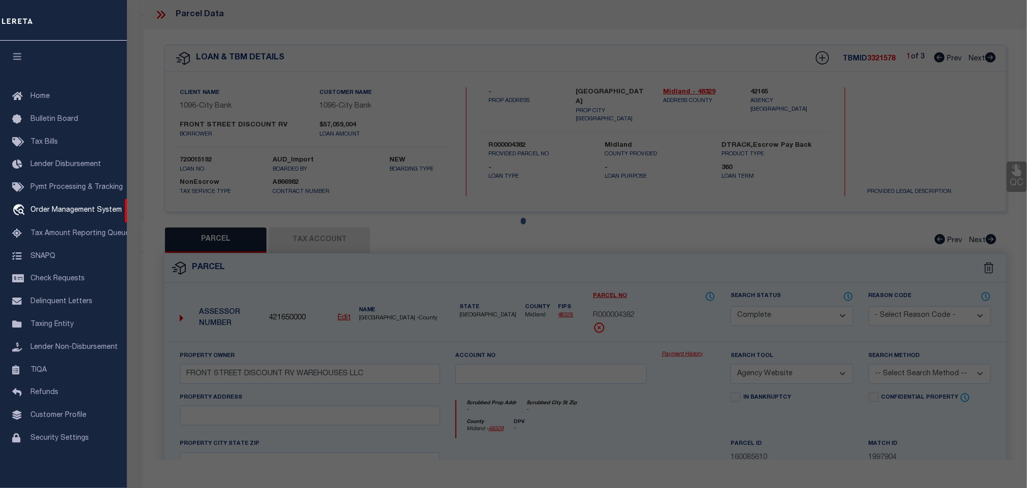
select select "AS"
select select
checkbox input "false"
select select "CP"
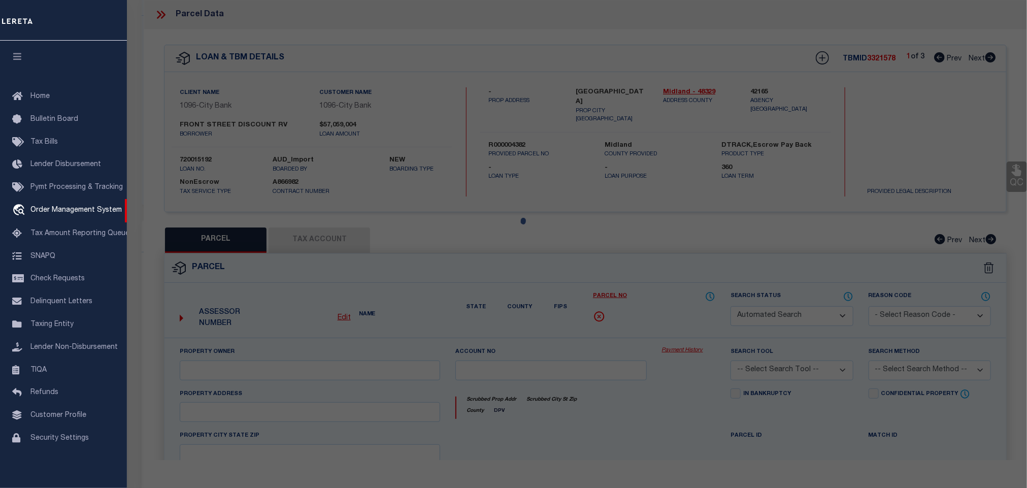
type input "FRONT STREET DISCOUNT RV WAREHOUSES LLC"
select select "AGW"
select select
checkbox input "false"
type textarea "Acres: 16.153, SOUTH OF MAIN LINE, R/W [GEOGRAPHIC_DATA]/4, SEC: 36, BLK: 39-T1S"
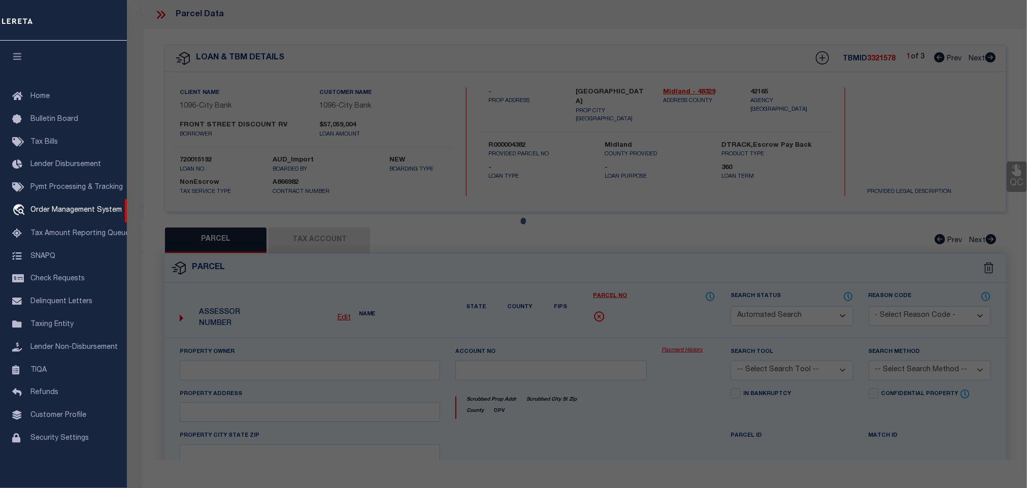
type textarea "Tax ID Special Project"
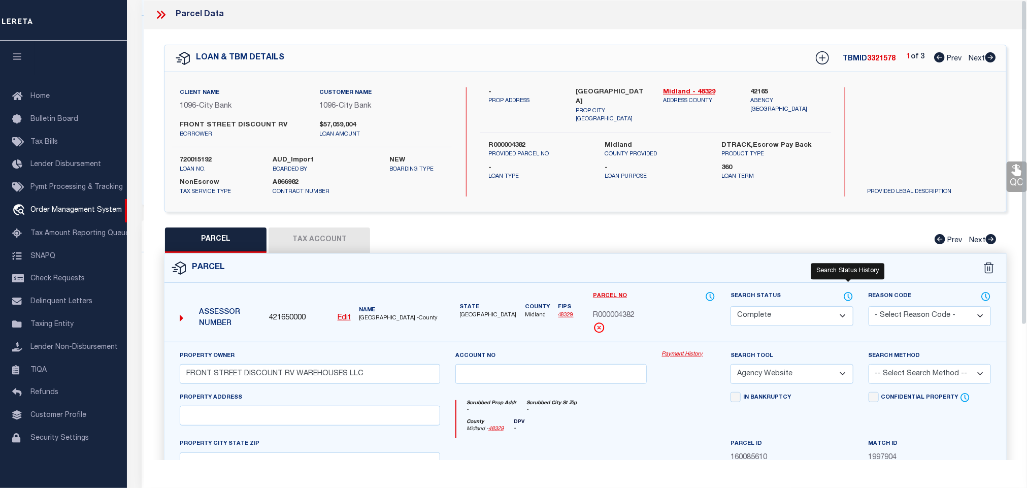
click at [844, 298] on icon at bounding box center [848, 296] width 10 height 11
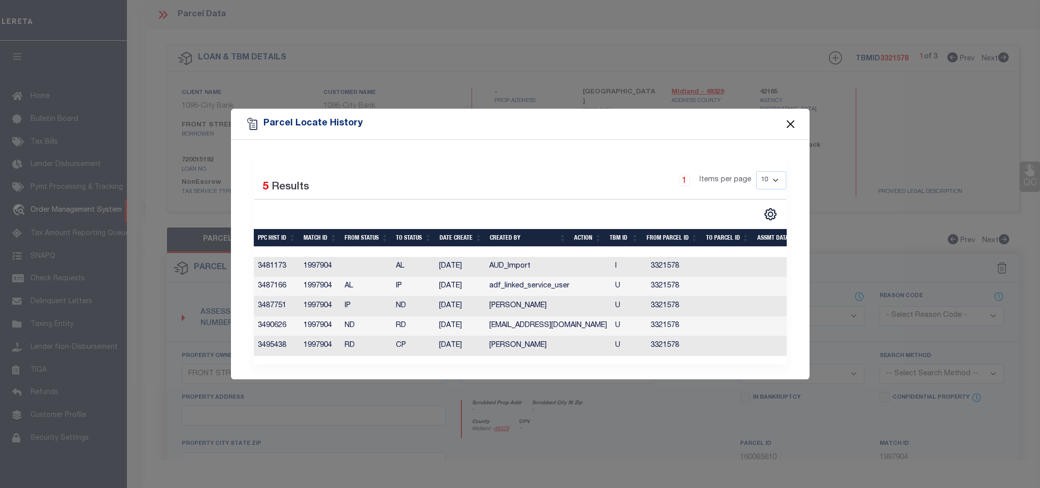
click at [791, 121] on button "Close" at bounding box center [790, 123] width 13 height 13
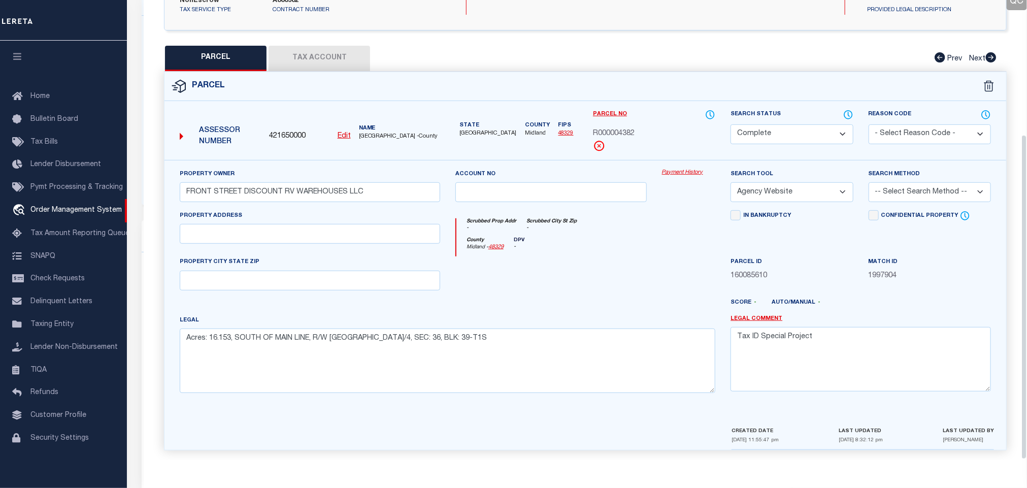
scroll to position [190, 0]
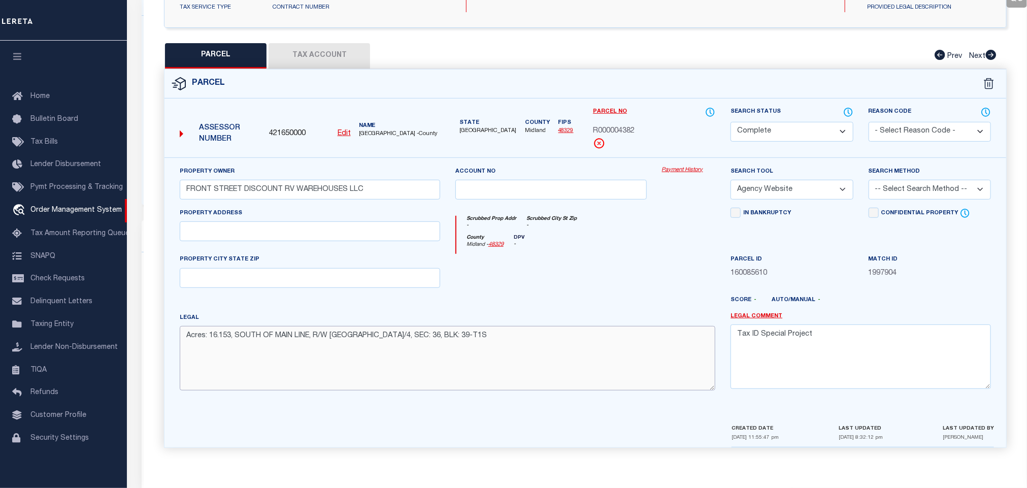
drag, startPoint x: 403, startPoint y: 337, endPoint x: 457, endPoint y: 337, distance: 54.3
click at [457, 337] on textarea "Acres: 16.153, SOUTH OF MAIN LINE, R/W [GEOGRAPHIC_DATA]/4, SEC: 36, BLK: 39-T1S" at bounding box center [448, 358] width 536 height 64
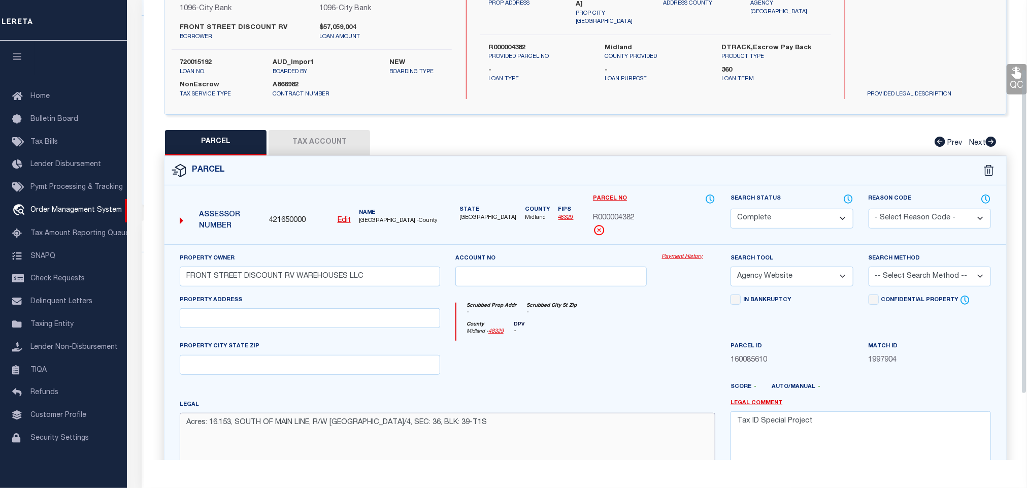
scroll to position [0, 0]
